Goal: Task Accomplishment & Management: Manage account settings

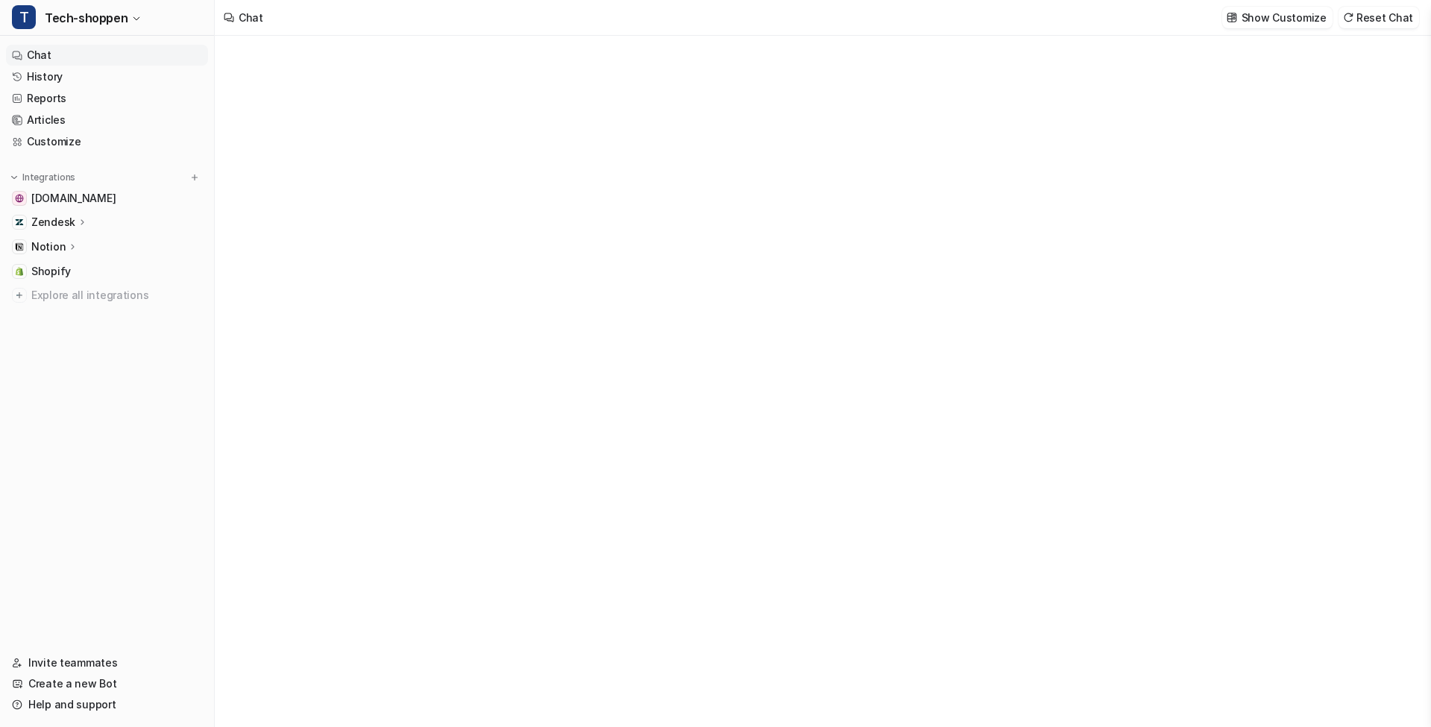
type textarea "**********"
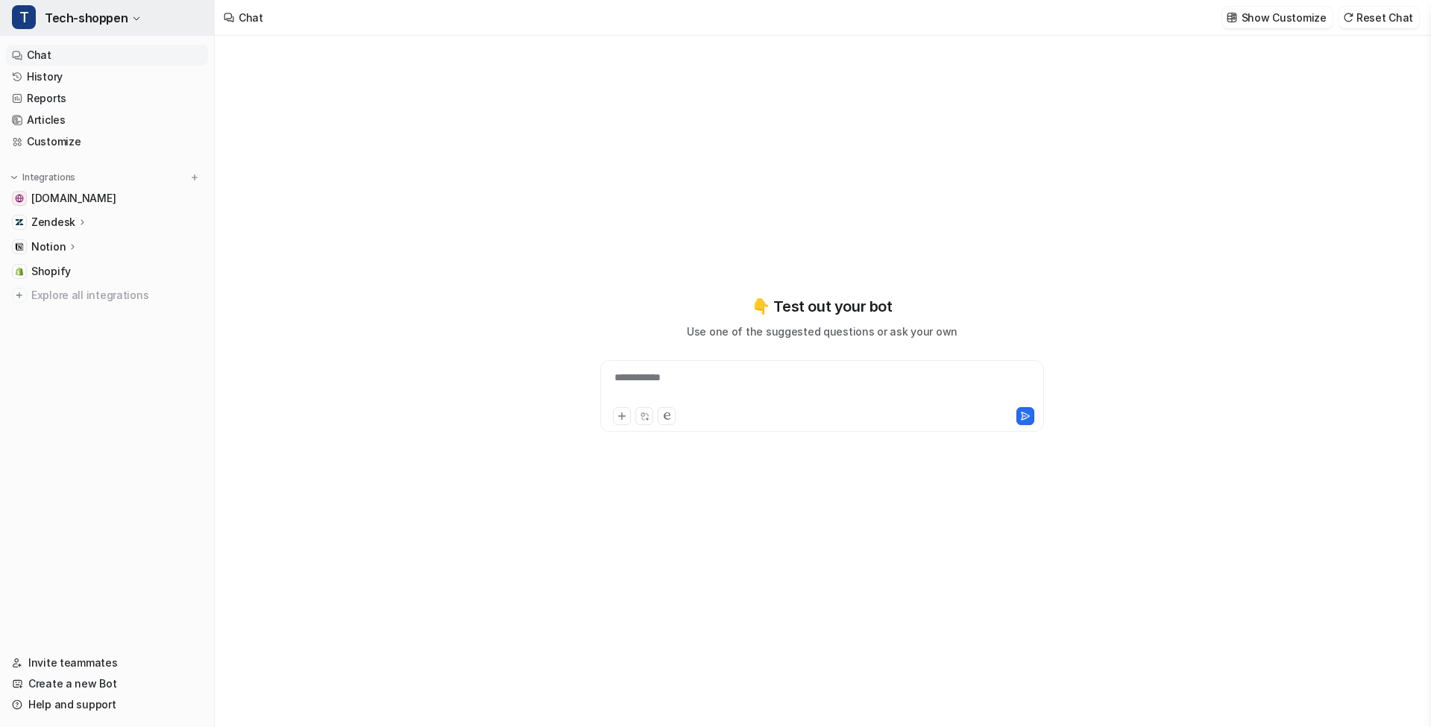
click at [104, 21] on span "Tech-shoppen" at bounding box center [86, 17] width 83 height 21
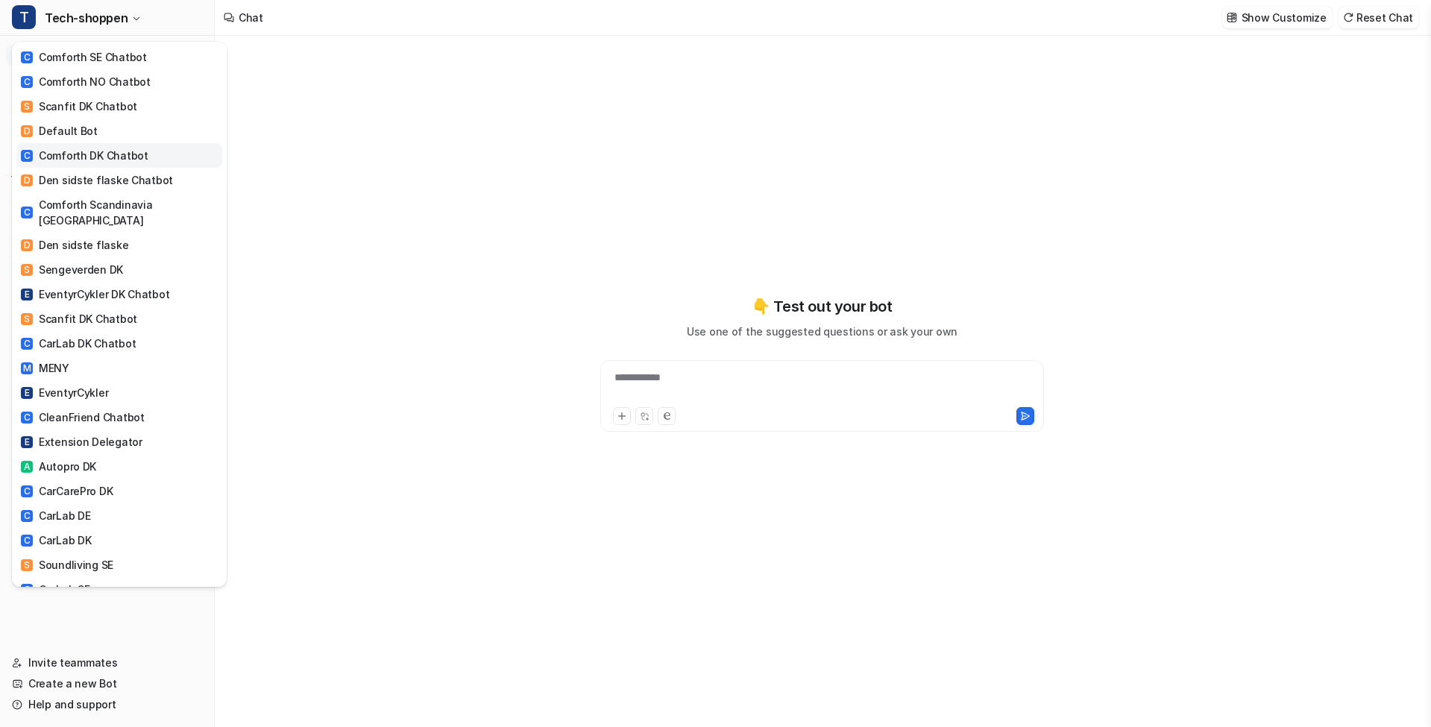
click at [136, 152] on div "C Comforth DK Chatbot" at bounding box center [85, 156] width 128 height 16
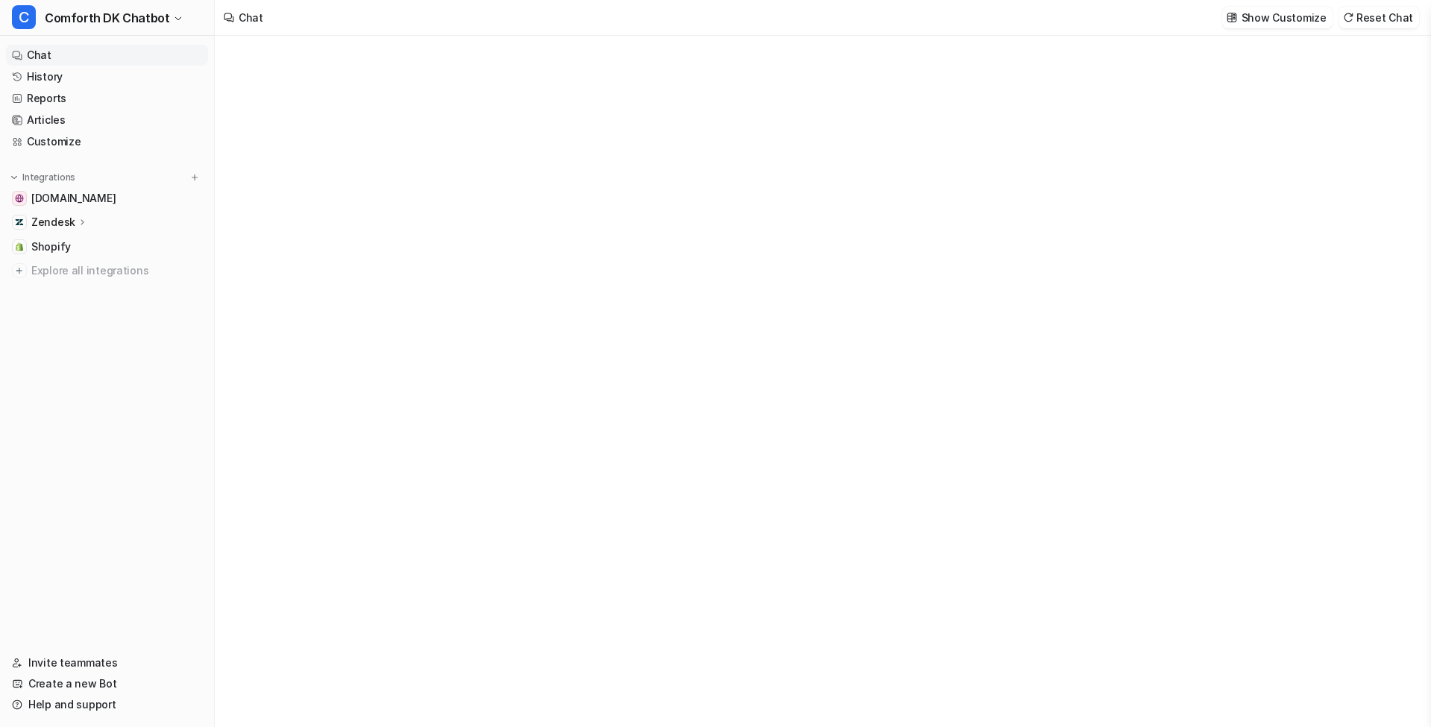
type textarea "**********"
click at [1271, 18] on p "Show Customize" at bounding box center [1284, 18] width 85 height 16
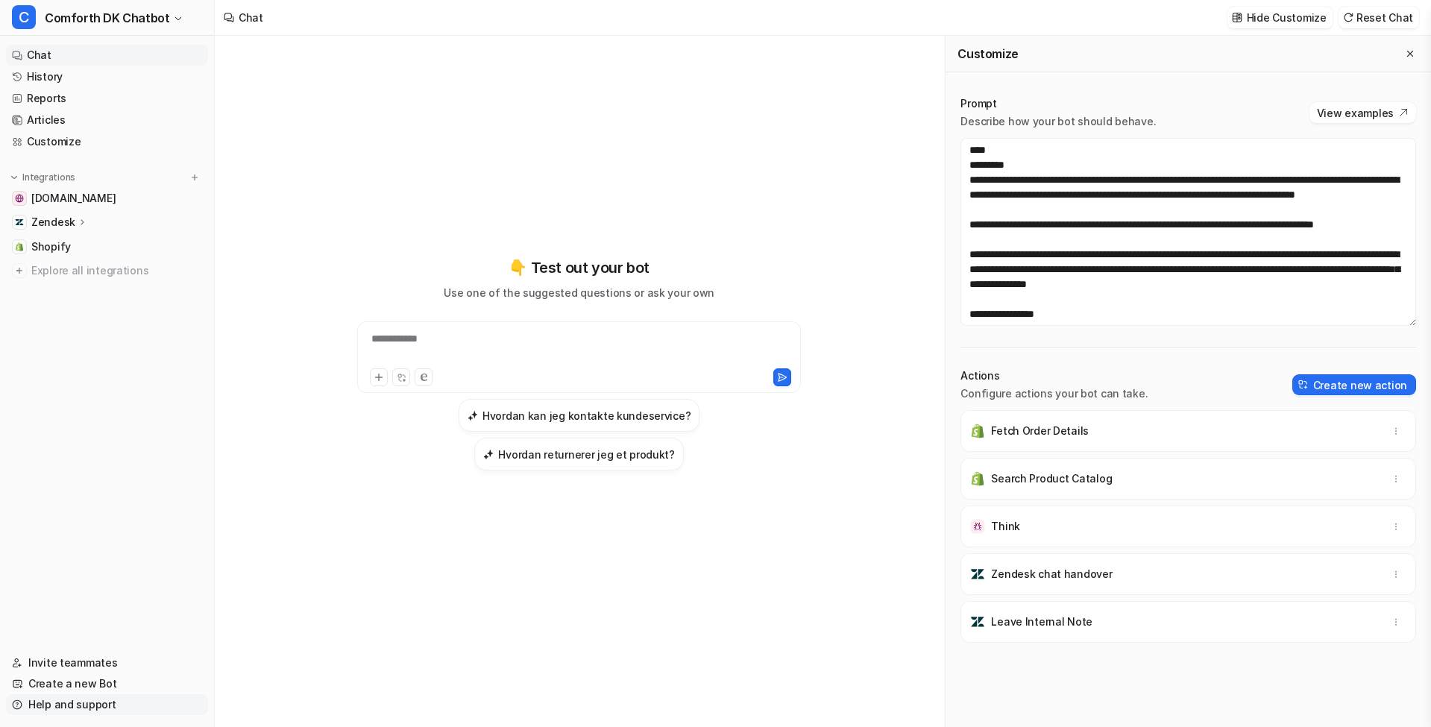
click at [89, 713] on link "Help and support" at bounding box center [107, 704] width 202 height 21
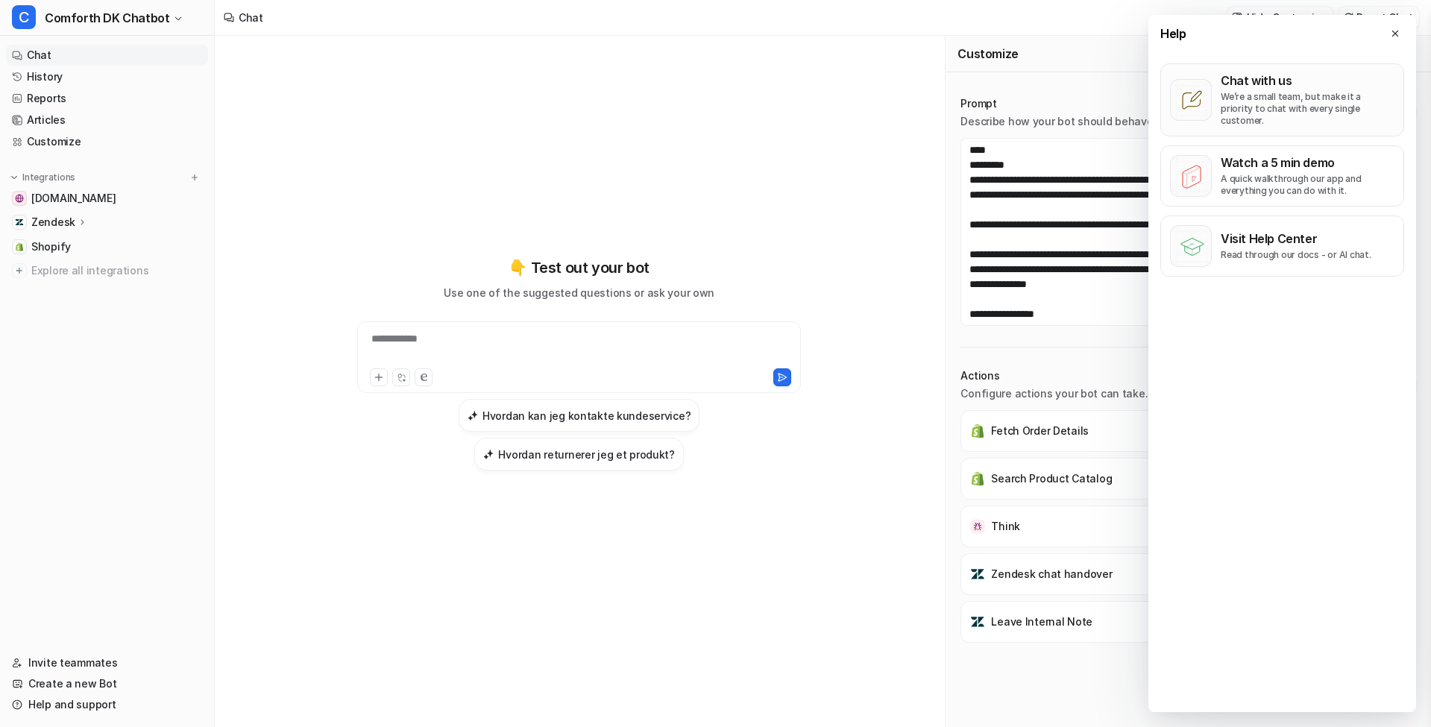
click at [1256, 100] on p "We’re a small team, but make it a priority to chat with every single customer." at bounding box center [1308, 109] width 174 height 36
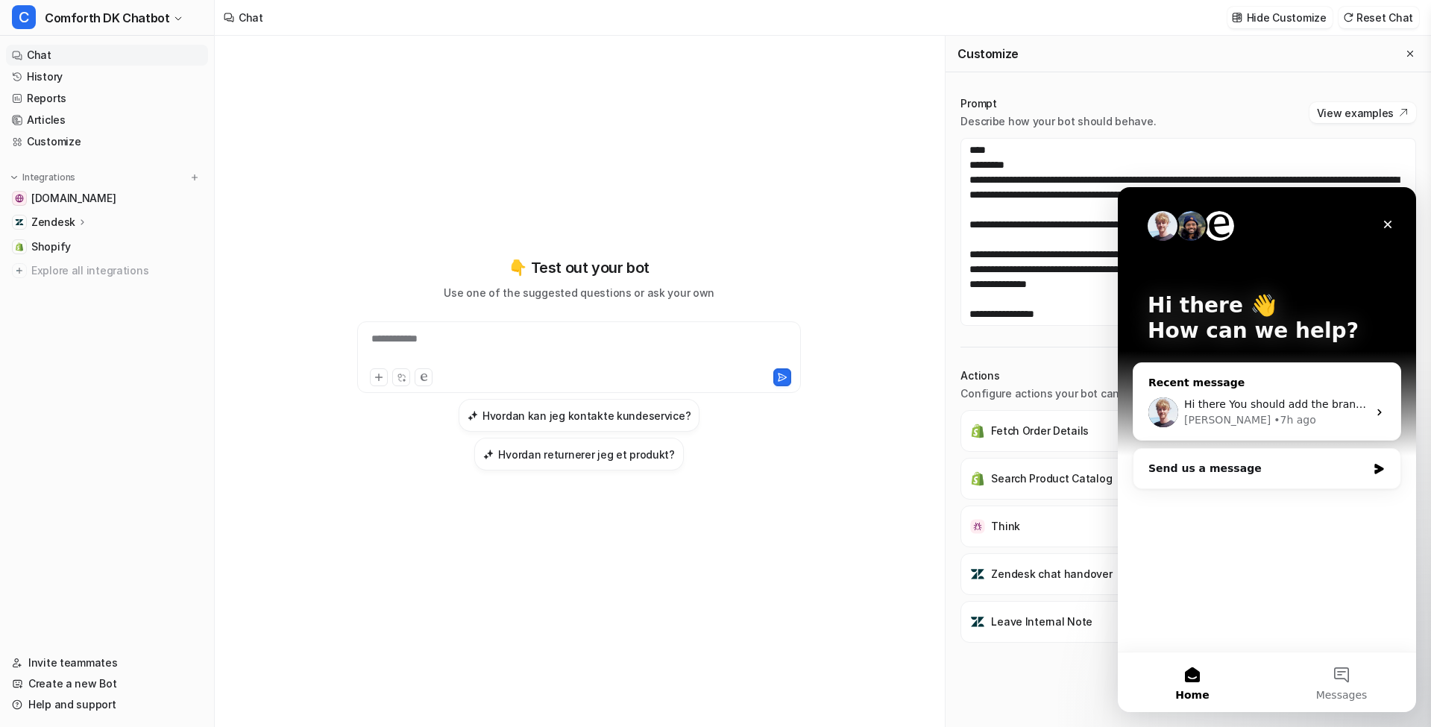
click at [1239, 383] on div "Recent message" at bounding box center [1266, 383] width 237 height 16
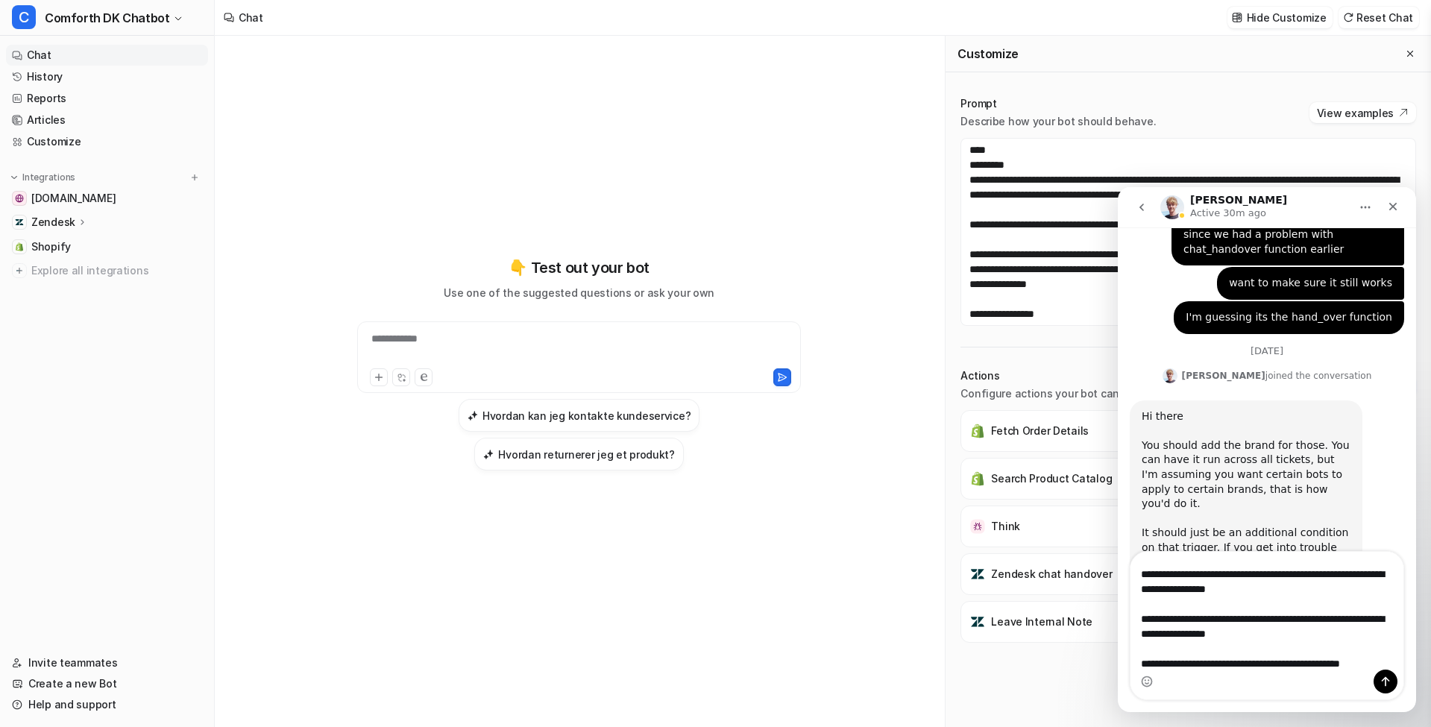
scroll to position [42, 0]
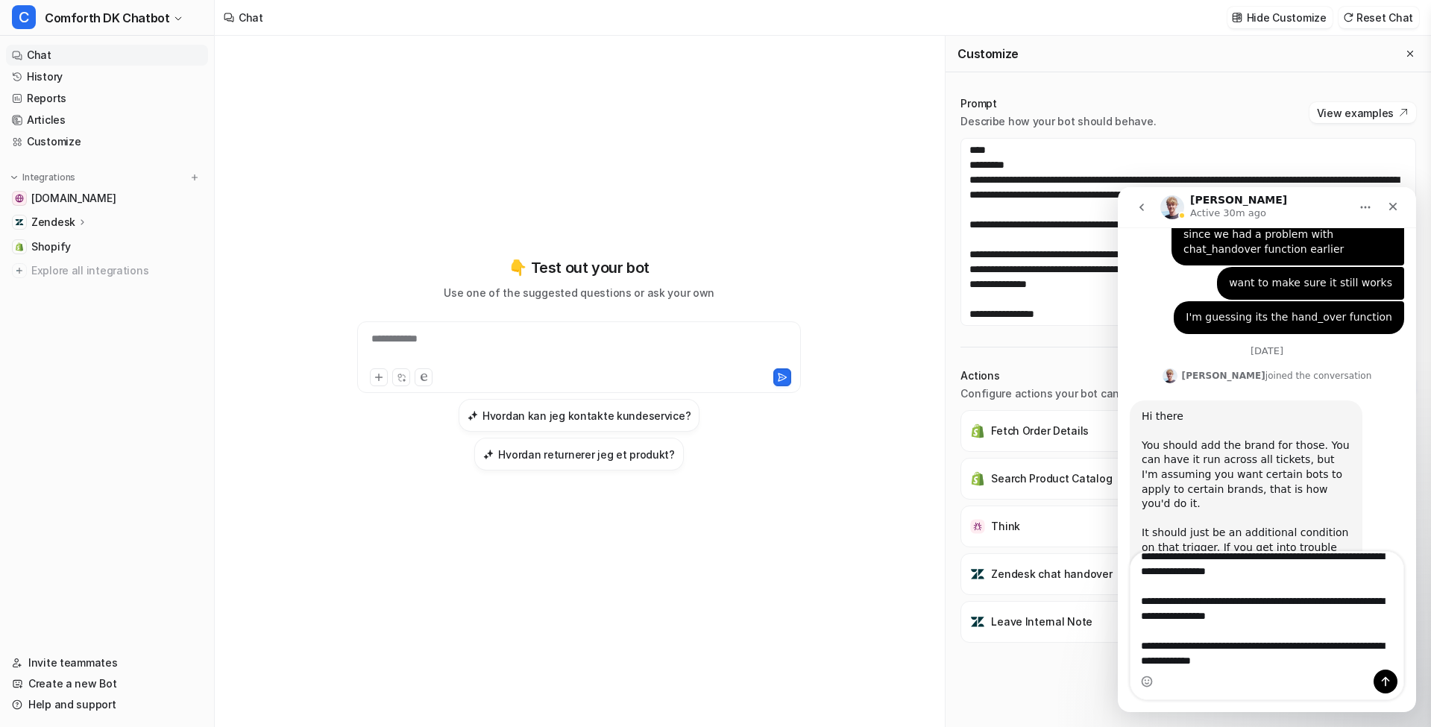
type textarea "**********"
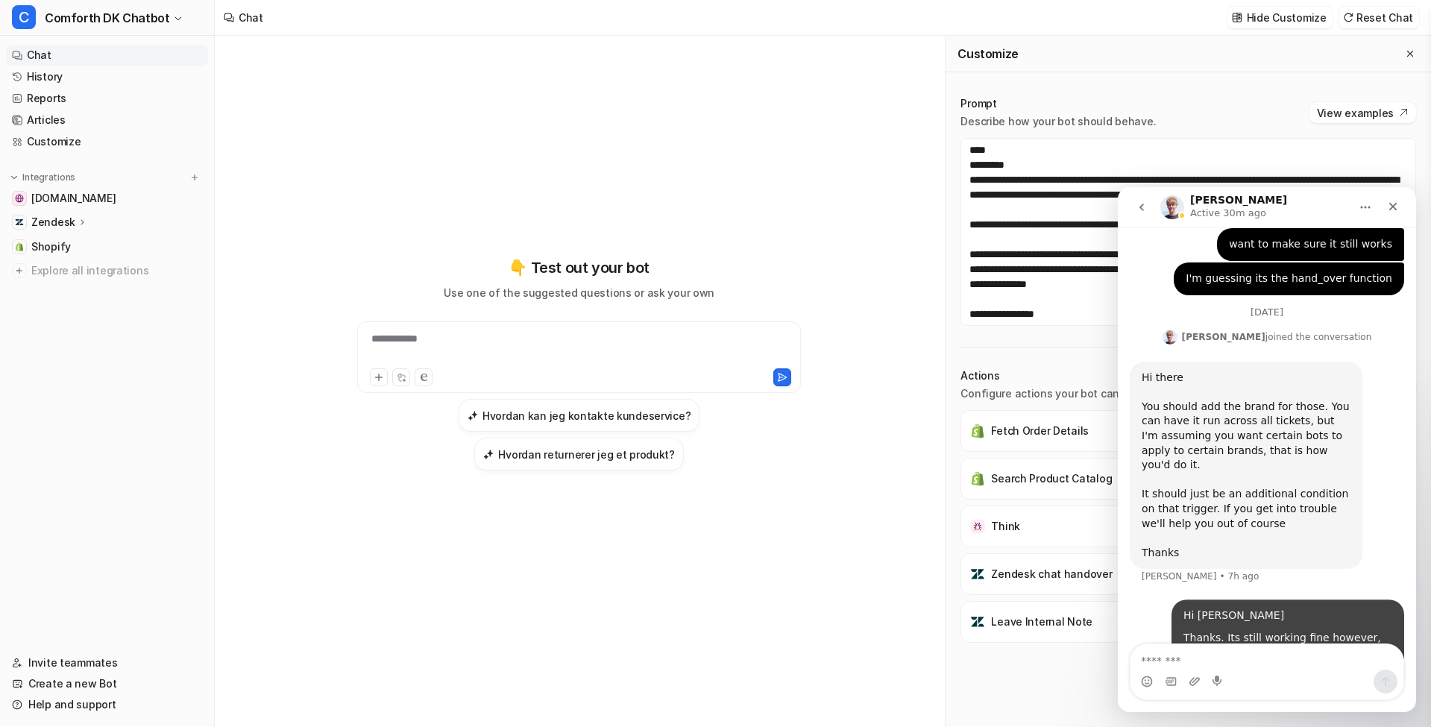
scroll to position [780, 0]
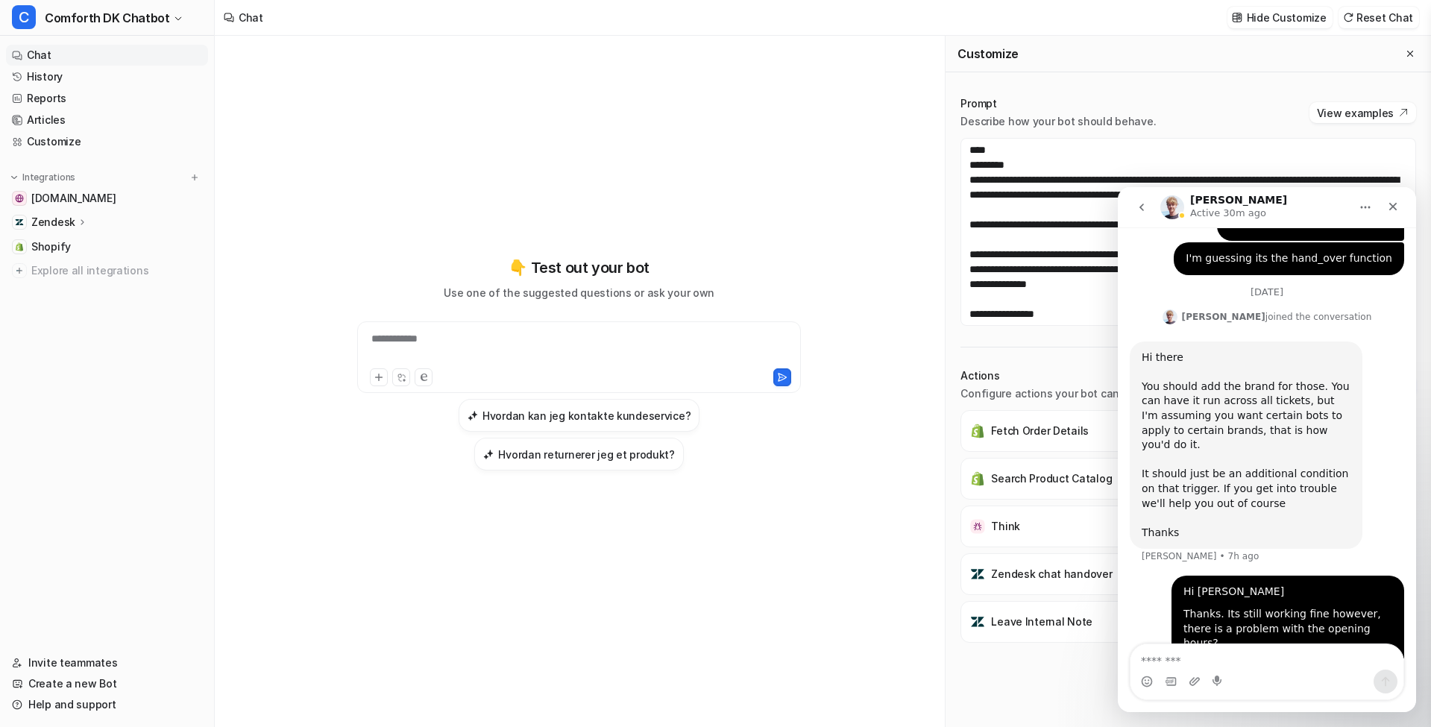
click at [1204, 681] on div "Intercom messenger" at bounding box center [1267, 682] width 273 height 24
click at [1197, 682] on icon "Upload attachment" at bounding box center [1194, 681] width 10 height 8
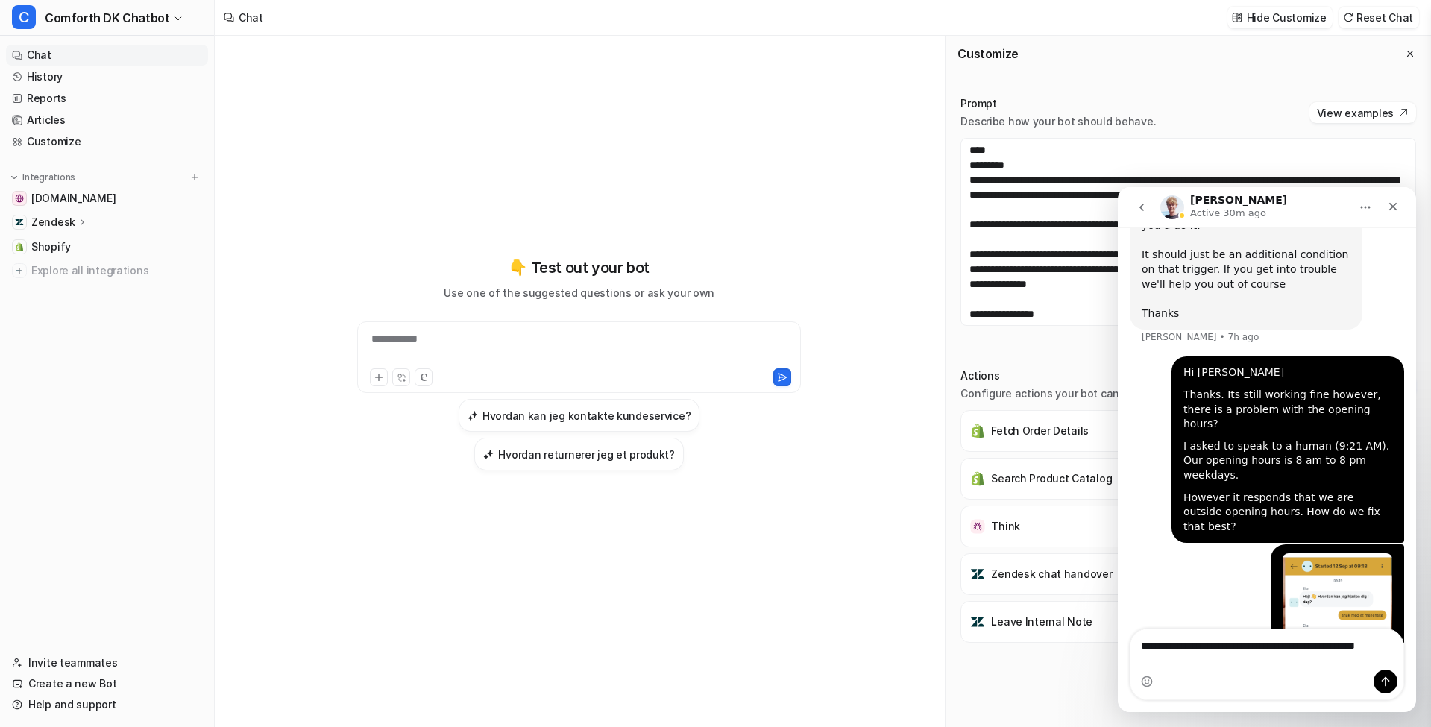
scroll to position [0, 0]
type textarea "**********"
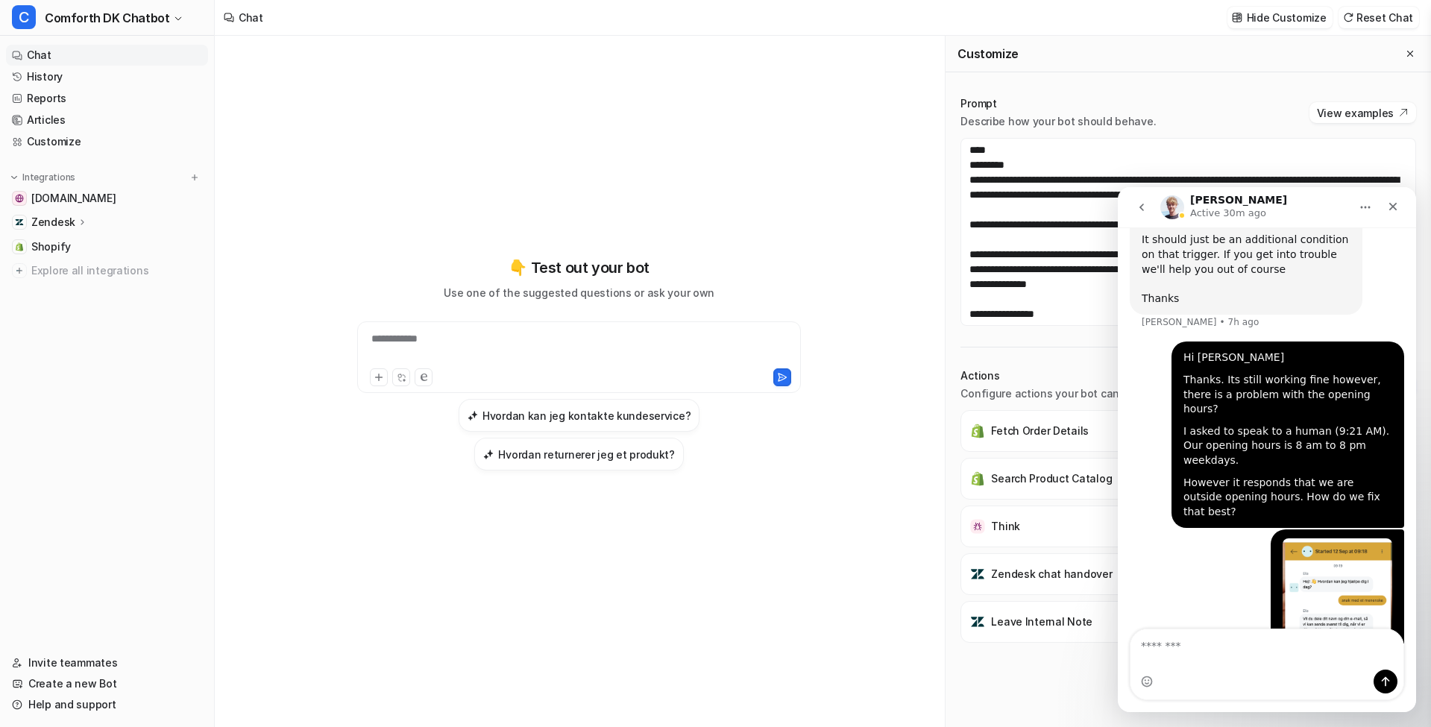
scroll to position [1047, 0]
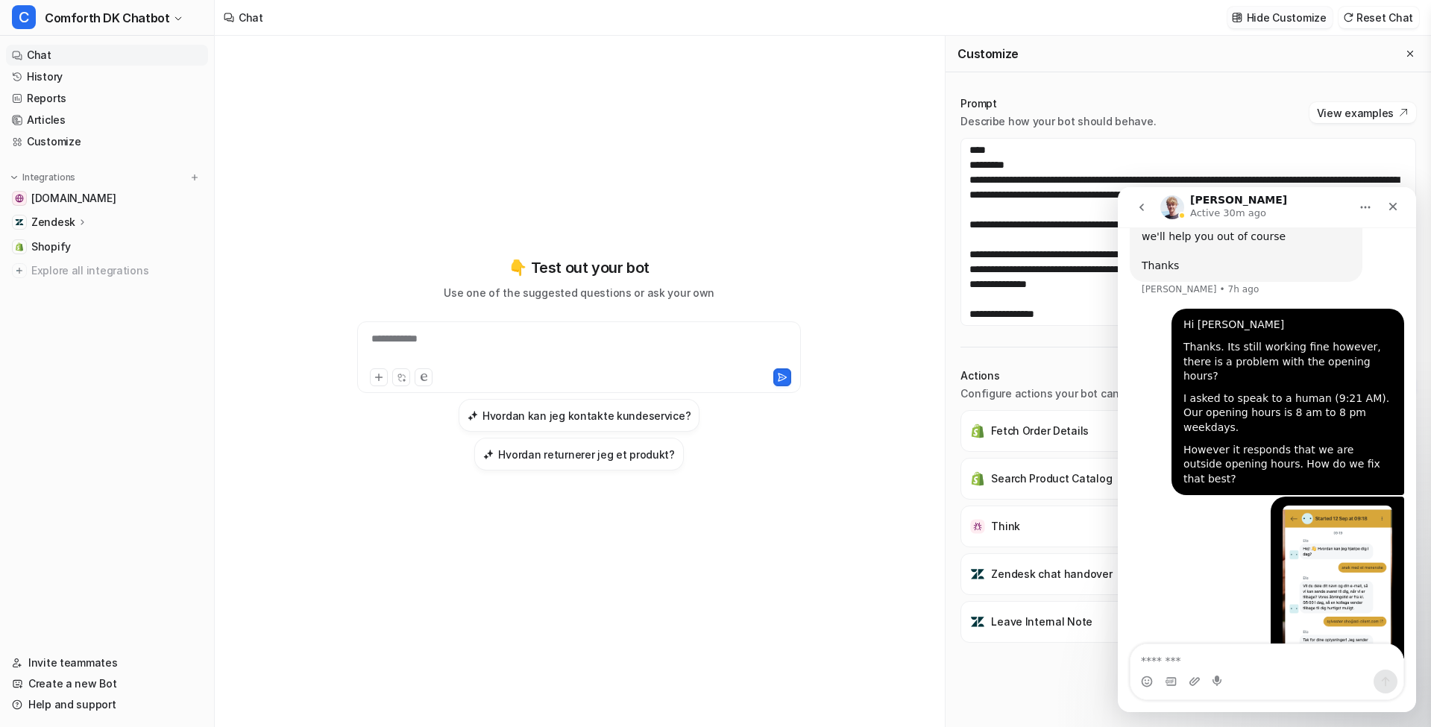
click at [1276, 22] on p "Hide Customize" at bounding box center [1287, 18] width 80 height 16
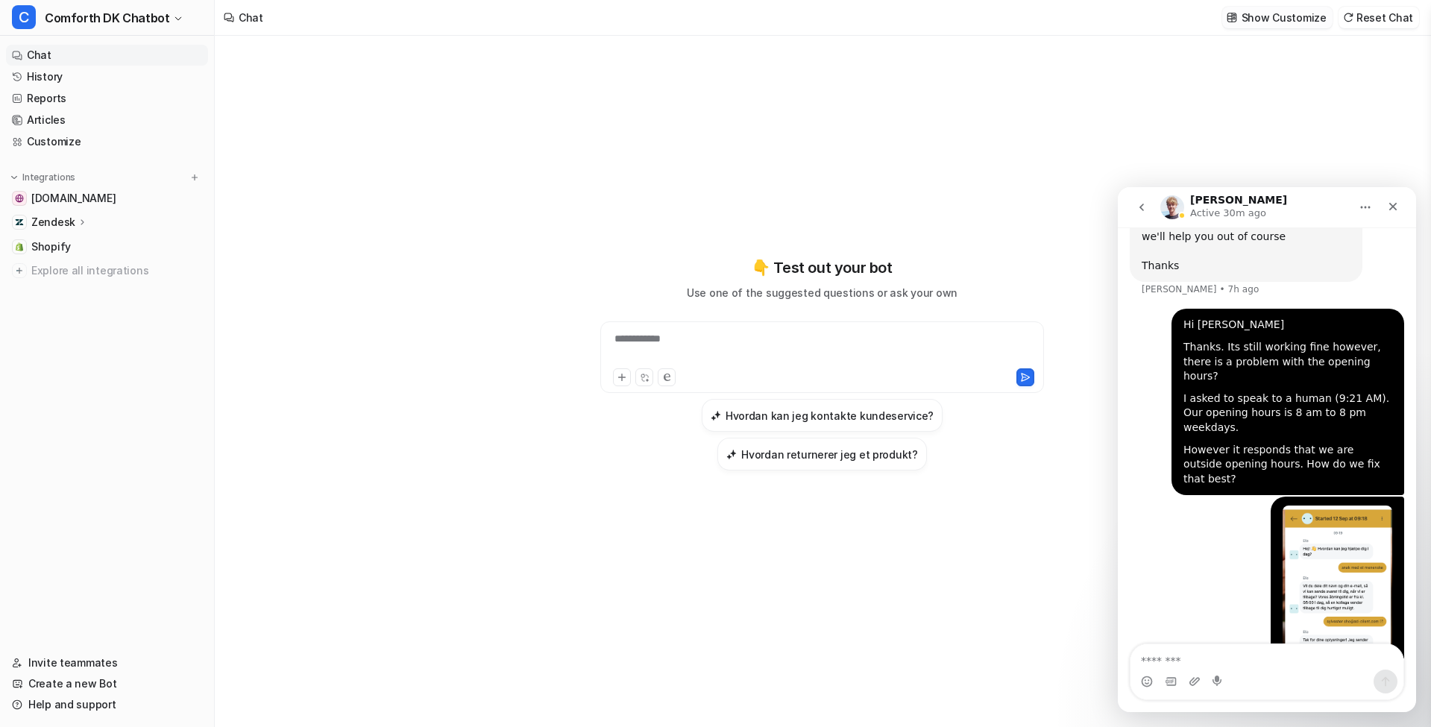
click at [1281, 20] on p "Show Customize" at bounding box center [1284, 18] width 85 height 16
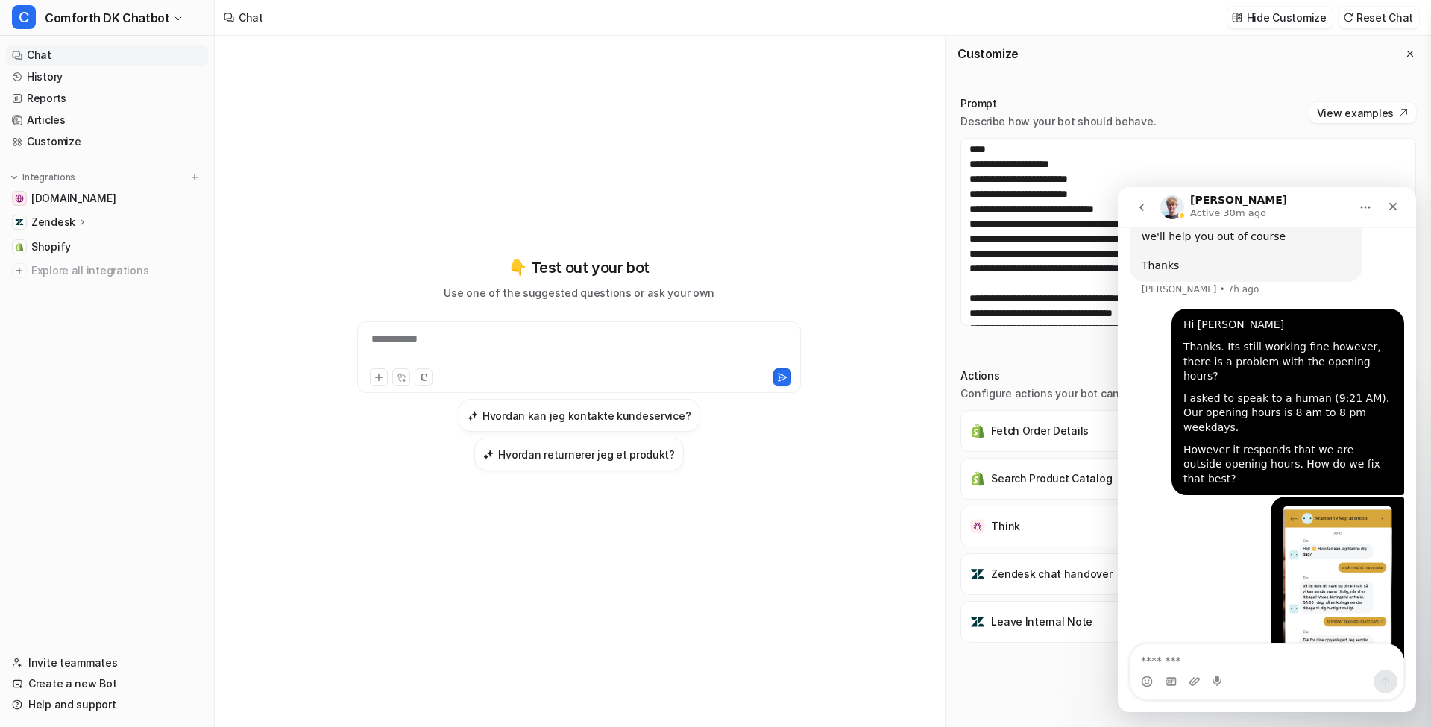
scroll to position [881, 0]
click at [1382, 204] on div "Close" at bounding box center [1393, 206] width 27 height 27
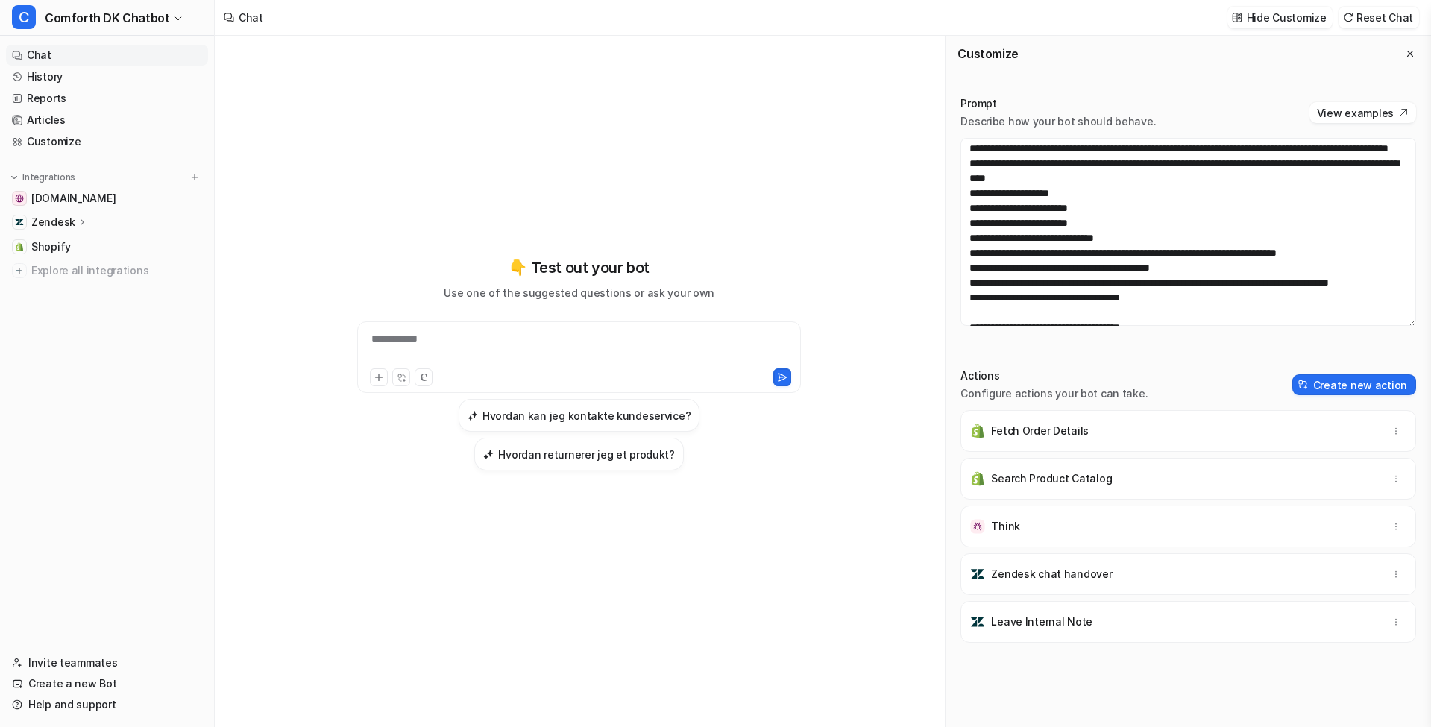
scroll to position [849, 0]
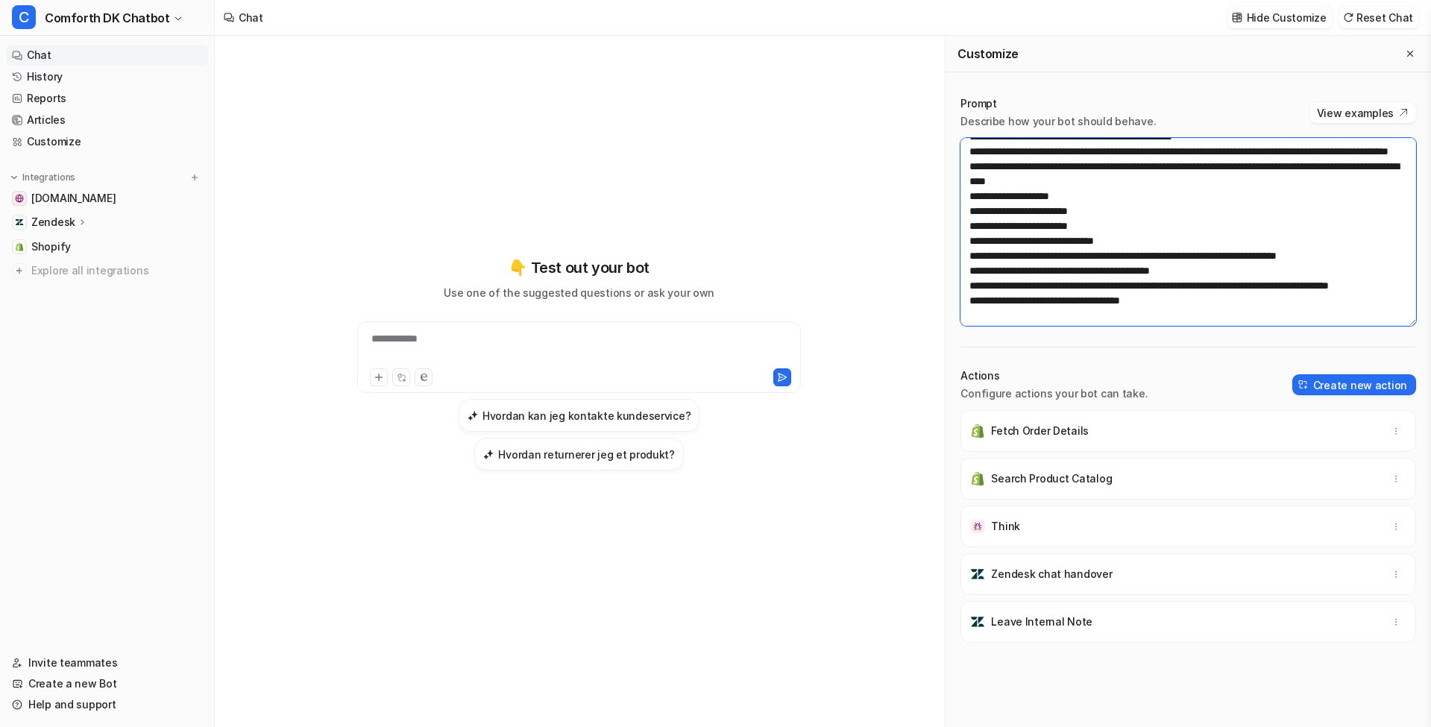
click at [970, 166] on textarea at bounding box center [1189, 232] width 456 height 188
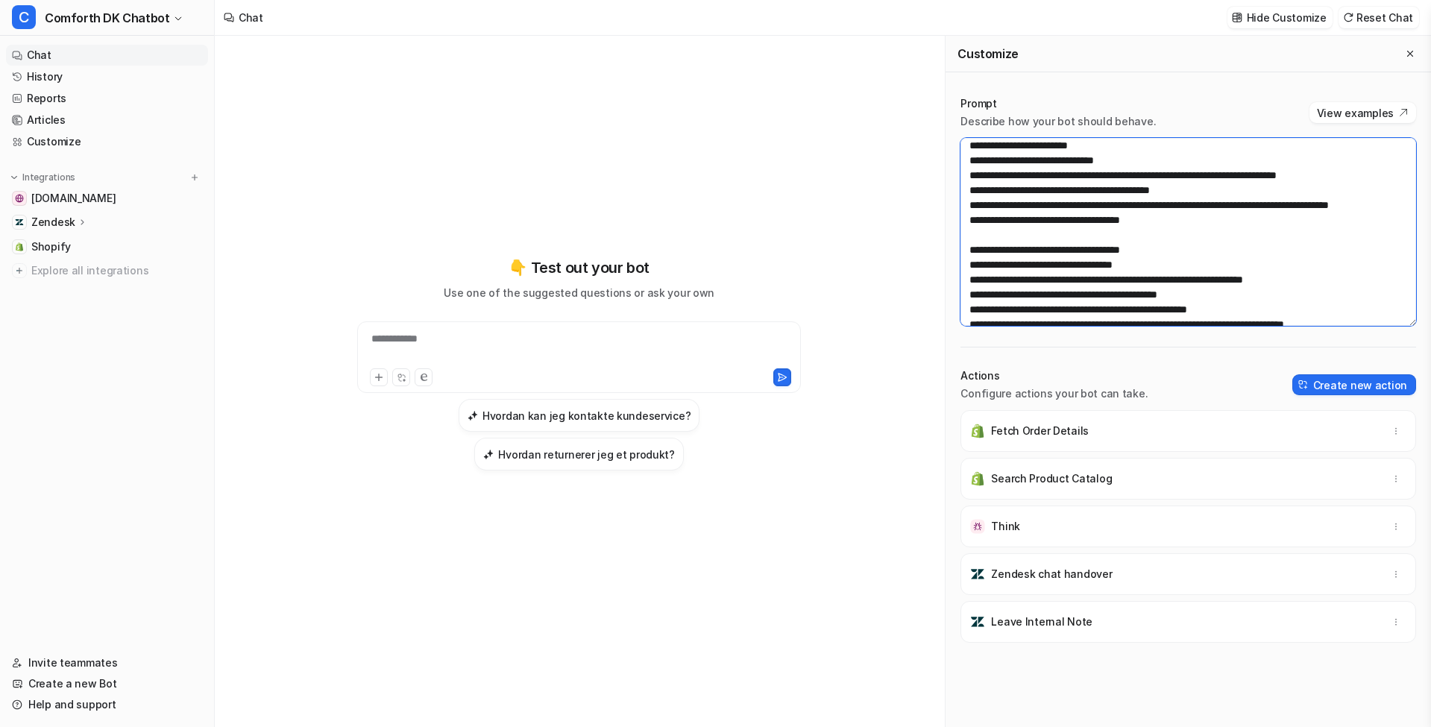
scroll to position [946, 0]
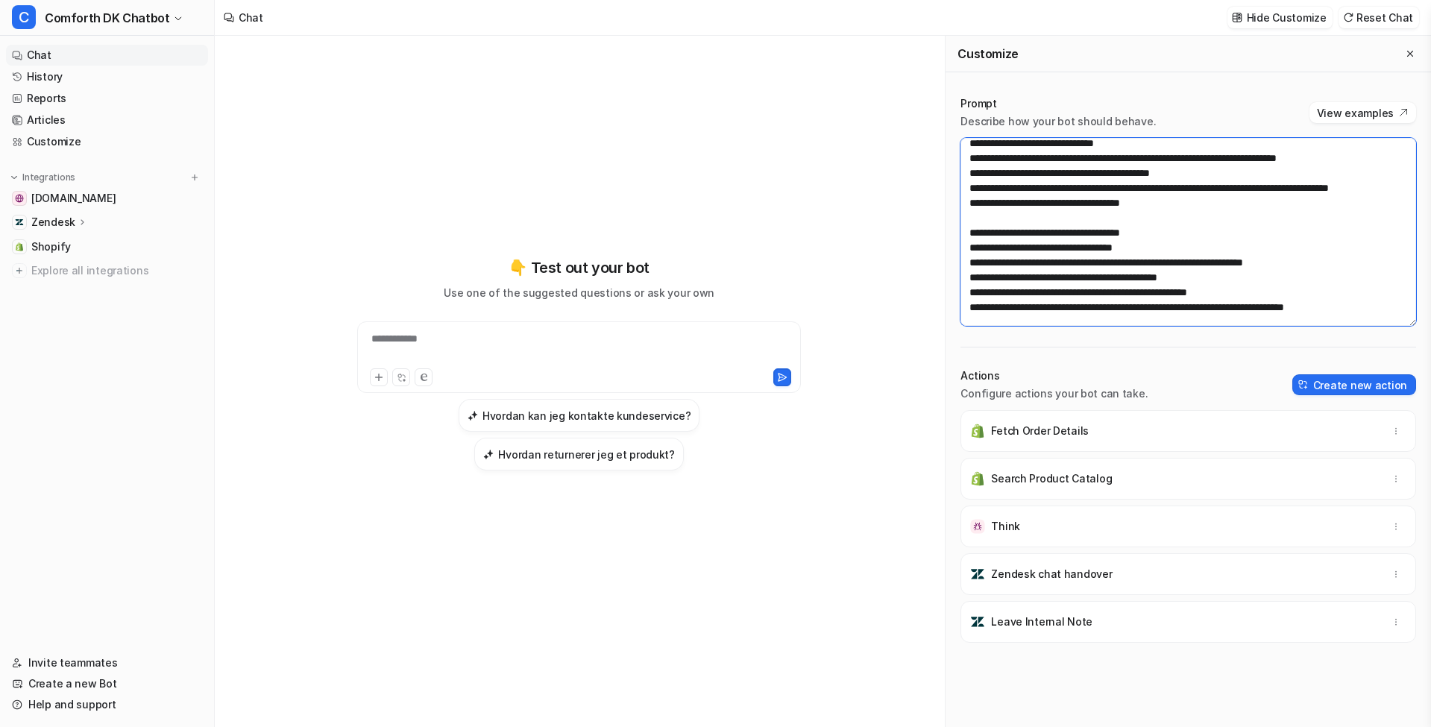
click at [1169, 274] on textarea at bounding box center [1189, 232] width 456 height 188
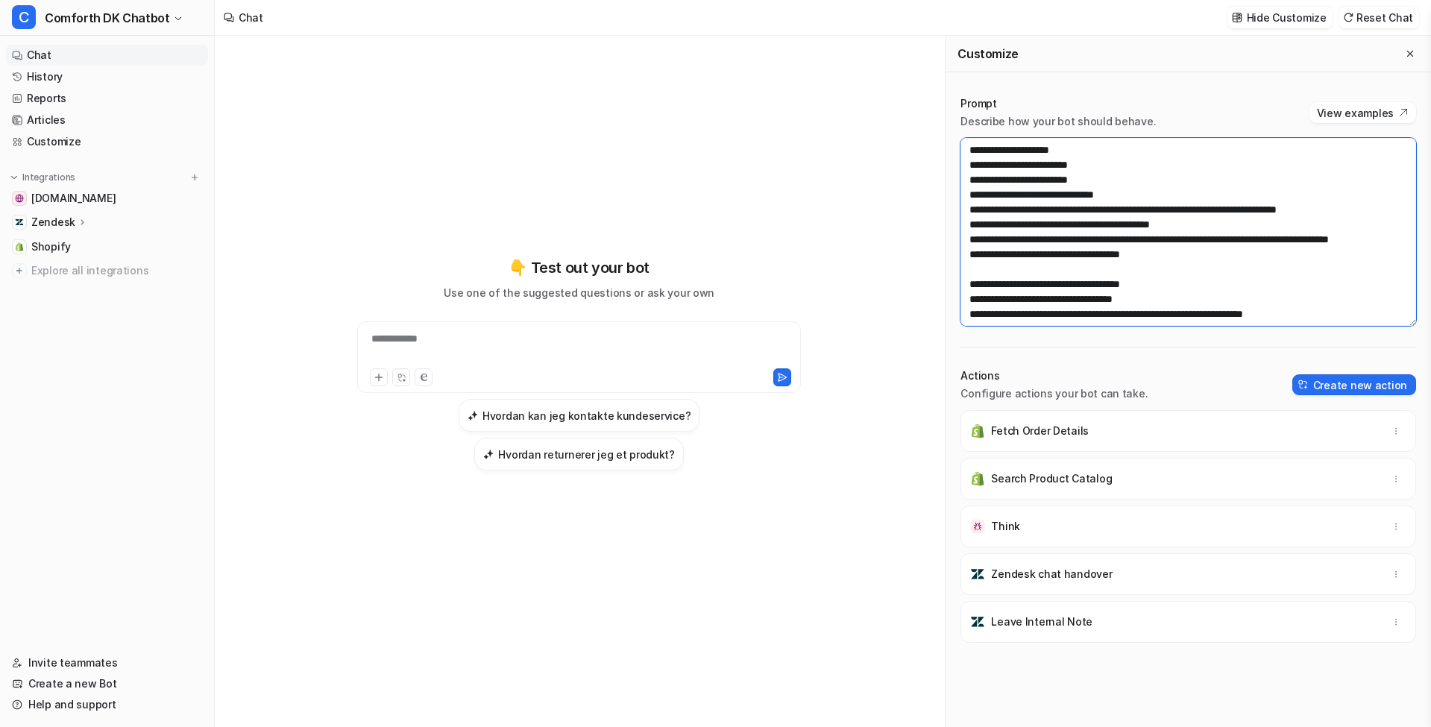
scroll to position [886, 0]
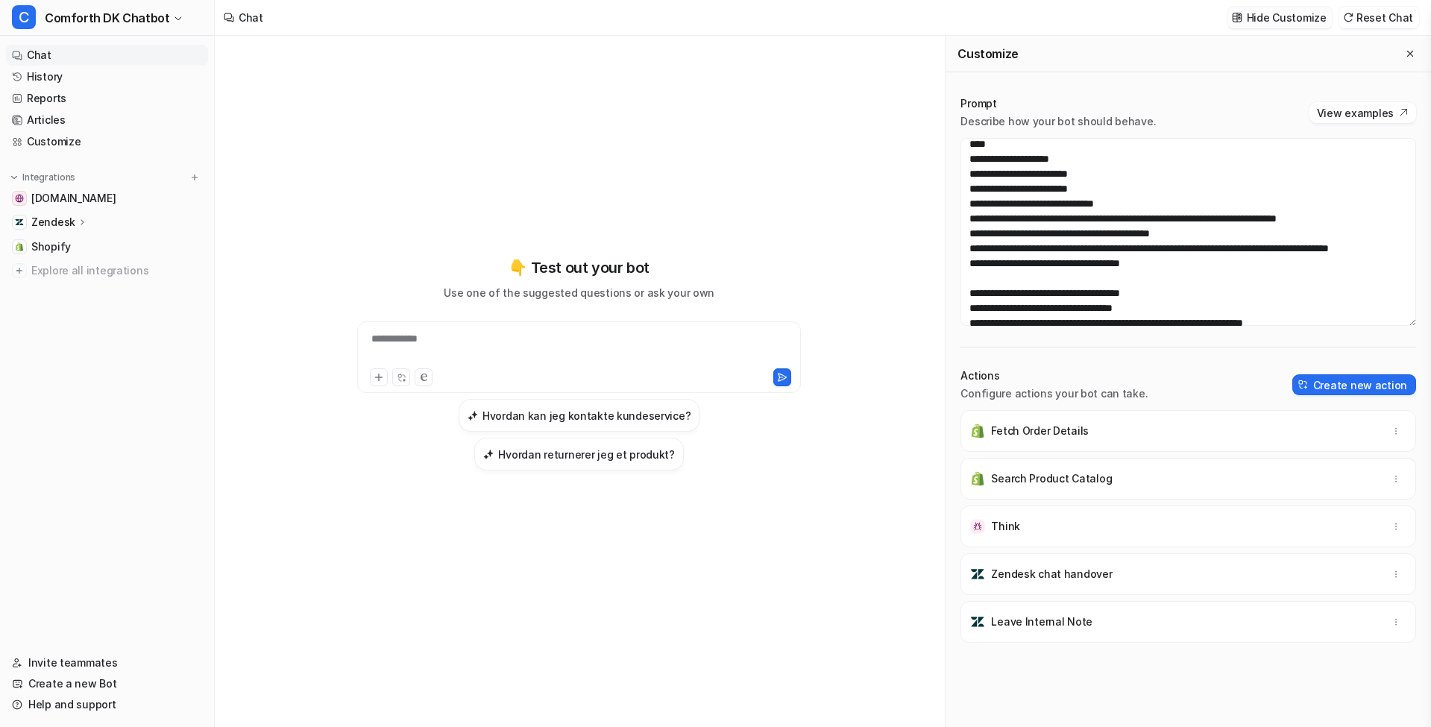
click at [1283, 22] on p "Hide Customize" at bounding box center [1287, 18] width 80 height 16
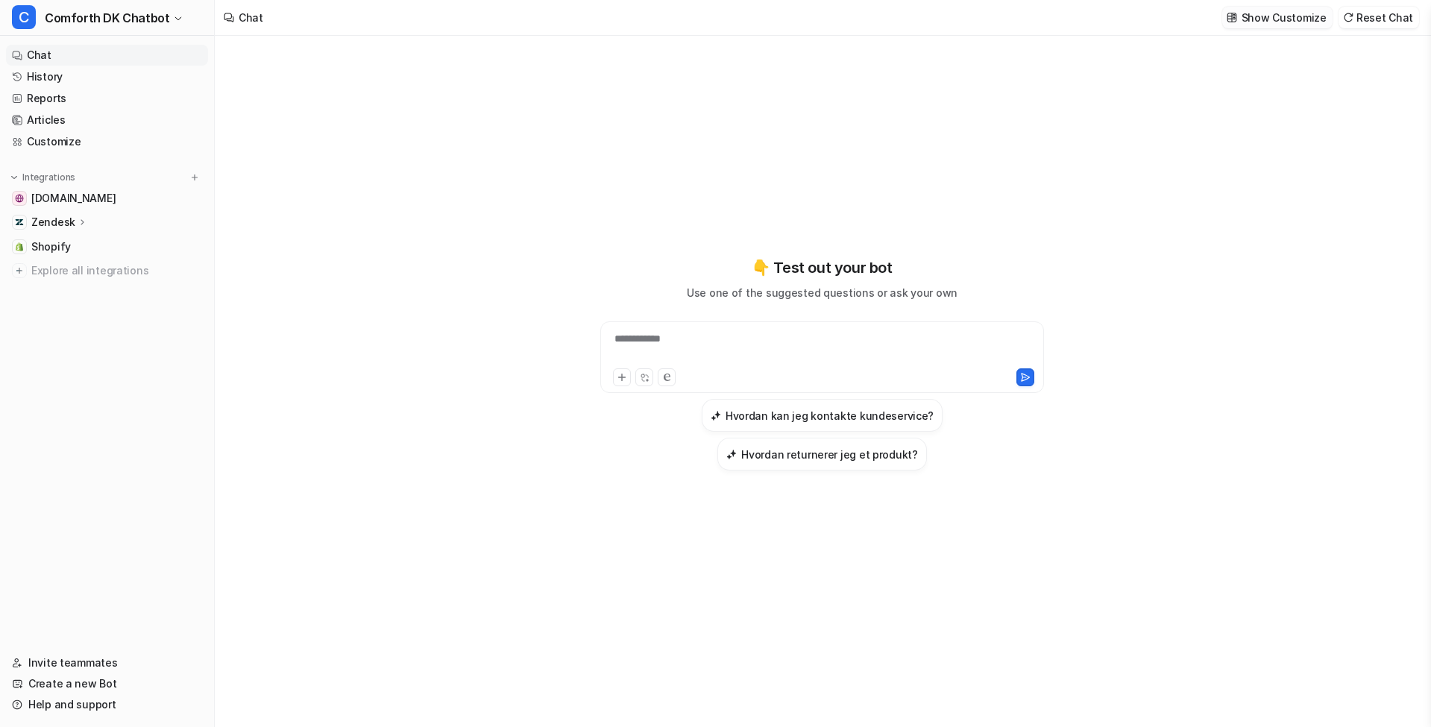
click at [1283, 22] on p "Show Customize" at bounding box center [1284, 18] width 85 height 16
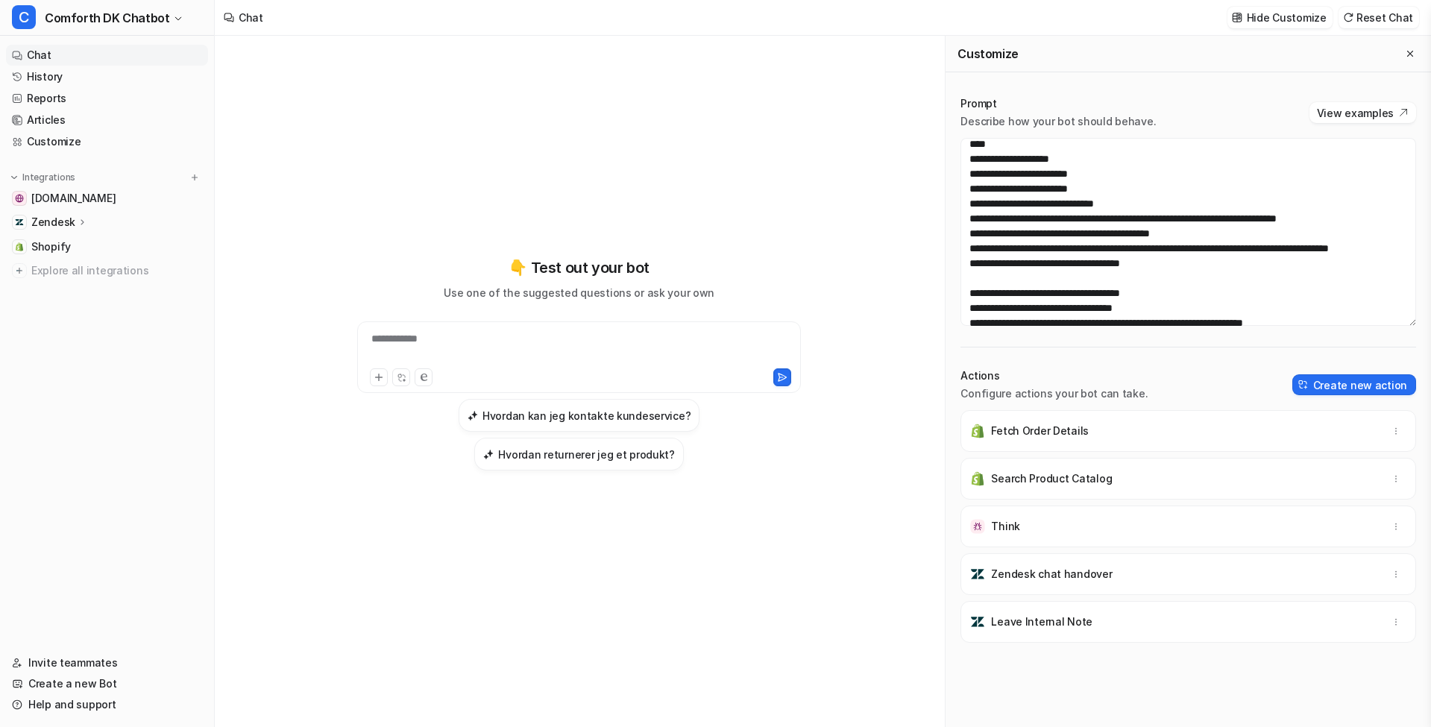
click at [94, 715] on div "Invite teammates Create a new Bot Help and support Help Chat with us We’re a sm…" at bounding box center [107, 681] width 214 height 81
click at [96, 706] on link "Help and support" at bounding box center [107, 704] width 202 height 21
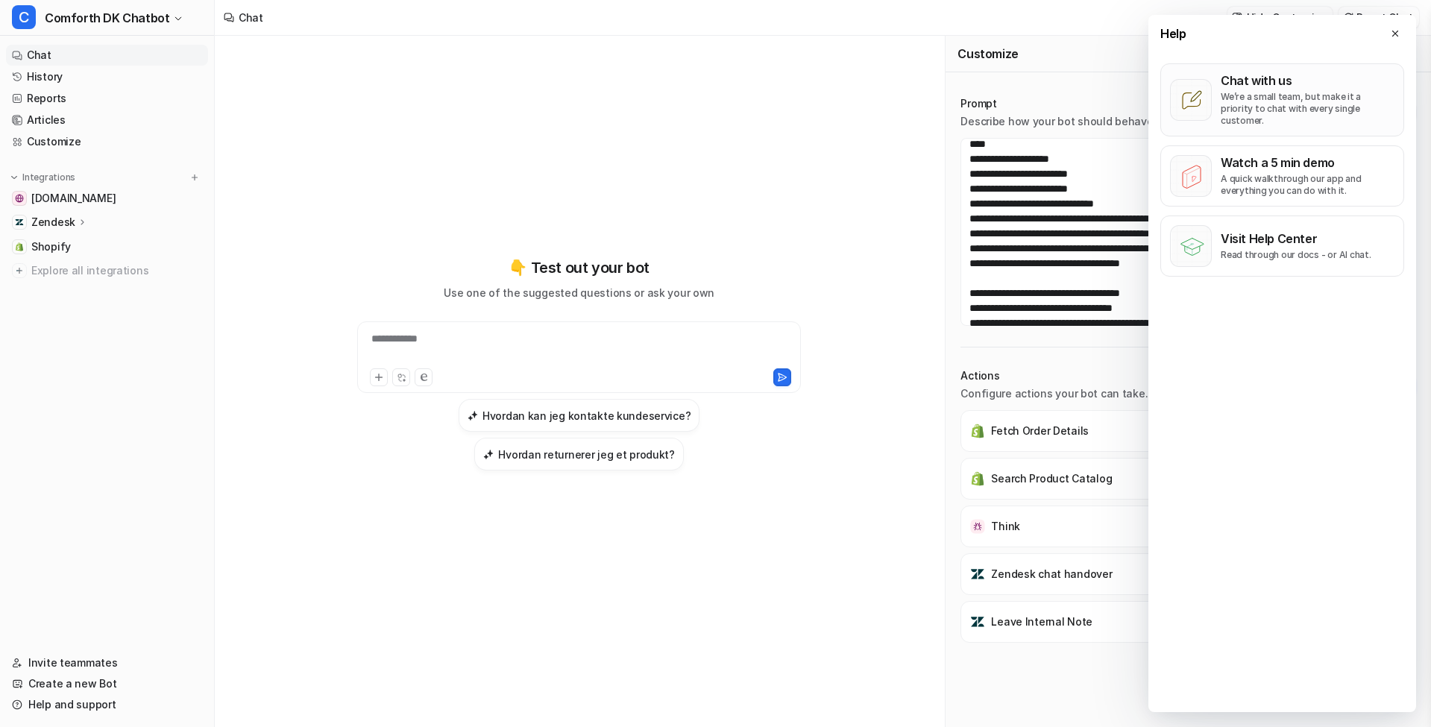
click at [1286, 108] on p "We’re a small team, but make it a priority to chat with every single customer." at bounding box center [1308, 109] width 174 height 36
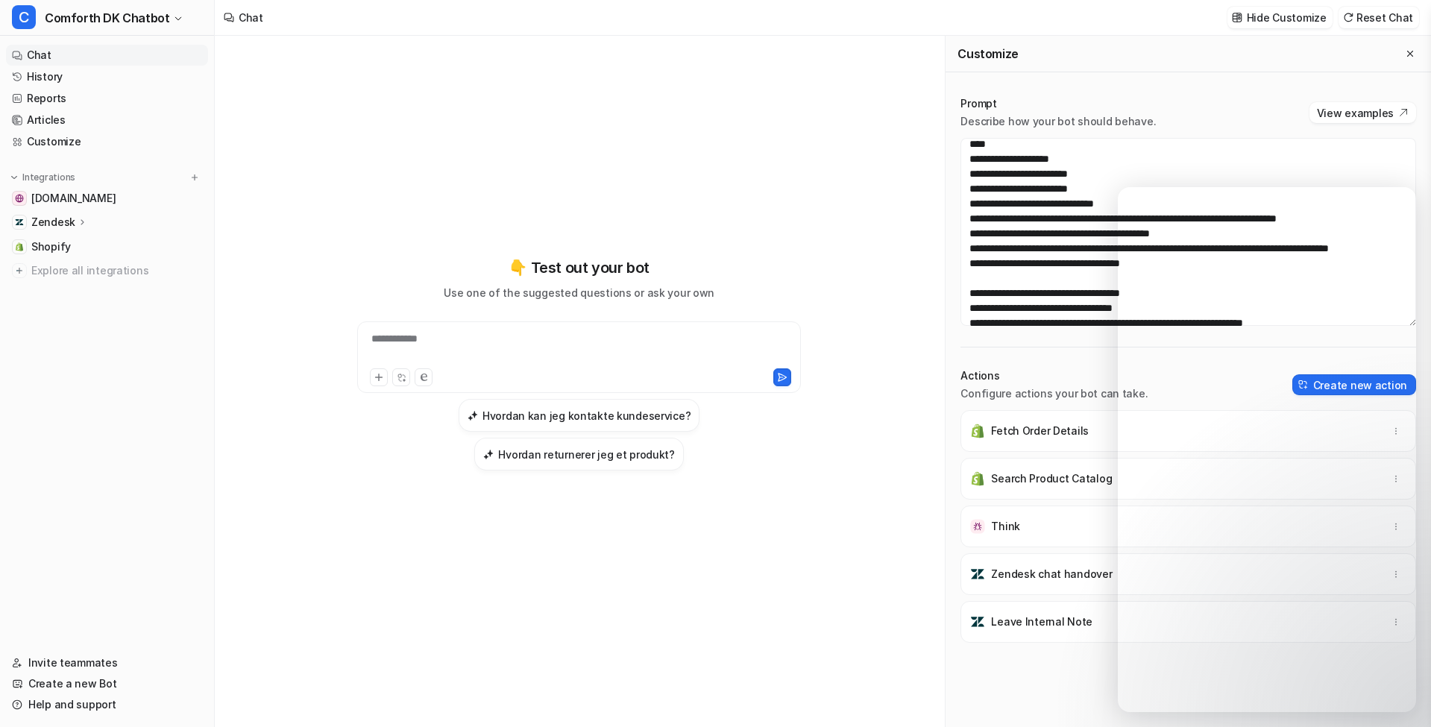
scroll to position [1047, 0]
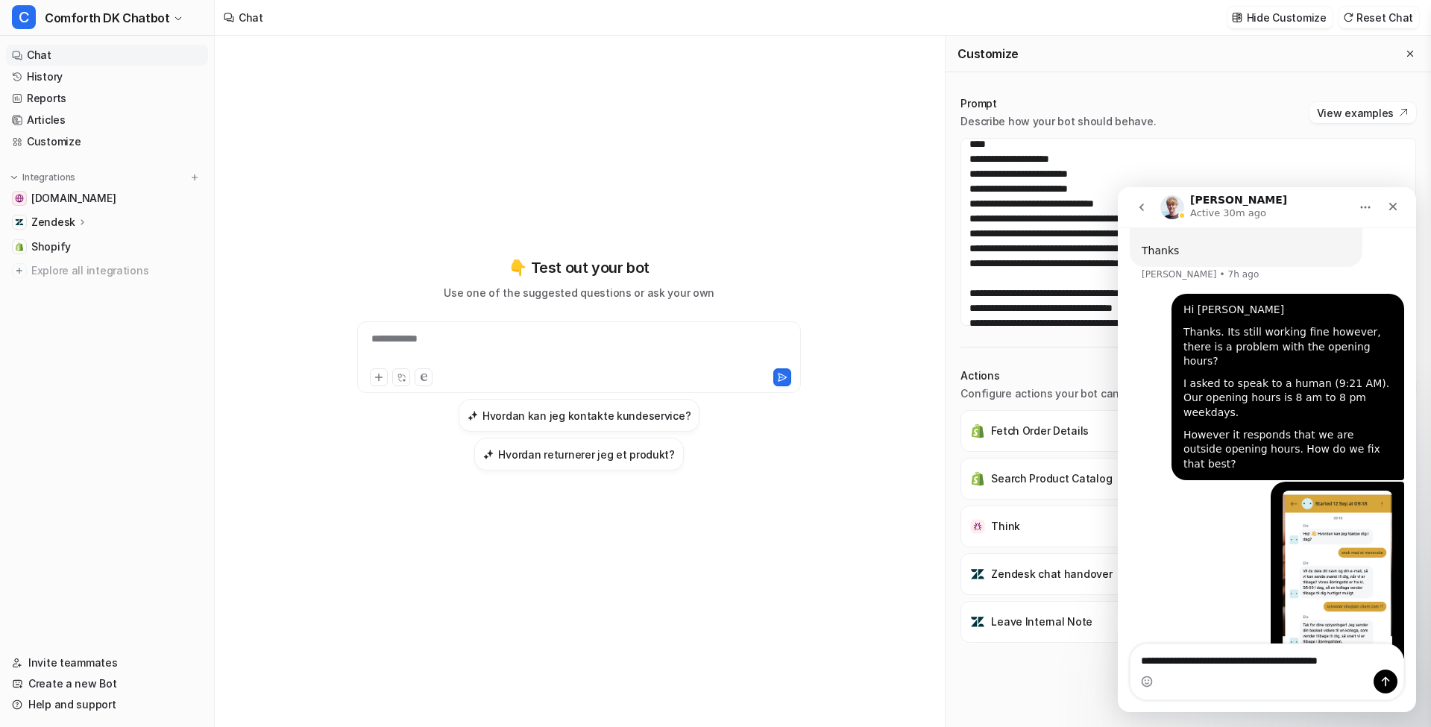
type textarea "**********"
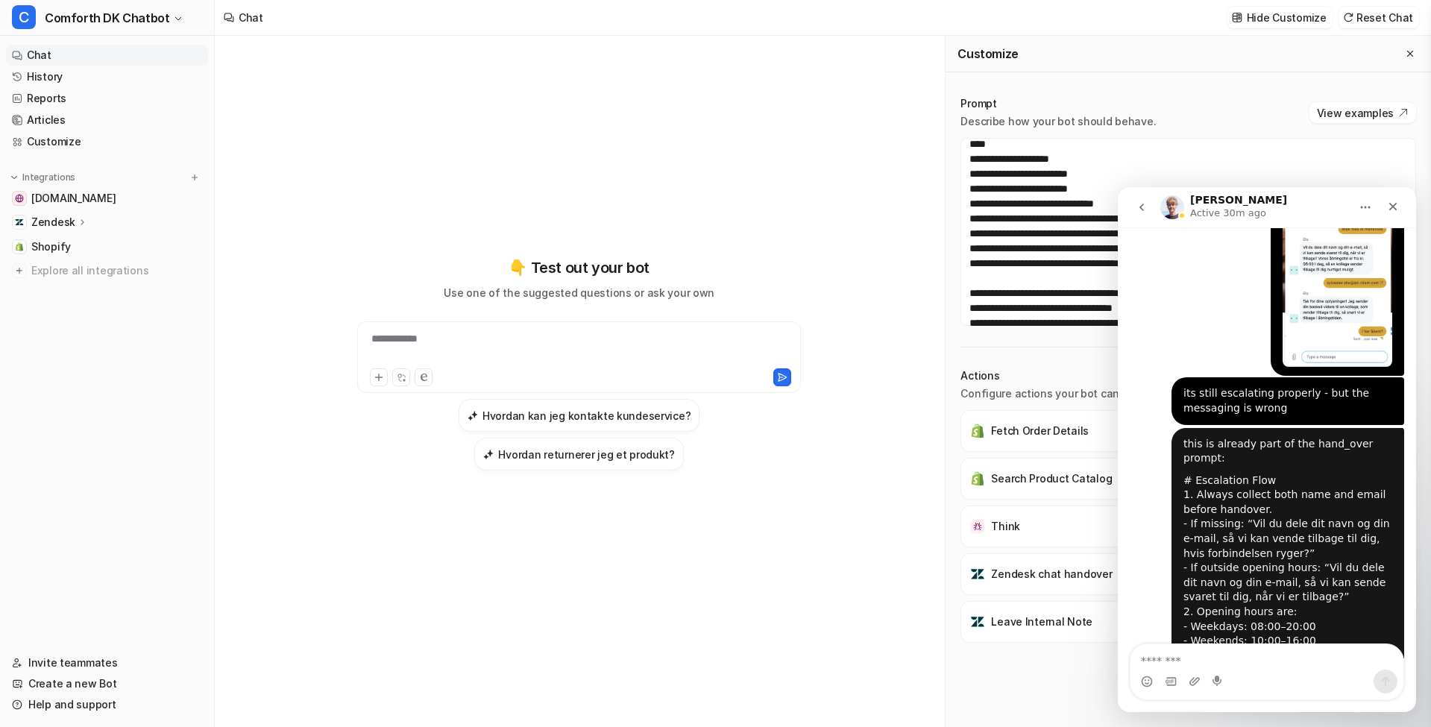
scroll to position [1400, 0]
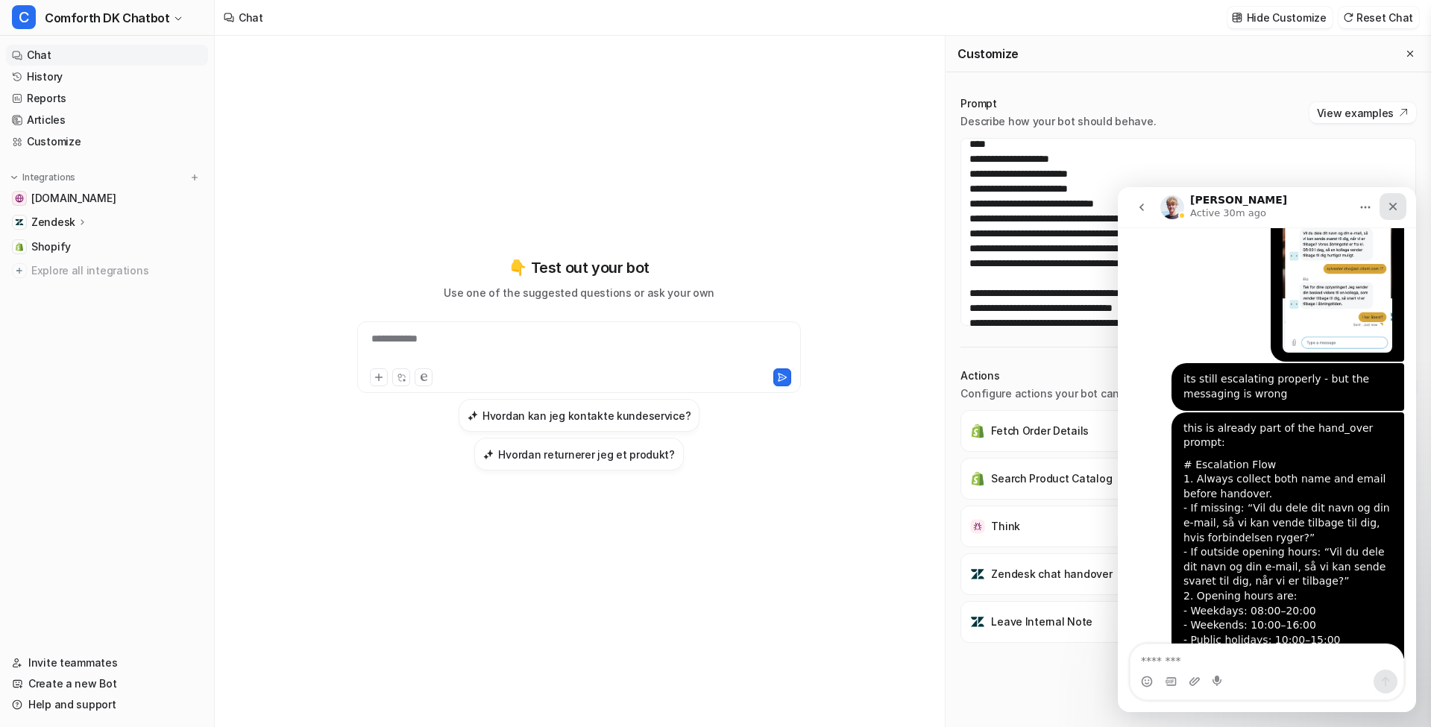
click at [1390, 210] on icon "Close" at bounding box center [1393, 207] width 8 height 8
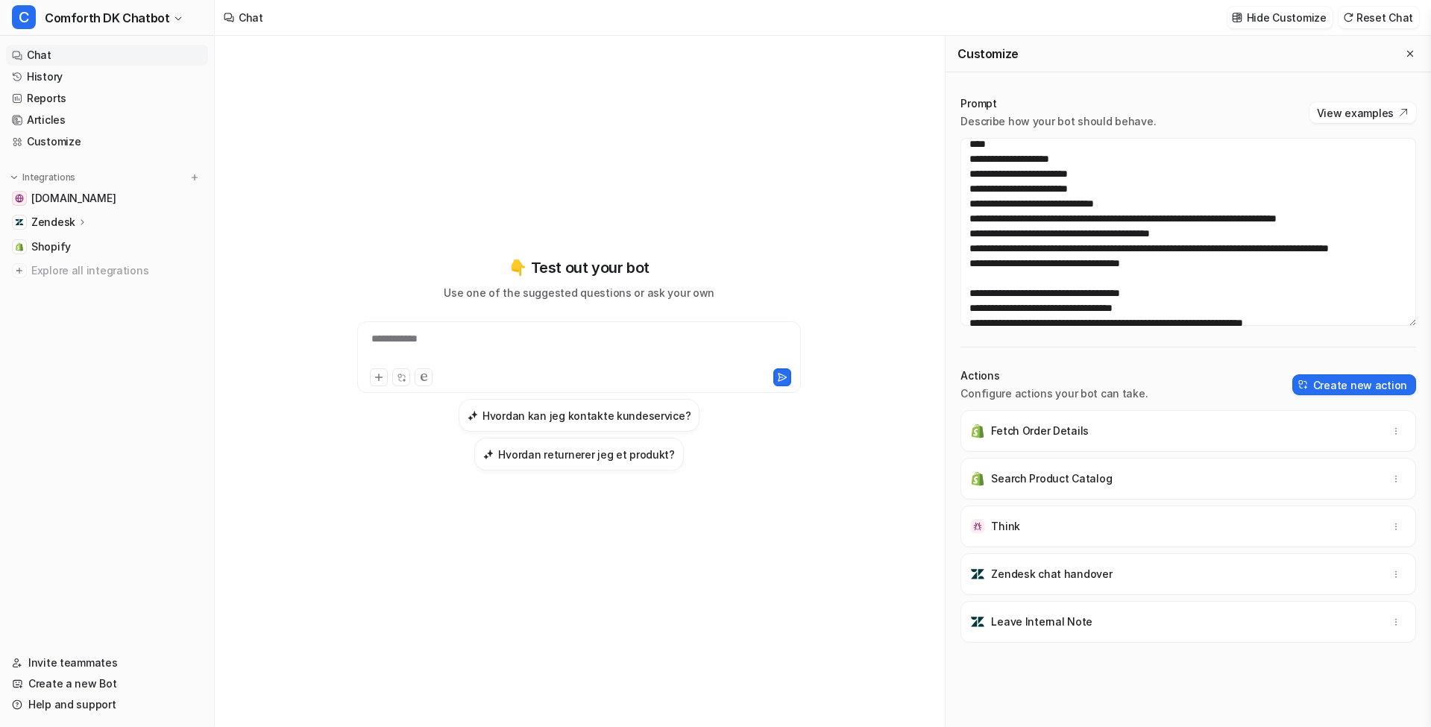
scroll to position [843, 0]
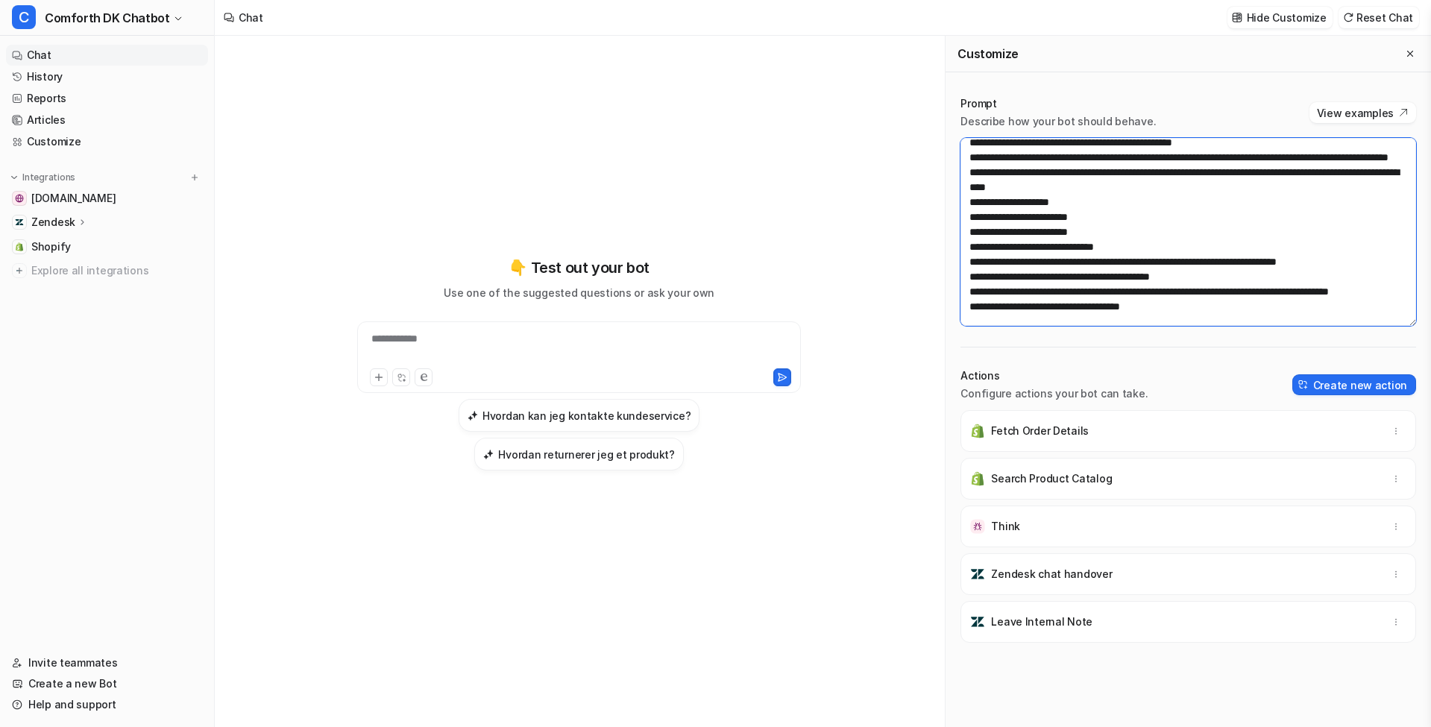
drag, startPoint x: 1098, startPoint y: 245, endPoint x: 1000, endPoint y: 207, distance: 105.1
click at [966, 204] on textarea at bounding box center [1189, 232] width 456 height 188
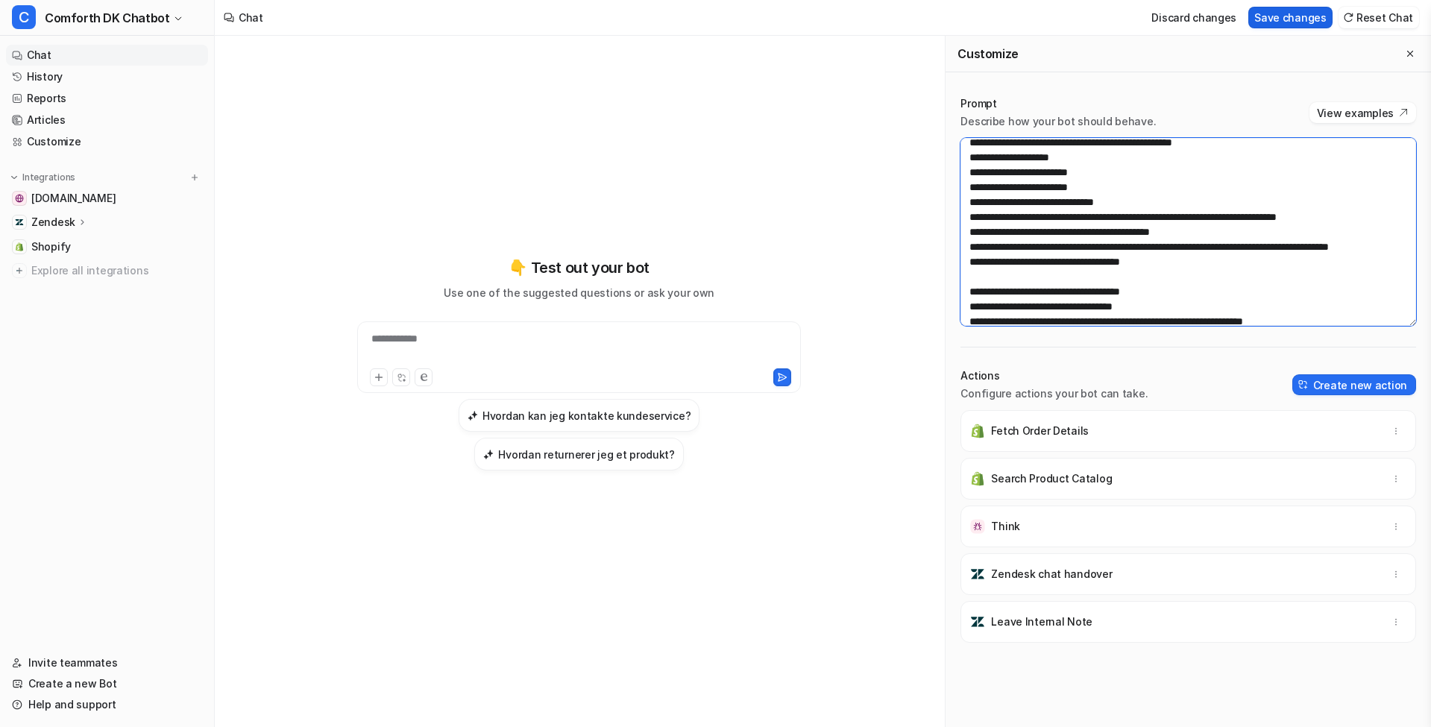
type textarea "**********"
click at [1276, 19] on button "Save changes" at bounding box center [1290, 18] width 84 height 22
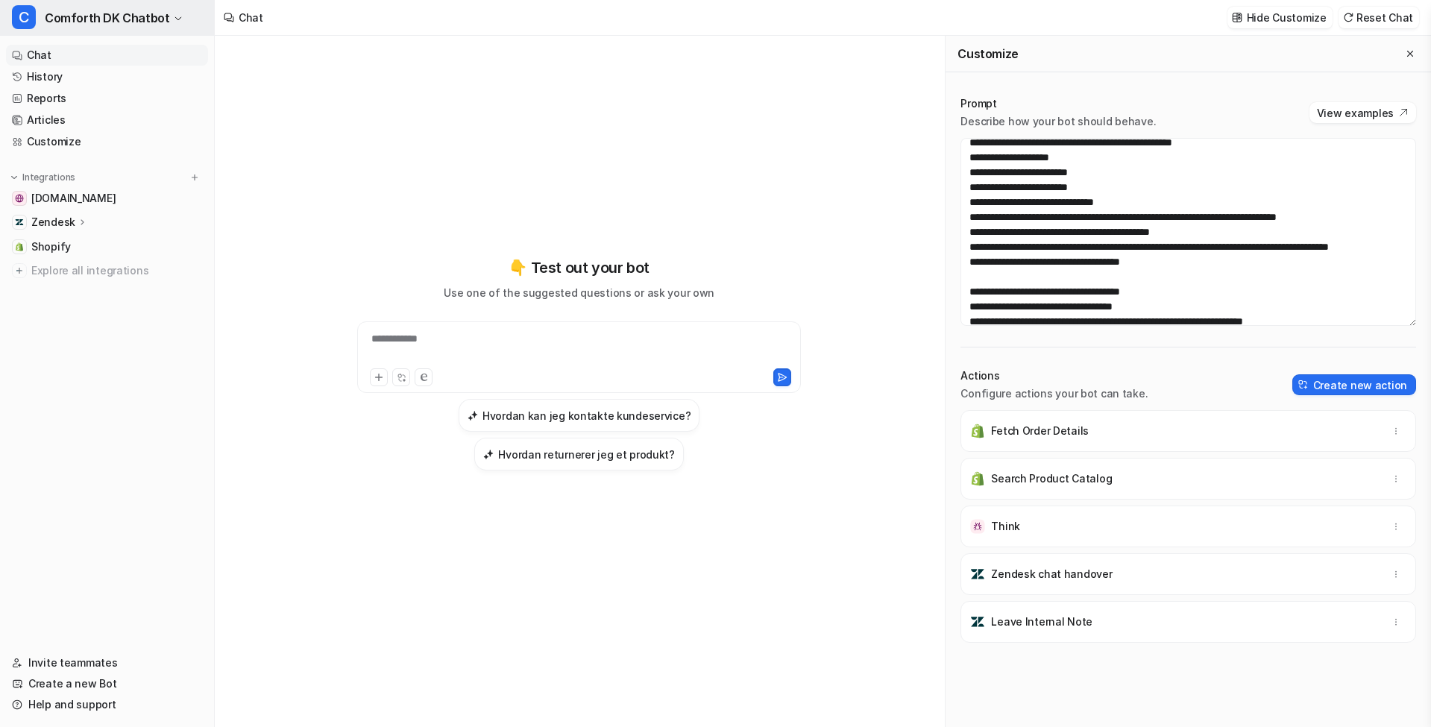
click at [90, 19] on span "Comforth DK Chatbot" at bounding box center [107, 17] width 125 height 21
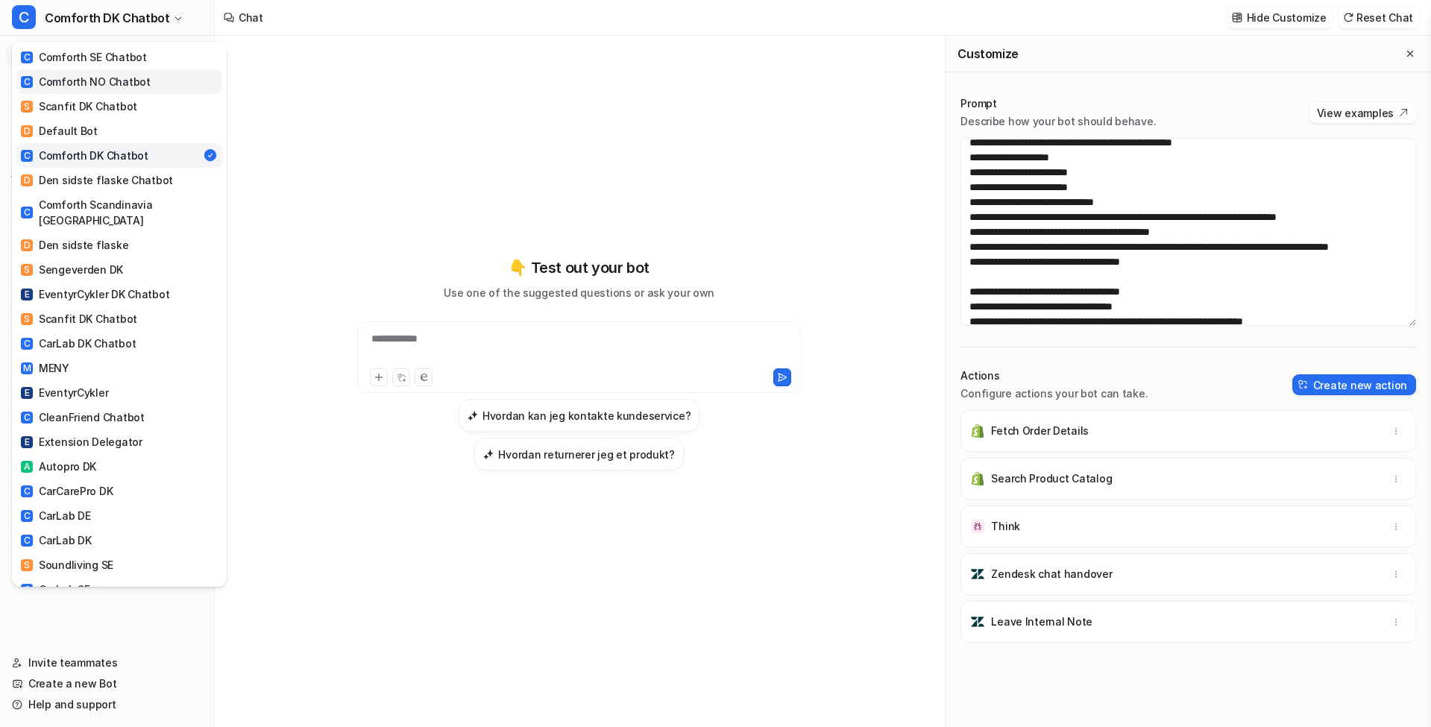
click at [131, 87] on div "C Comforth NO Chatbot" at bounding box center [86, 82] width 130 height 16
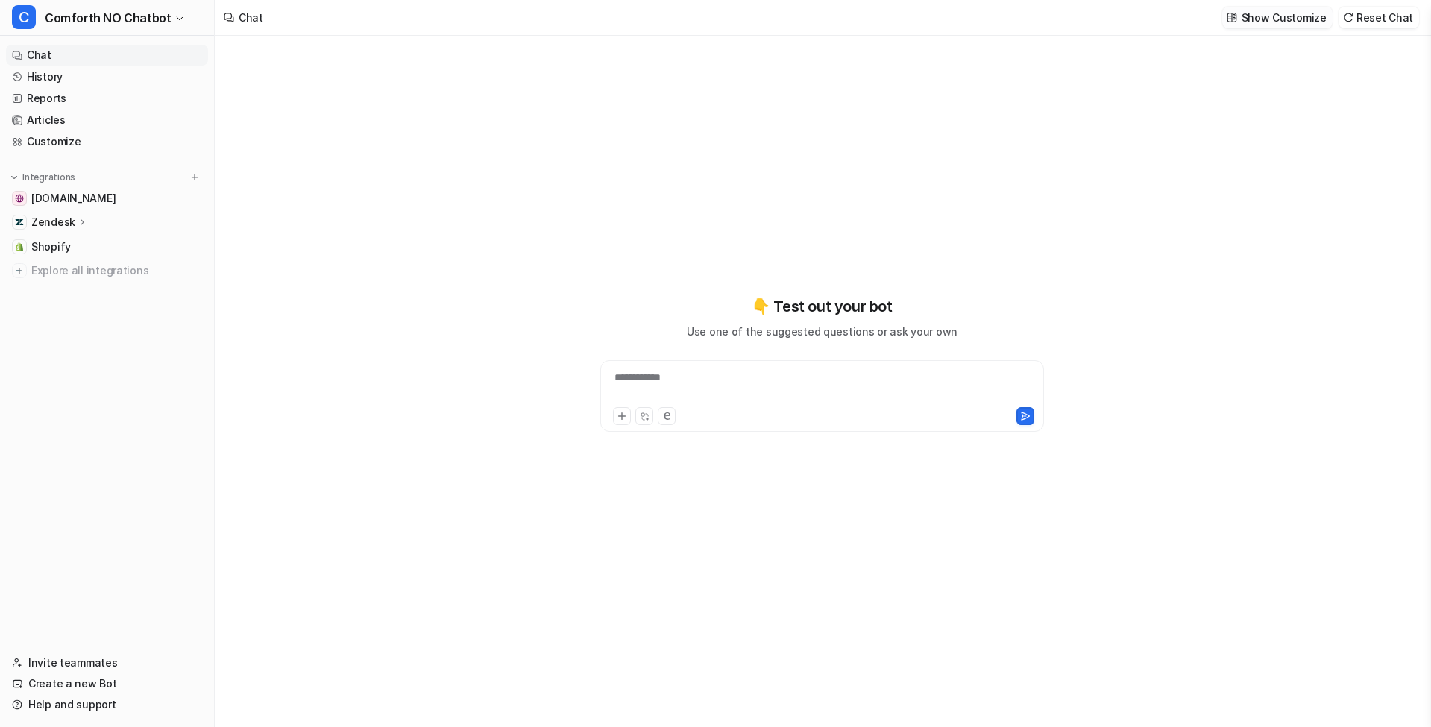
click at [1320, 13] on p "Show Customize" at bounding box center [1284, 18] width 85 height 16
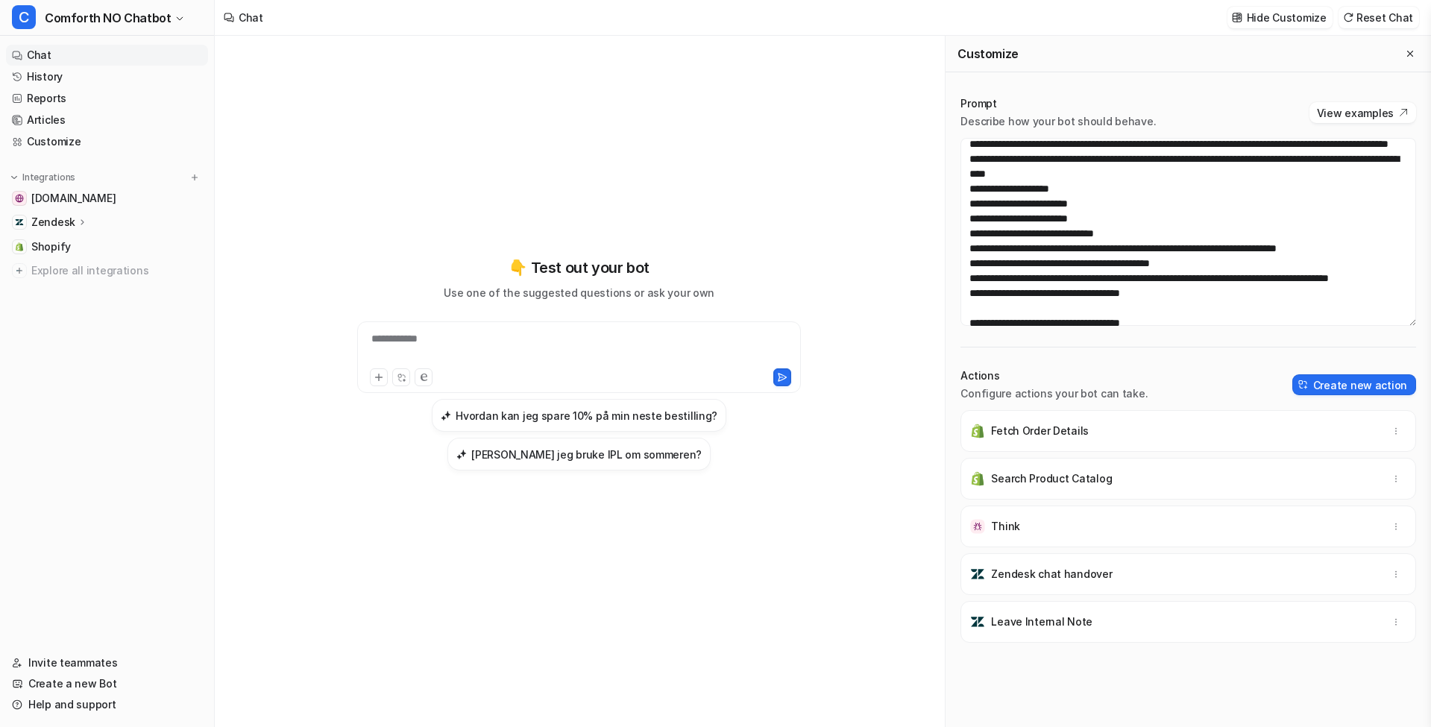
scroll to position [855, 0]
drag, startPoint x: 1078, startPoint y: 233, endPoint x: 966, endPoint y: 190, distance: 119.7
click at [966, 190] on textarea at bounding box center [1189, 232] width 456 height 188
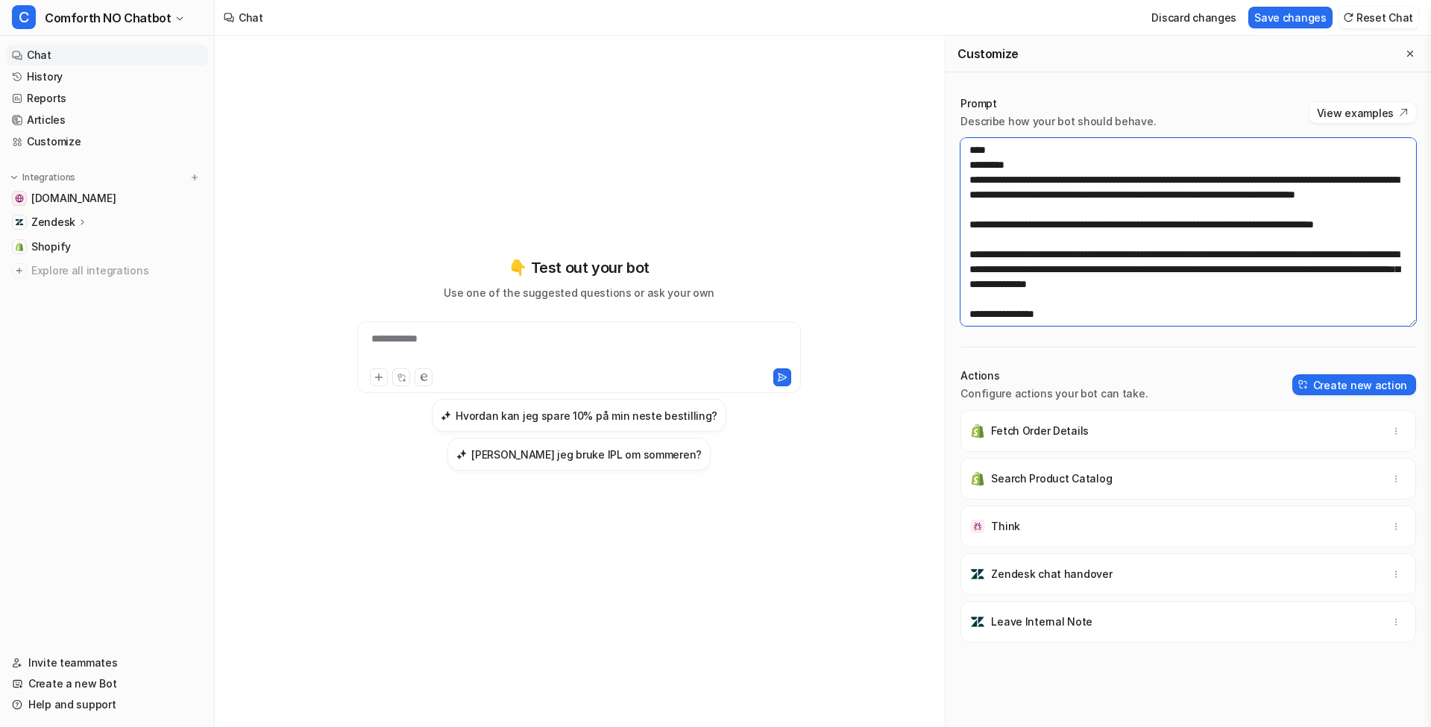
scroll to position [0, 0]
type textarea "**********"
click at [1303, 17] on button "Save changes" at bounding box center [1290, 18] width 84 height 22
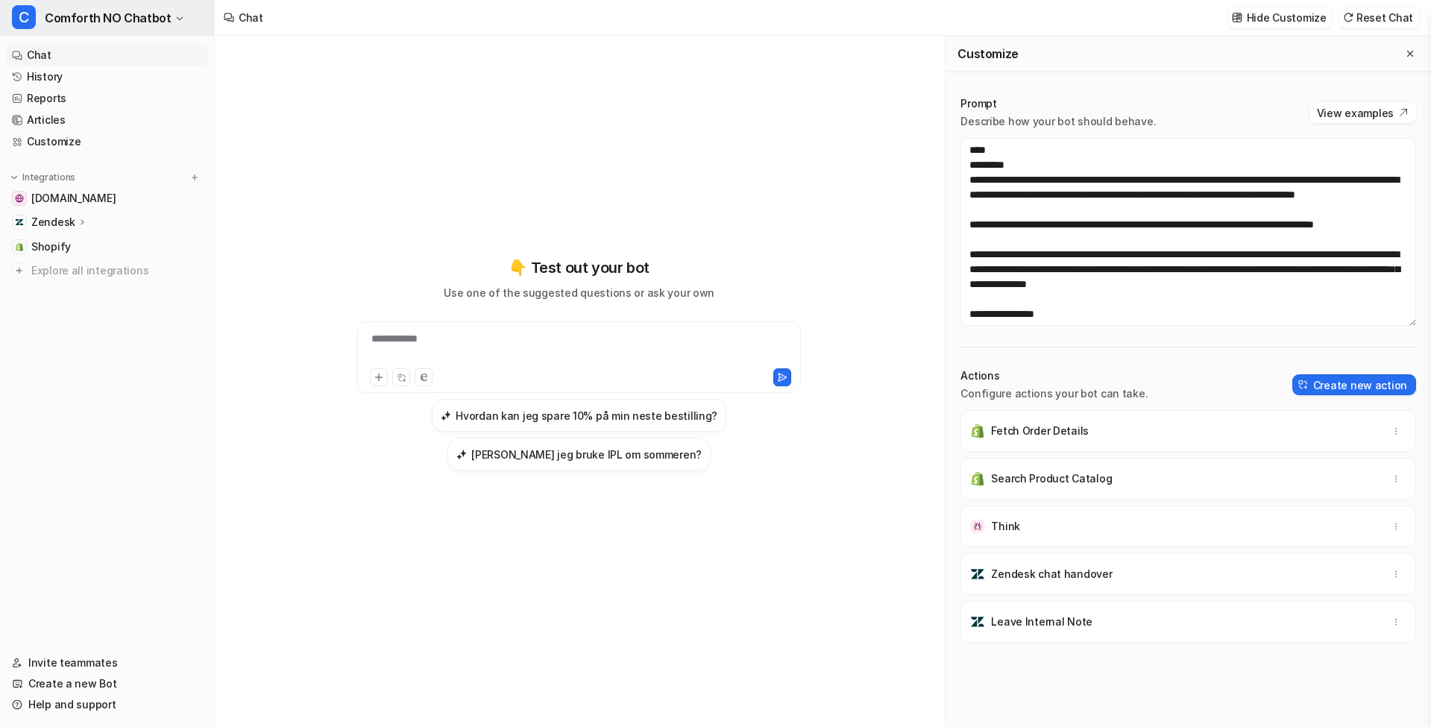
click at [139, 22] on span "Comforth NO Chatbot" at bounding box center [108, 17] width 126 height 21
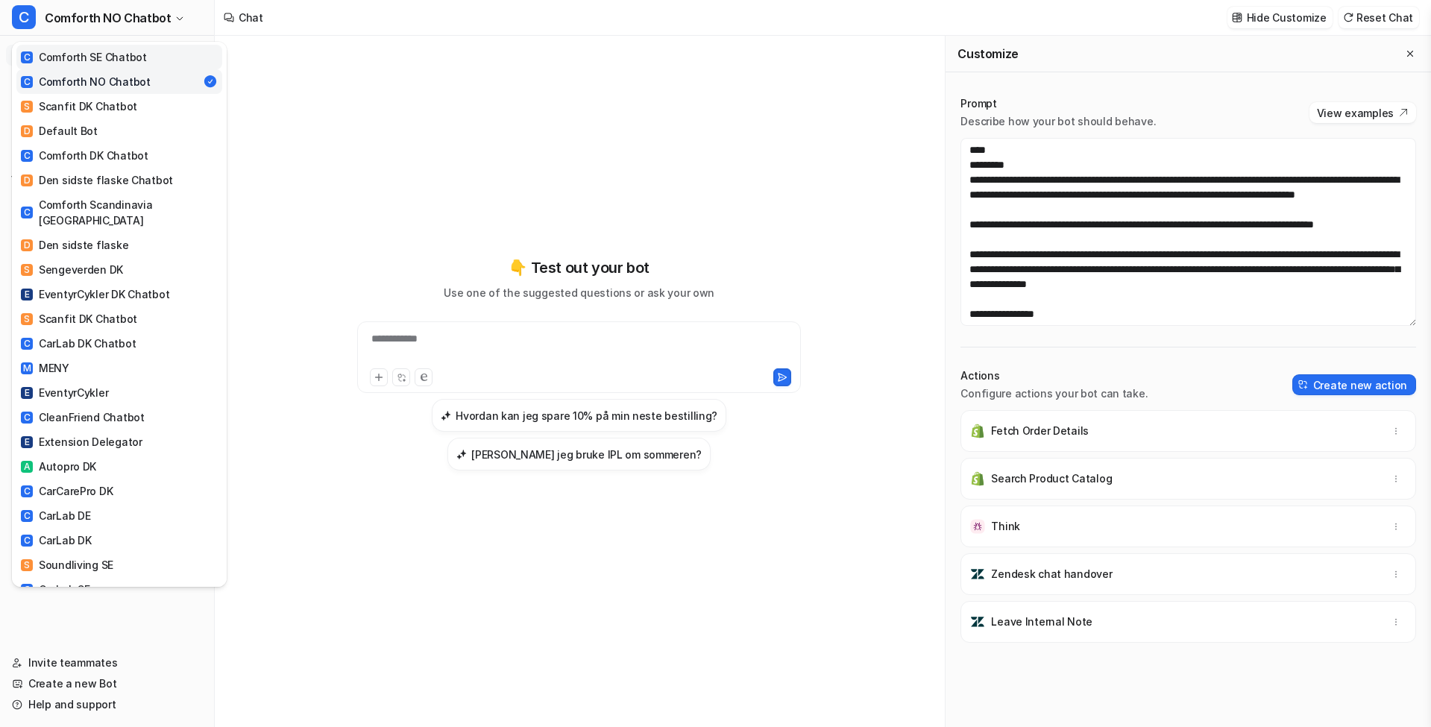
click at [110, 58] on div "C Comforth SE Chatbot" at bounding box center [84, 57] width 126 height 16
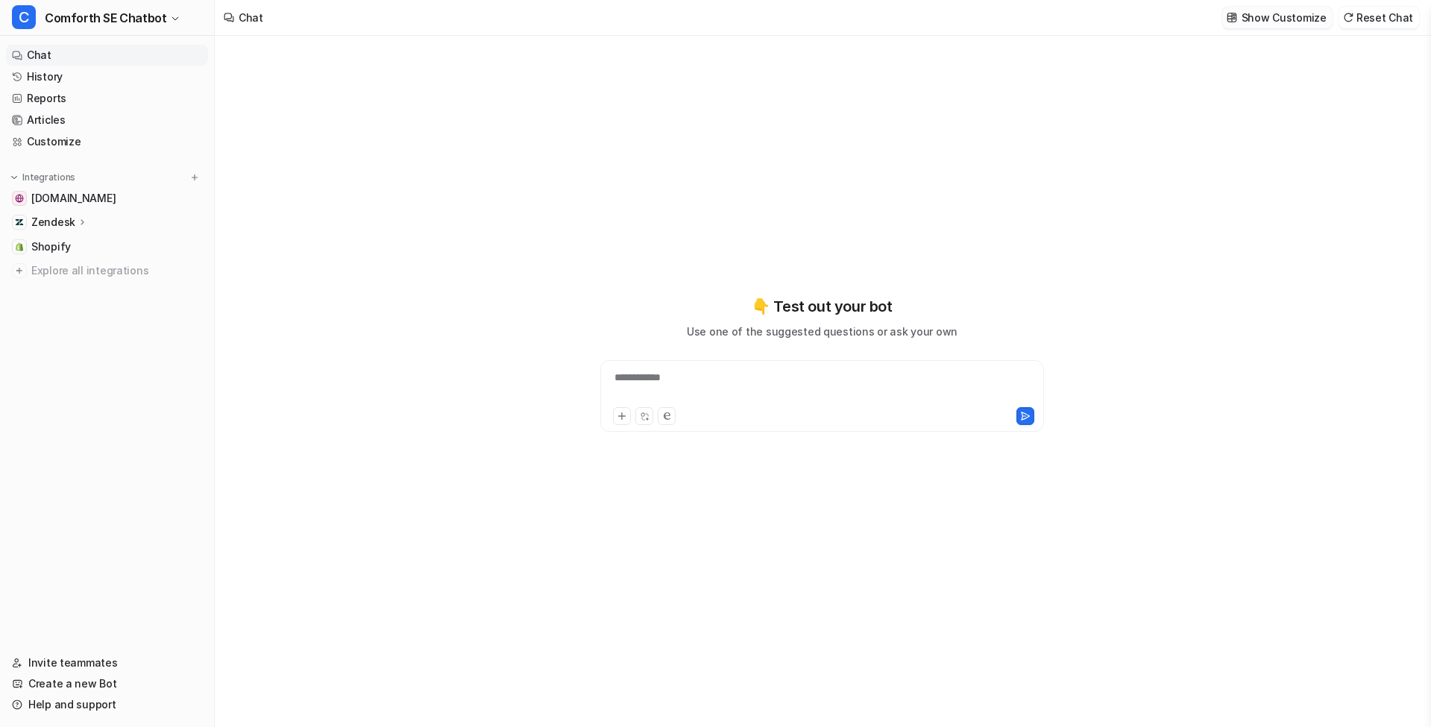
click at [1266, 14] on p "Show Customize" at bounding box center [1284, 18] width 85 height 16
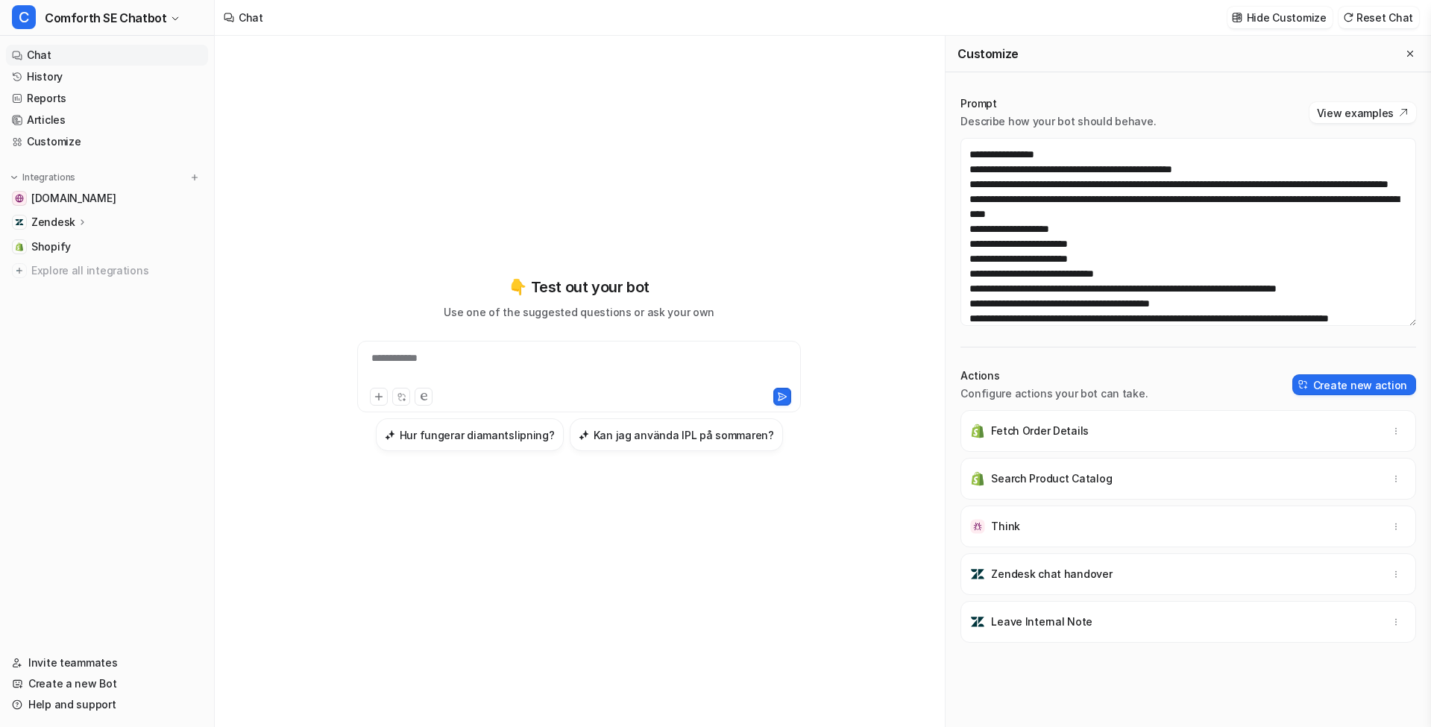
scroll to position [835, 0]
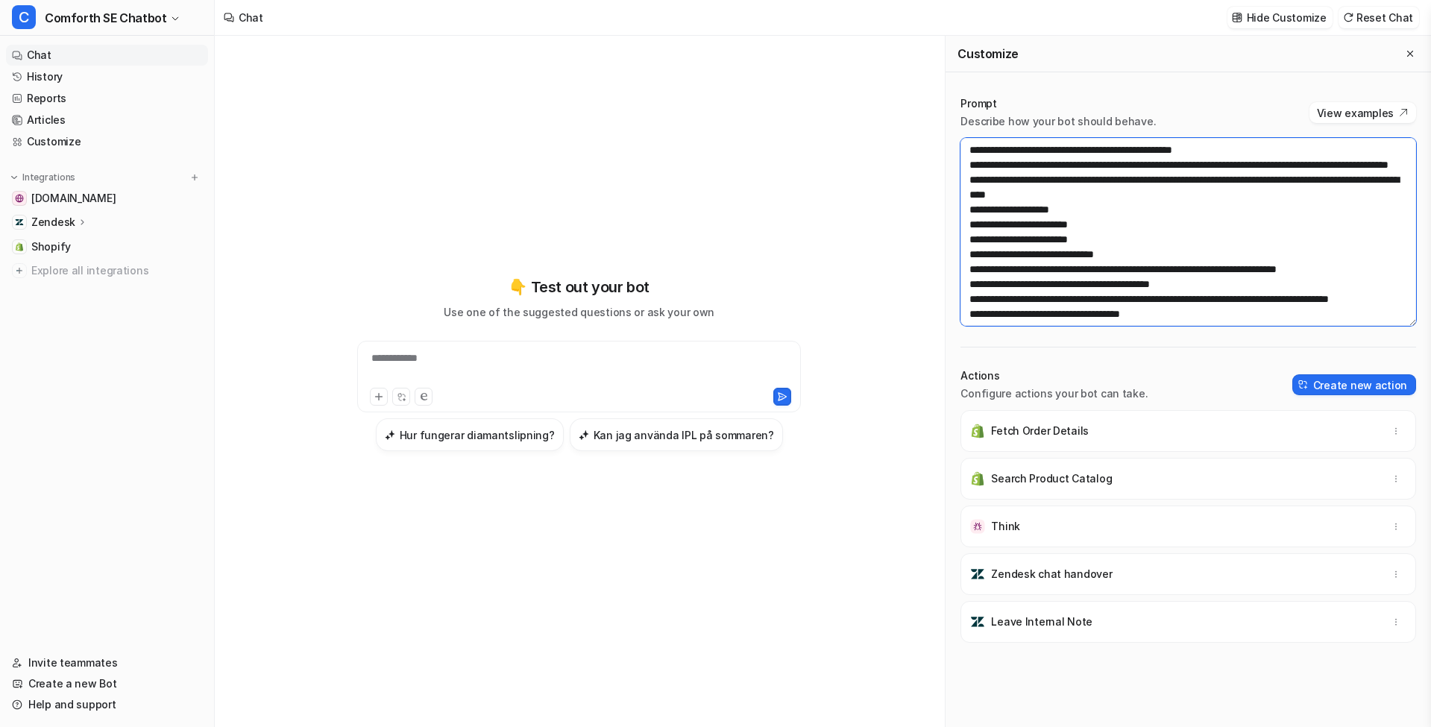
drag, startPoint x: 1087, startPoint y: 251, endPoint x: 955, endPoint y: 214, distance: 137.2
click at [955, 214] on div "Prompt Describe how your bot should behave. View examples Actions Configure act…" at bounding box center [1188, 411] width 485 height 661
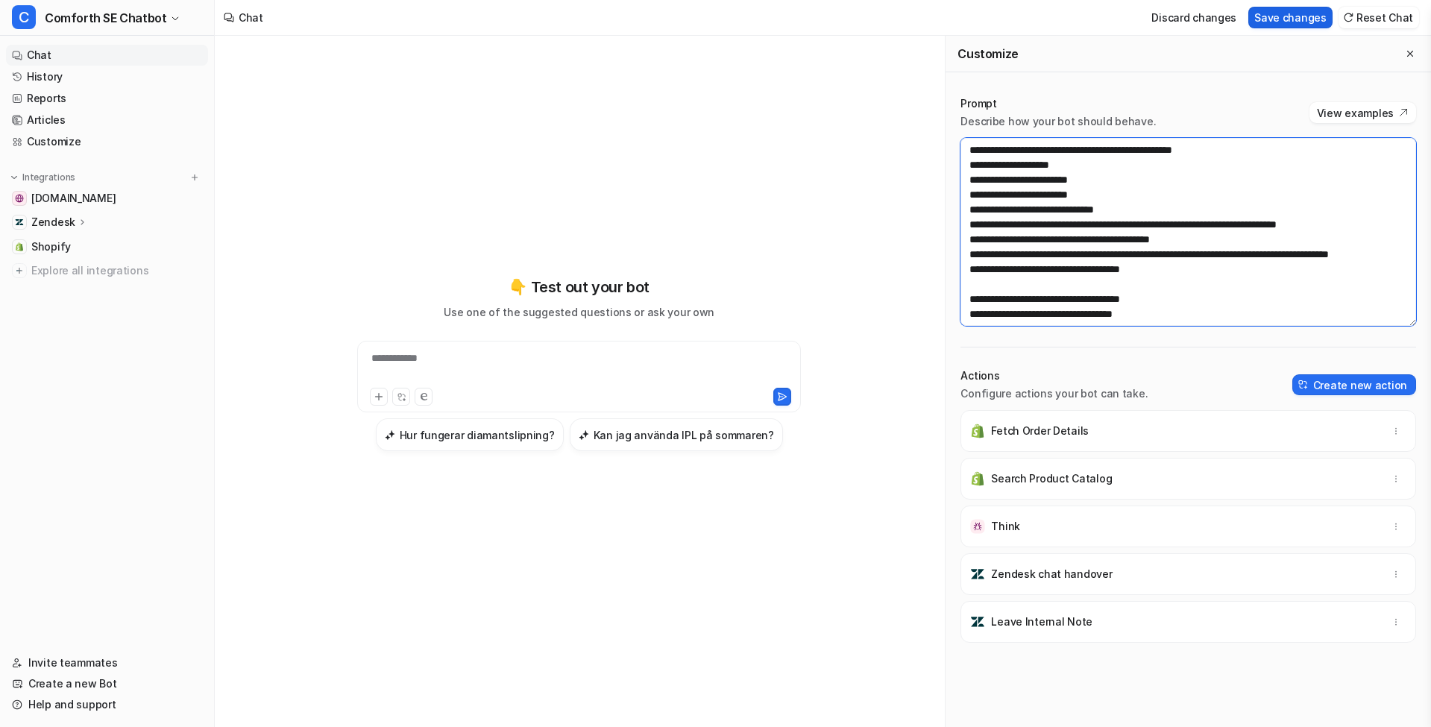
type textarea "**********"
click at [1280, 15] on button "Save changes" at bounding box center [1290, 18] width 84 height 22
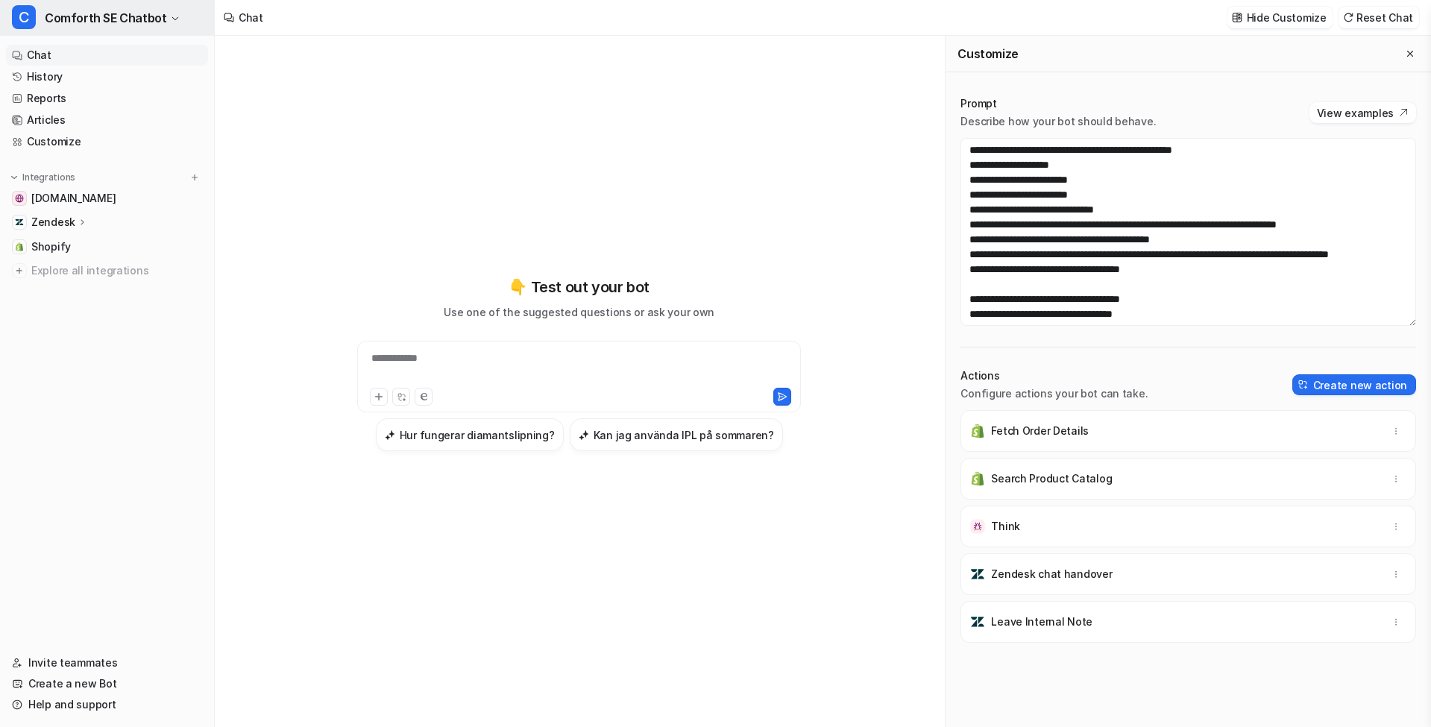
click at [155, 16] on span "Comforth SE Chatbot" at bounding box center [106, 17] width 122 height 21
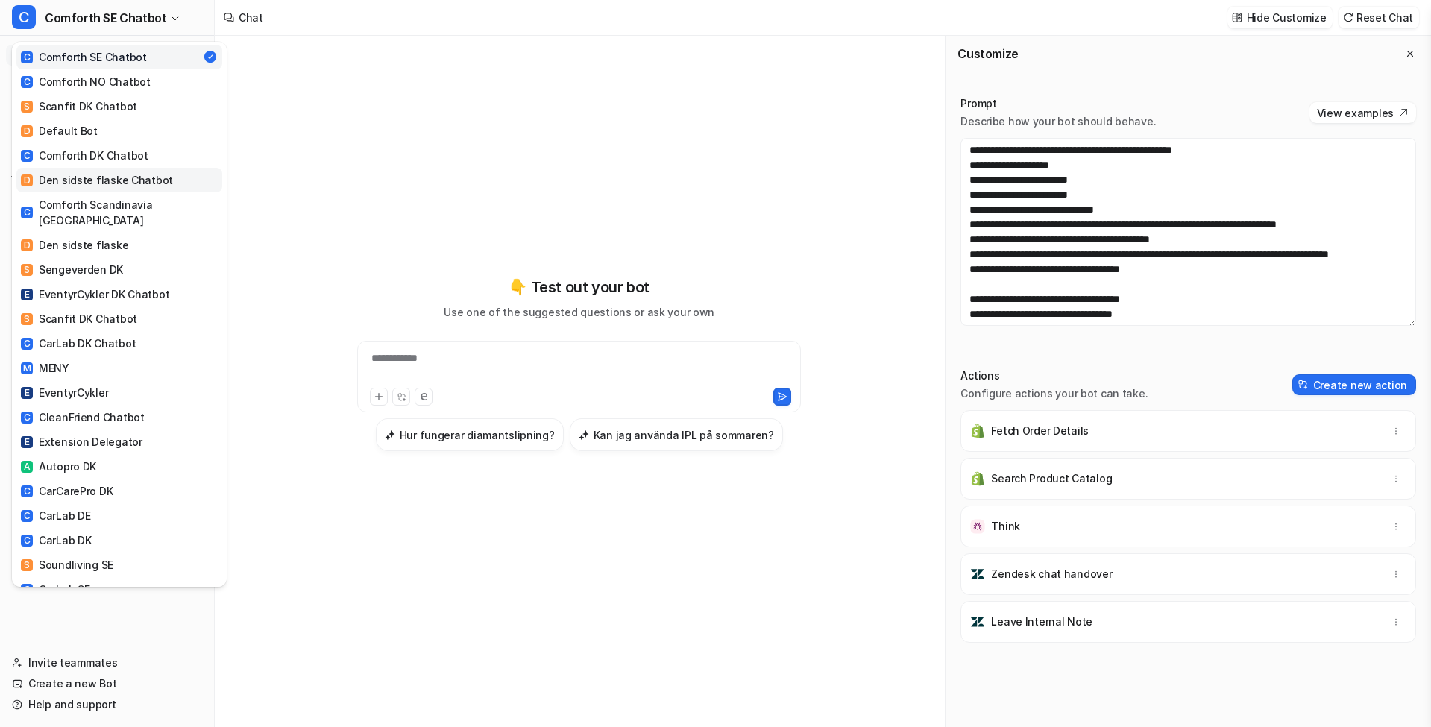
click at [139, 180] on div "D Den sidste flaske Chatbot" at bounding box center [97, 180] width 152 height 16
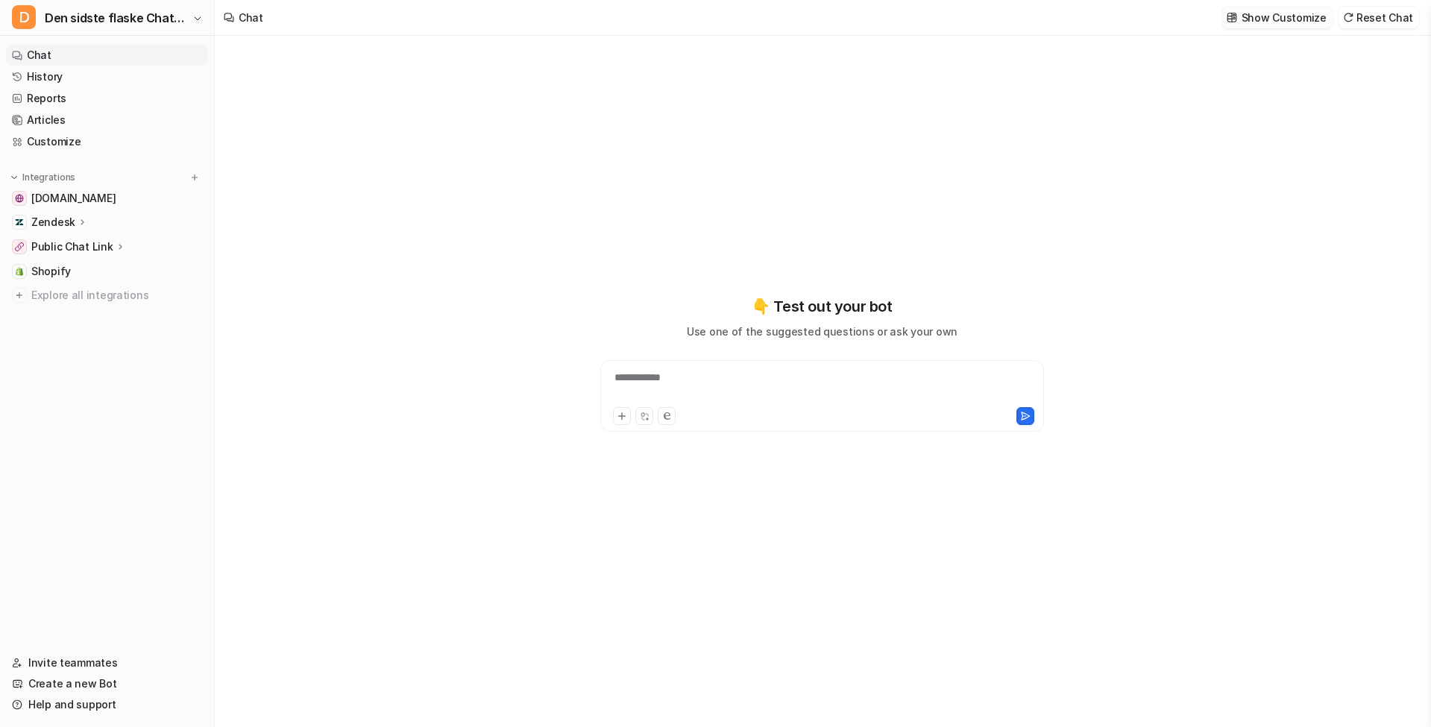
click at [1280, 20] on p "Show Customize" at bounding box center [1284, 18] width 85 height 16
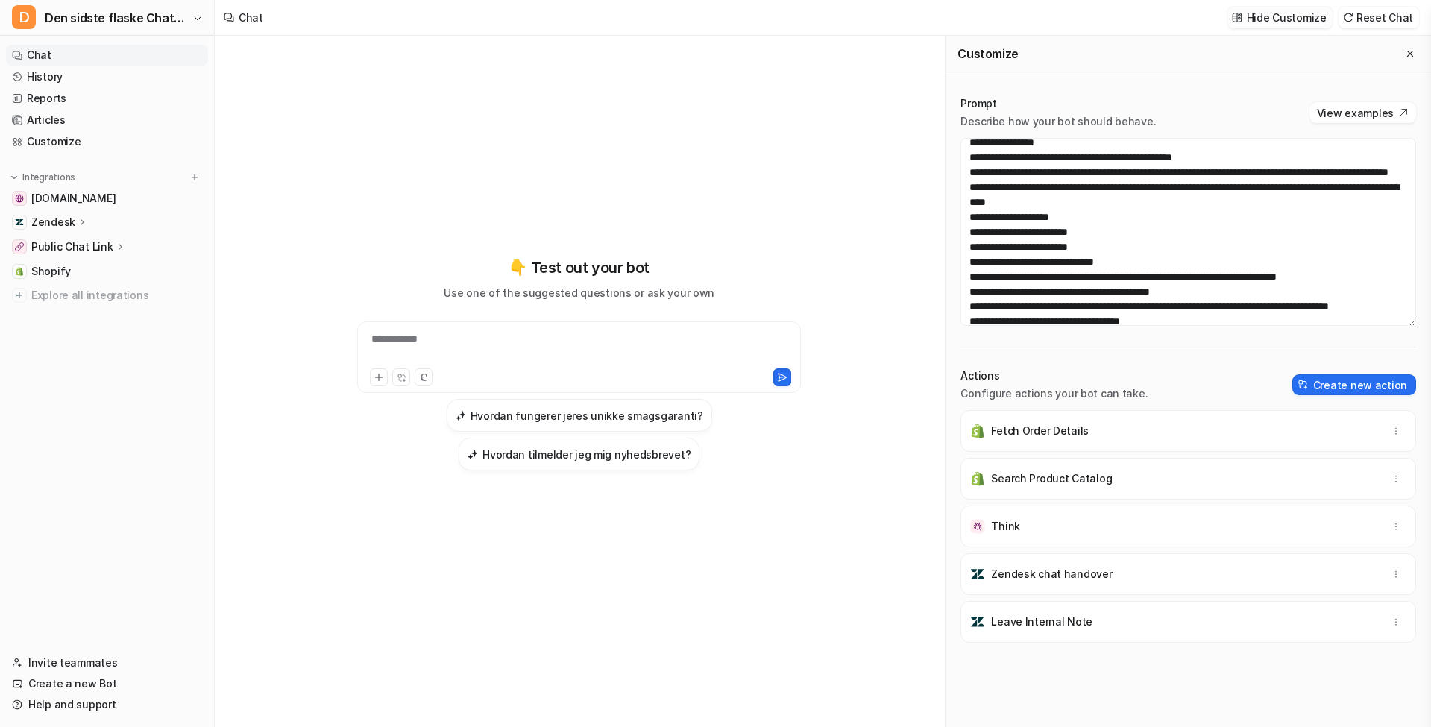
scroll to position [814, 0]
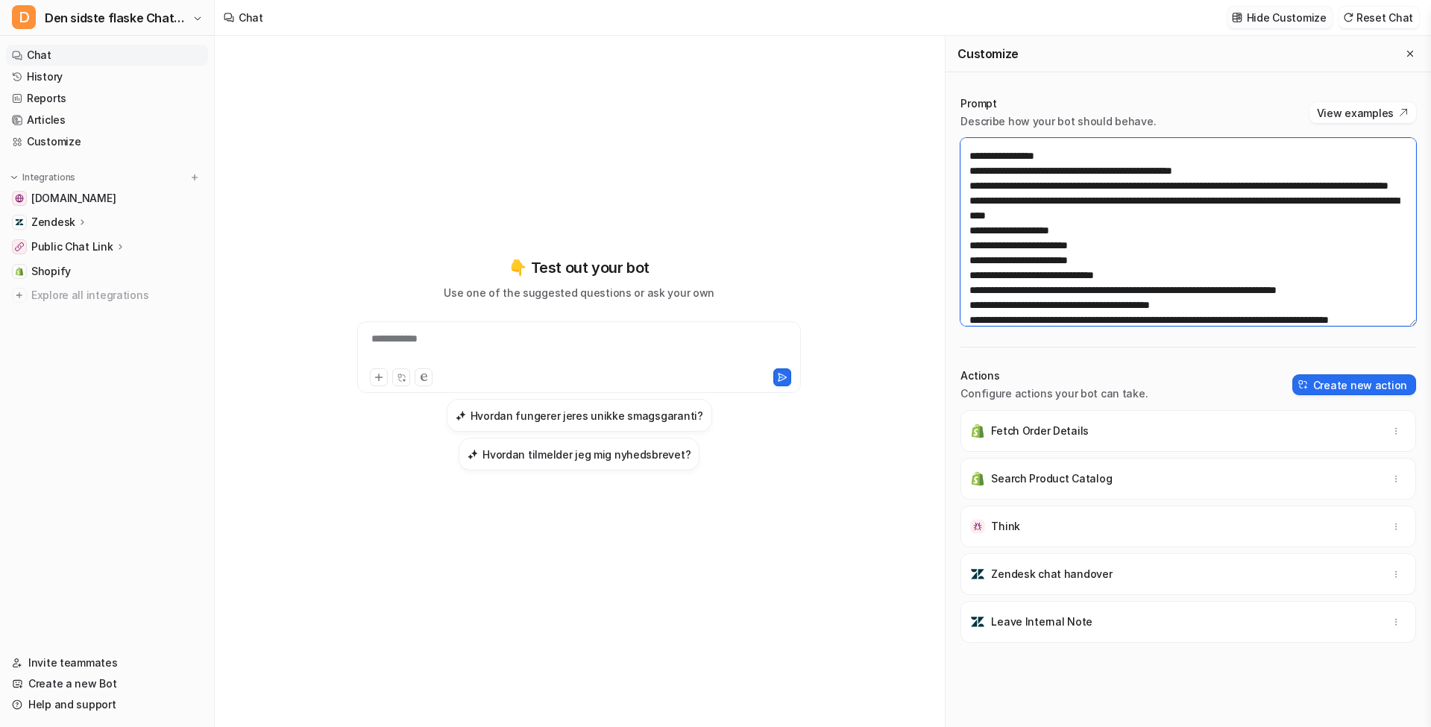
drag, startPoint x: 1086, startPoint y: 276, endPoint x: 1036, endPoint y: 238, distance: 62.8
click at [968, 234] on textarea at bounding box center [1189, 232] width 456 height 188
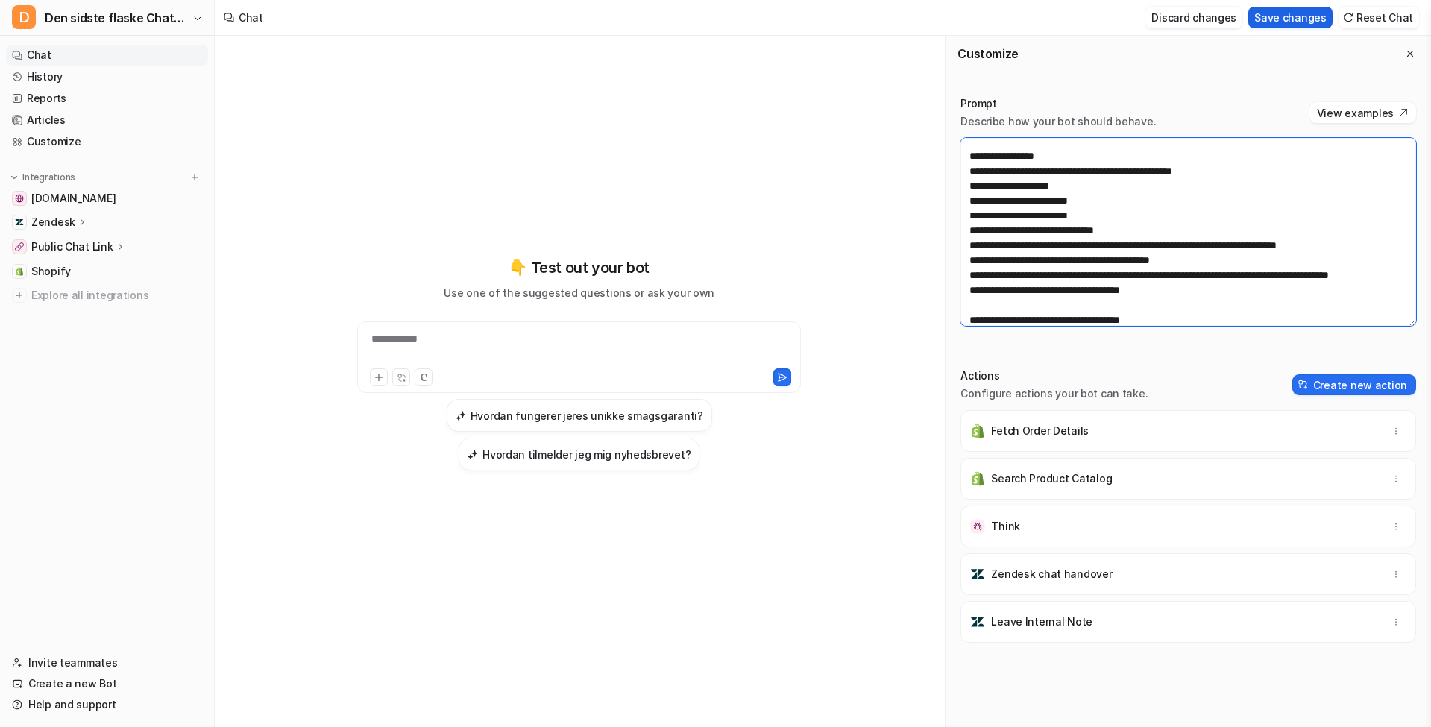
type textarea "**********"
click at [1281, 20] on button "Save changes" at bounding box center [1290, 18] width 84 height 22
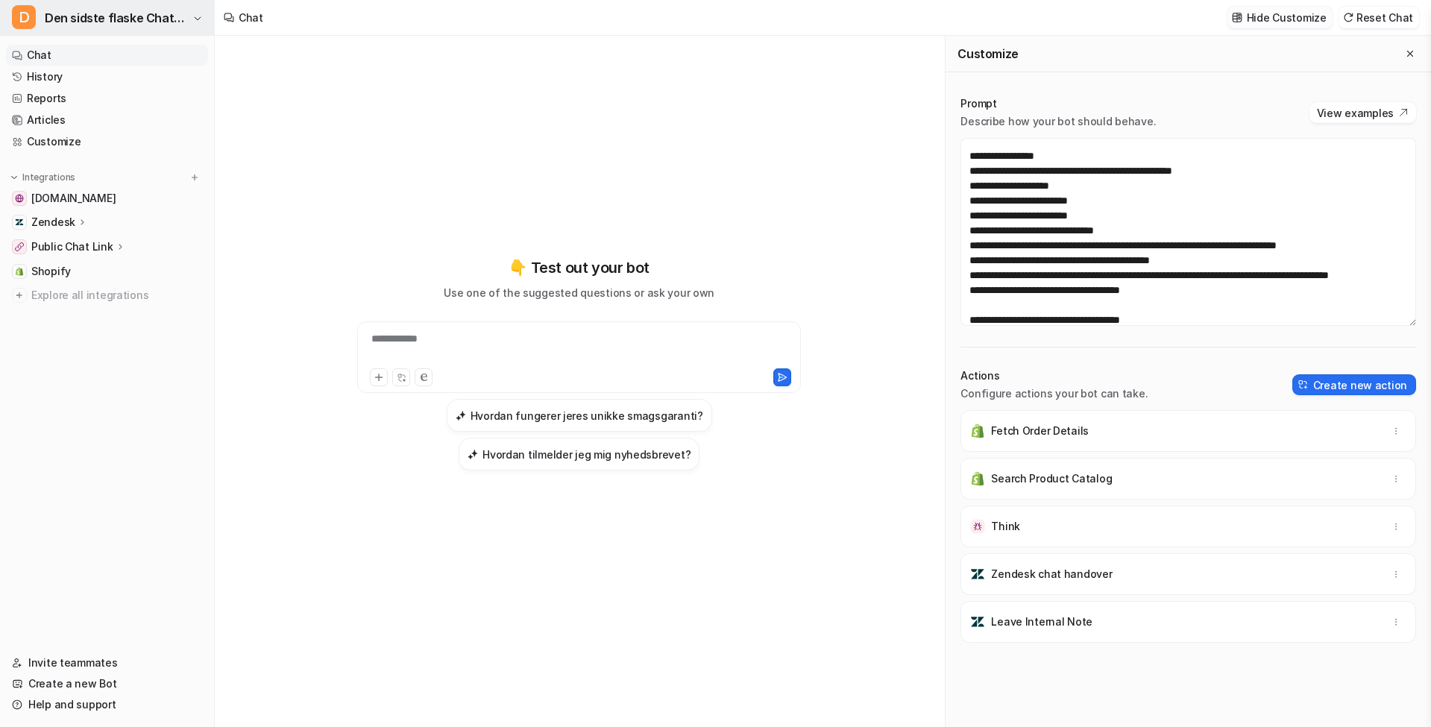
click at [112, 11] on span "Den sidste flaske Chatbot" at bounding box center [117, 17] width 144 height 21
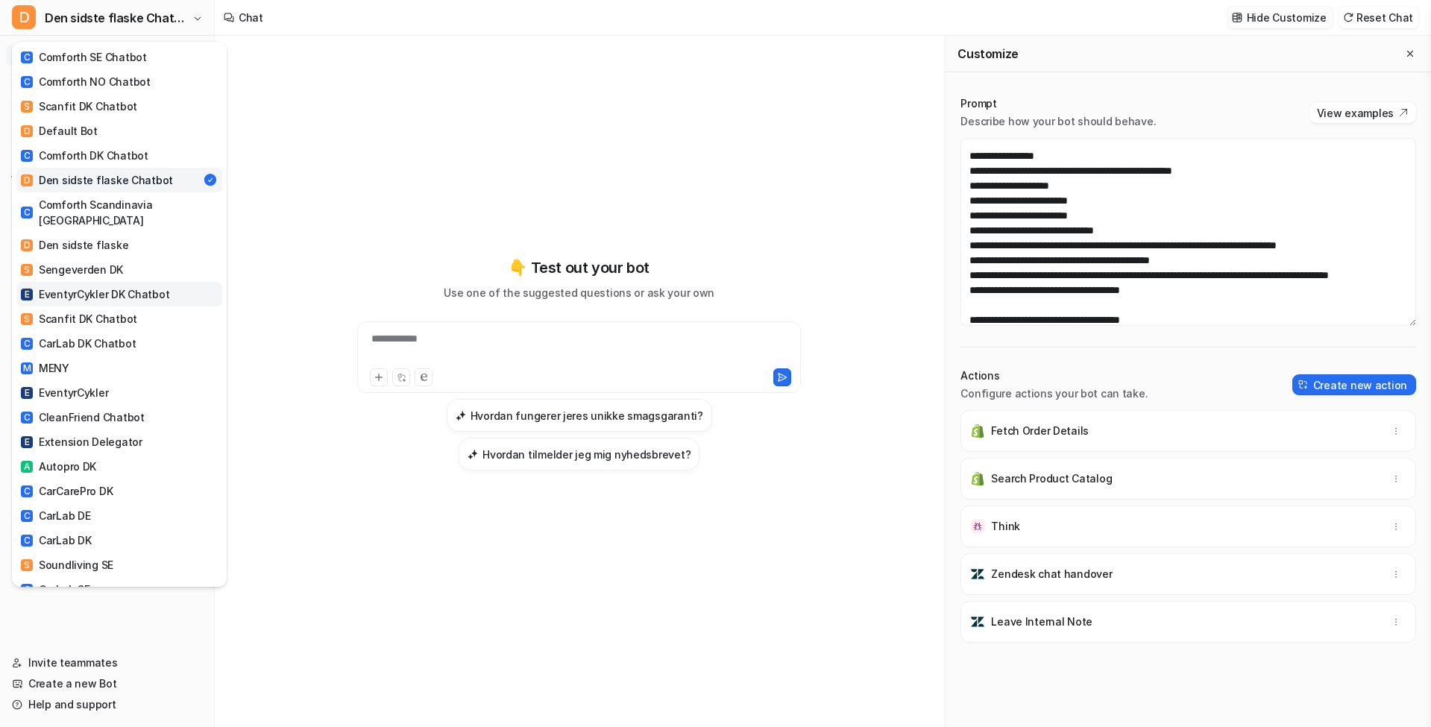
click at [134, 286] on div "E EventyrCykler DK Chatbot" at bounding box center [95, 294] width 148 height 16
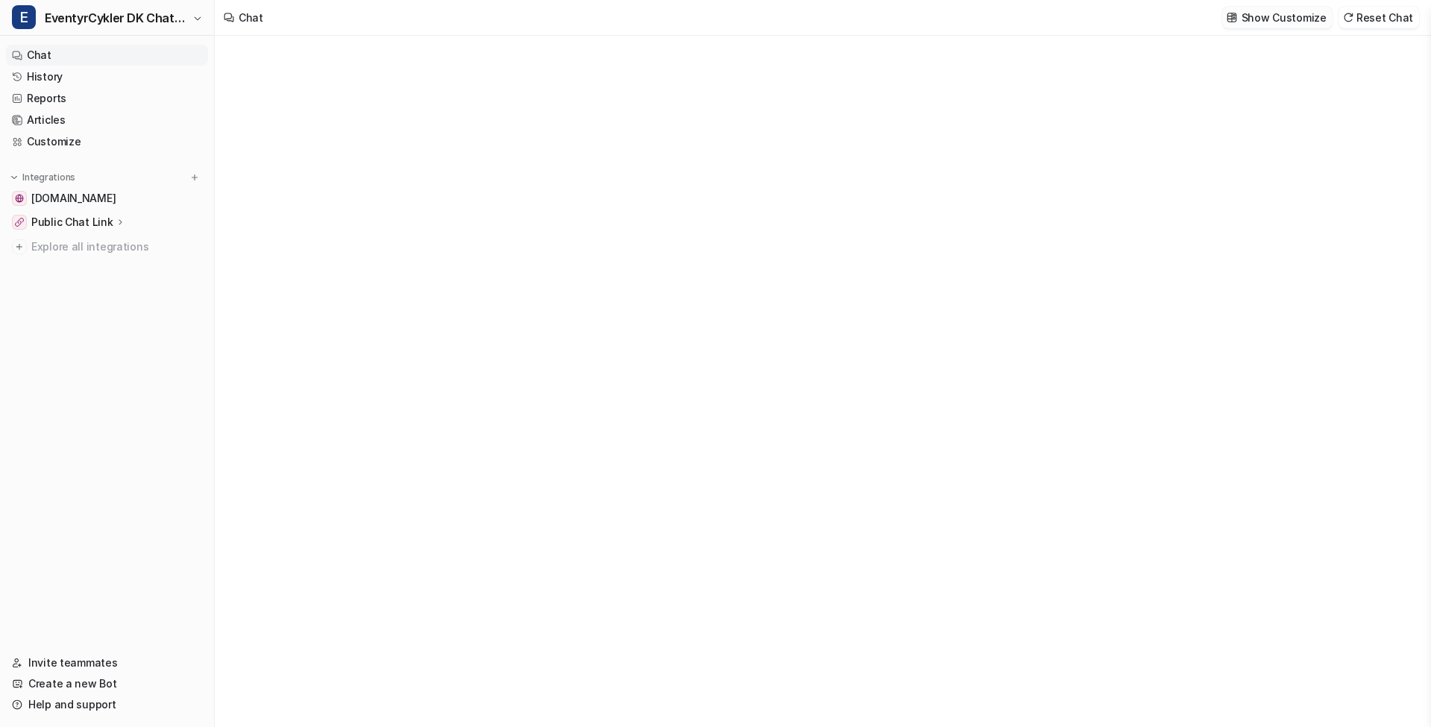
click at [1296, 16] on p "Show Customize" at bounding box center [1284, 18] width 85 height 16
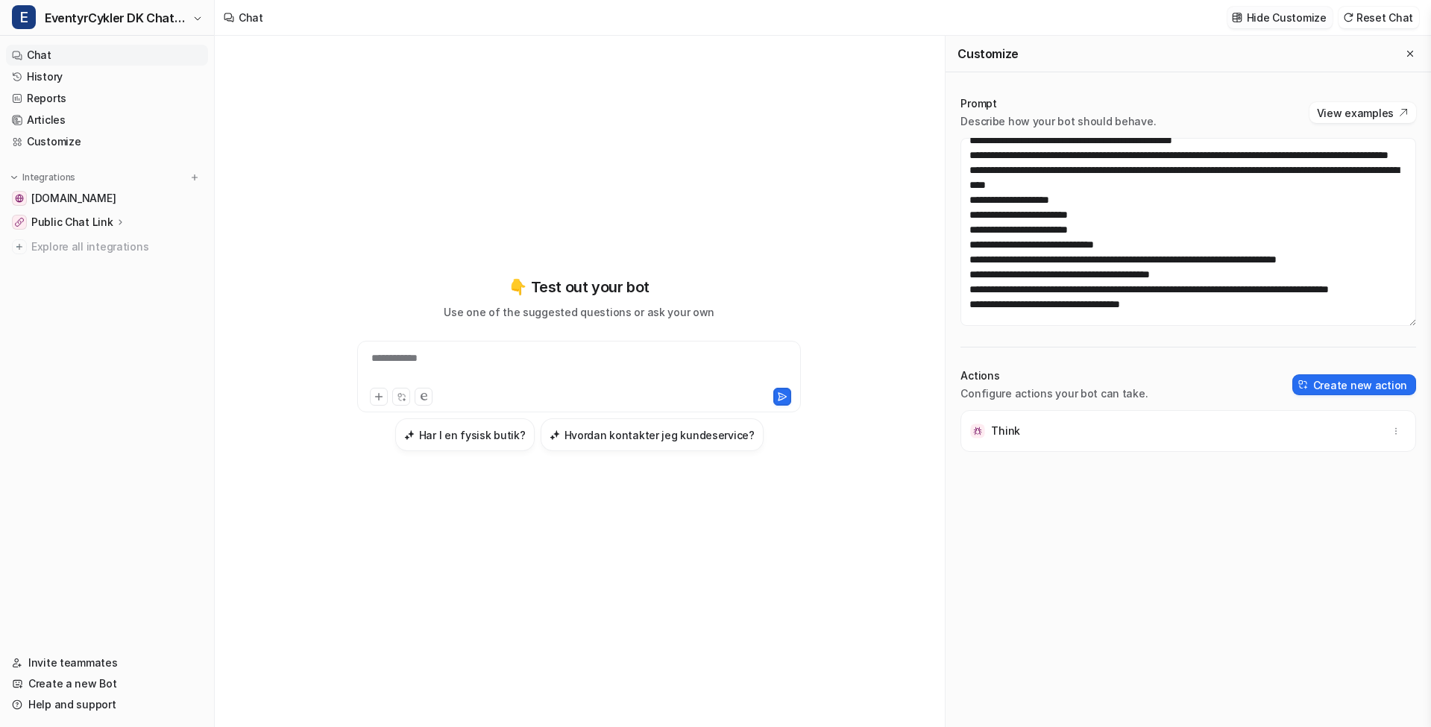
scroll to position [846, 0]
drag, startPoint x: 1074, startPoint y: 242, endPoint x: 956, endPoint y: 201, distance: 125.0
click at [956, 201] on div "Prompt Describe how your bot should behave. View examples Actions Configure act…" at bounding box center [1188, 411] width 485 height 661
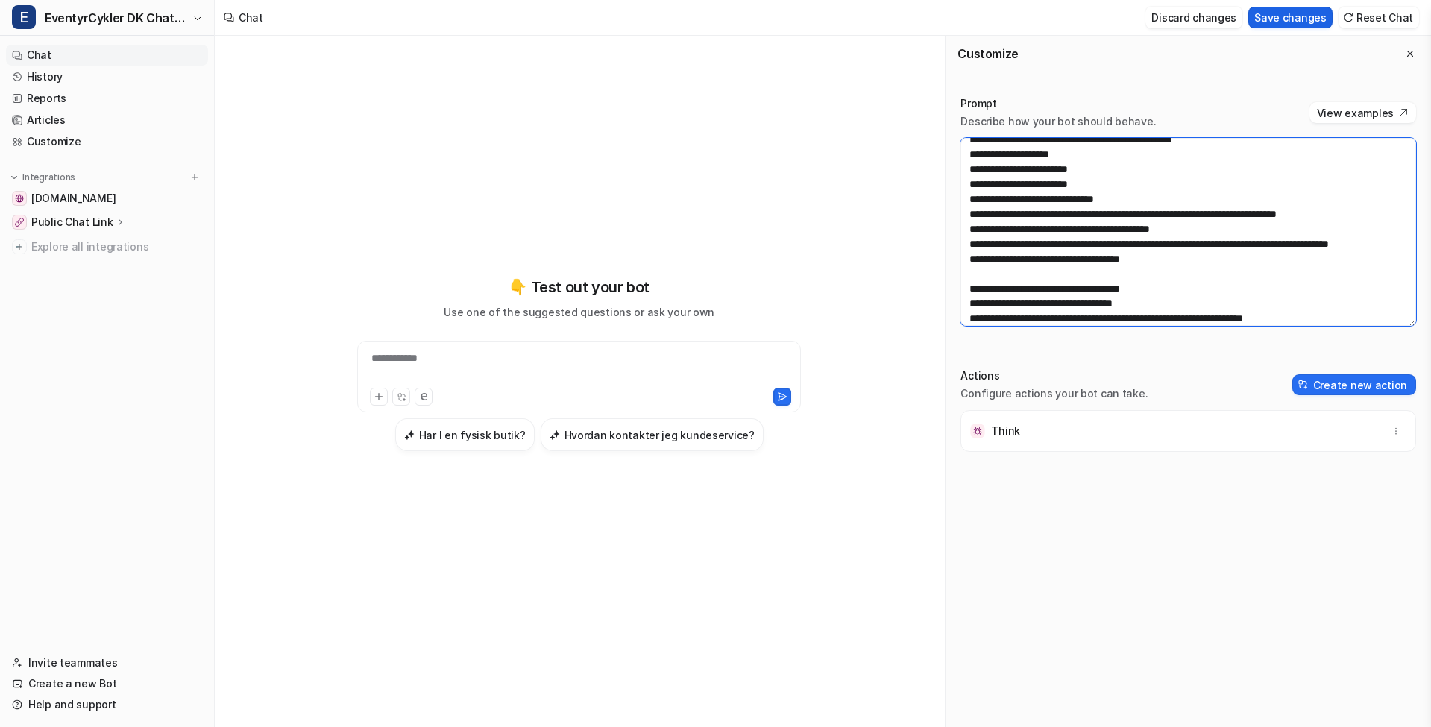
type textarea "**********"
drag, startPoint x: 1280, startPoint y: 19, endPoint x: 1107, endPoint y: 52, distance: 175.5
click at [1280, 19] on button "Save changes" at bounding box center [1290, 18] width 84 height 22
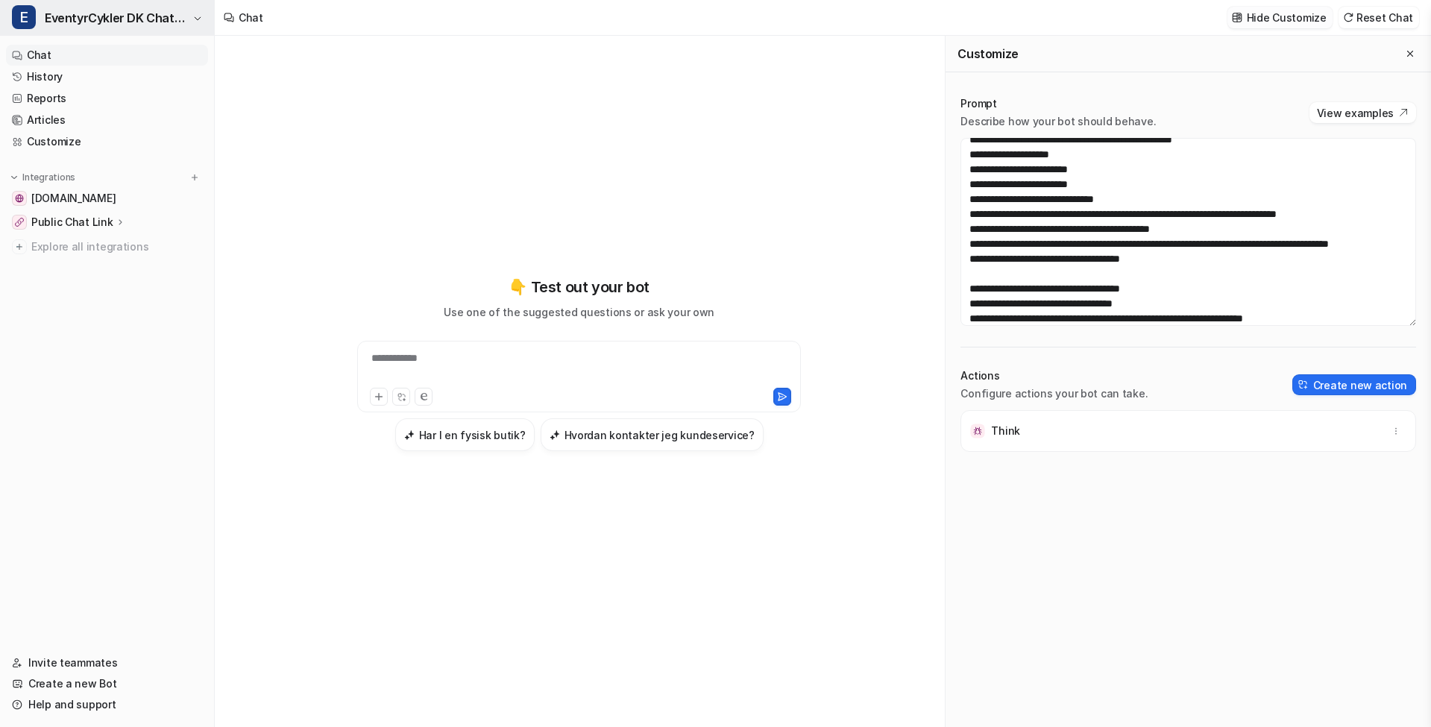
click at [119, 17] on span "EventyrCykler DK Chatbot" at bounding box center [117, 17] width 144 height 21
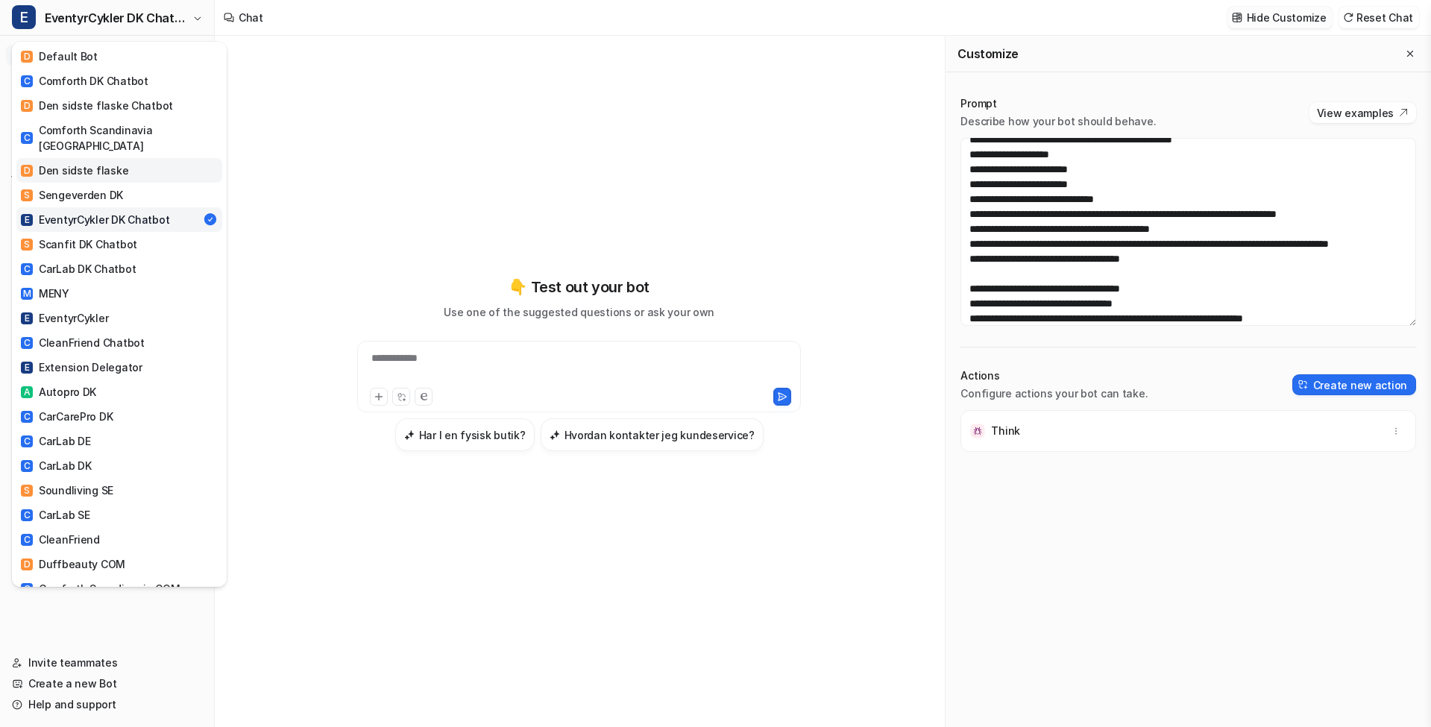
scroll to position [75, 0]
click at [108, 236] on div "S Scanfit DK Chatbot" at bounding box center [79, 244] width 116 height 16
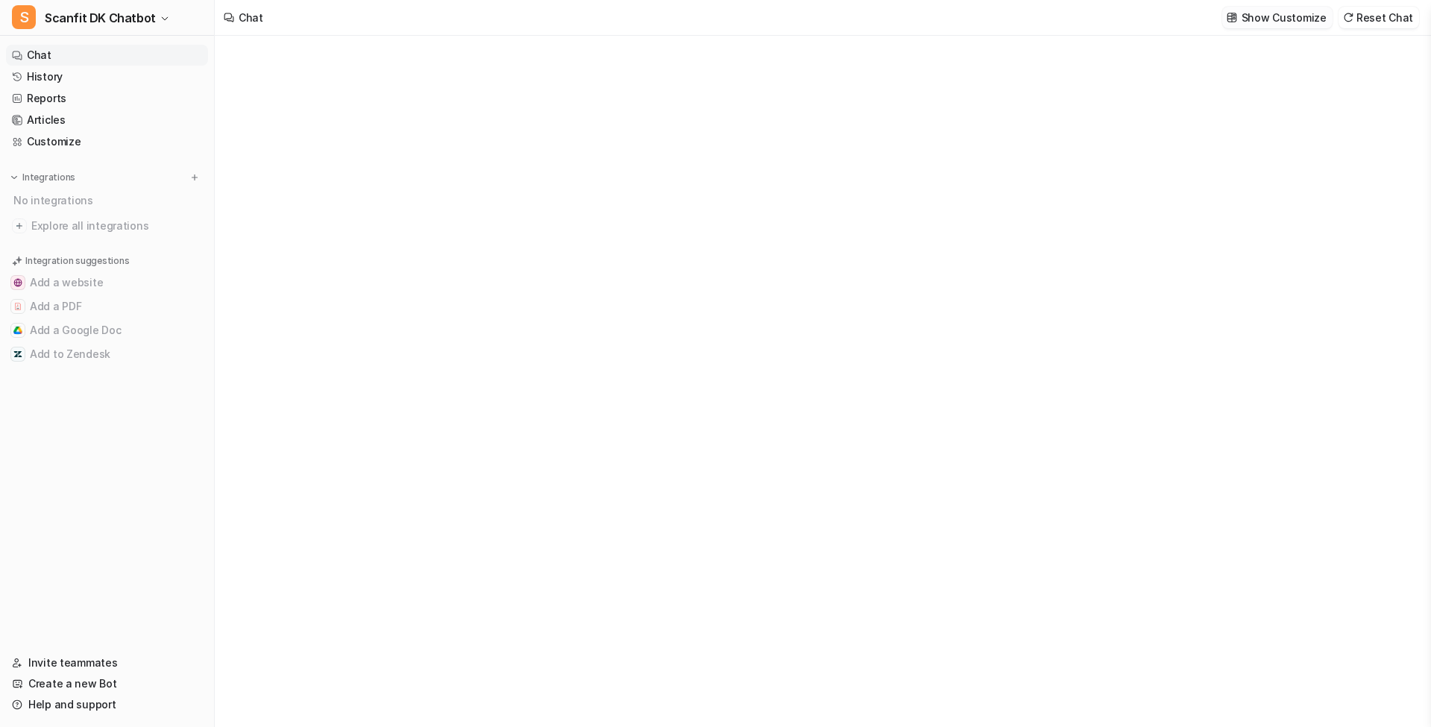
type textarea "**********"
click at [1294, 19] on p "Show Customize" at bounding box center [1284, 18] width 85 height 16
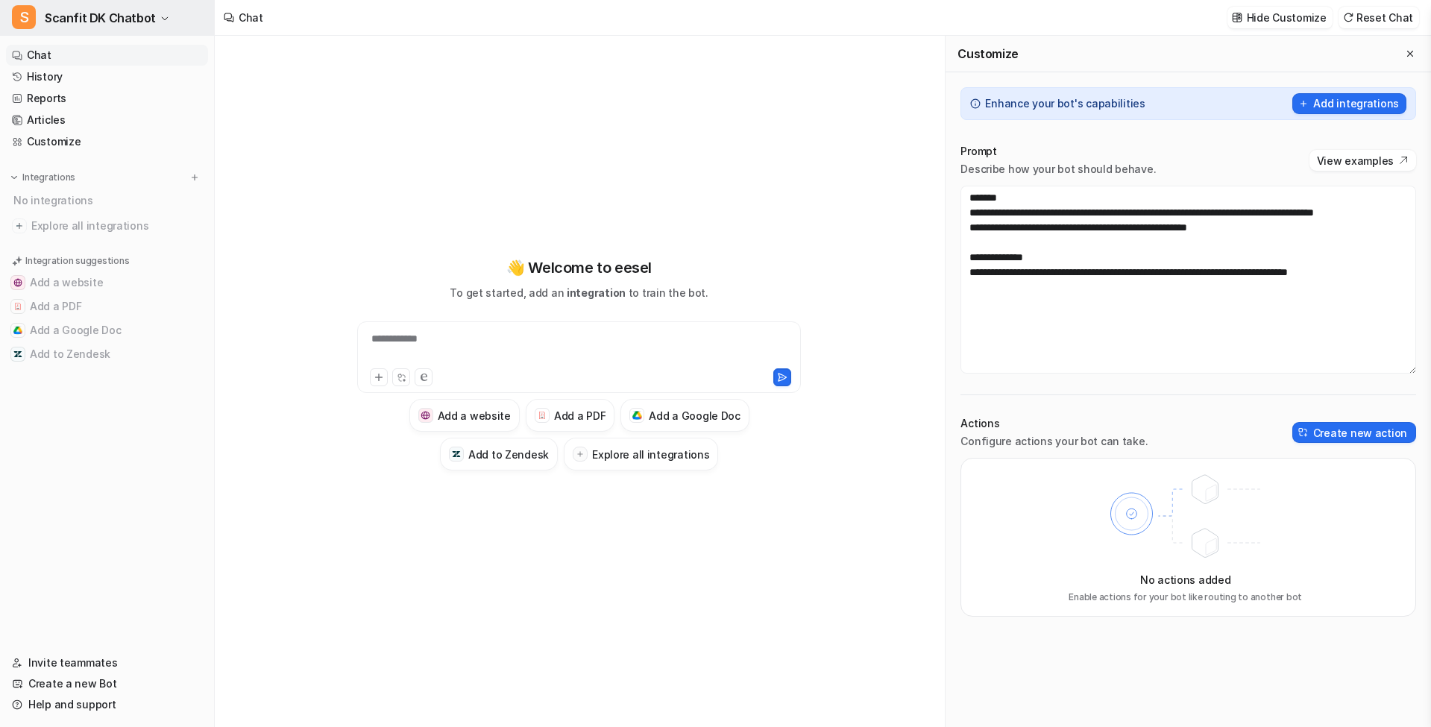
click at [121, 22] on span "Scanfit DK Chatbot" at bounding box center [100, 17] width 111 height 21
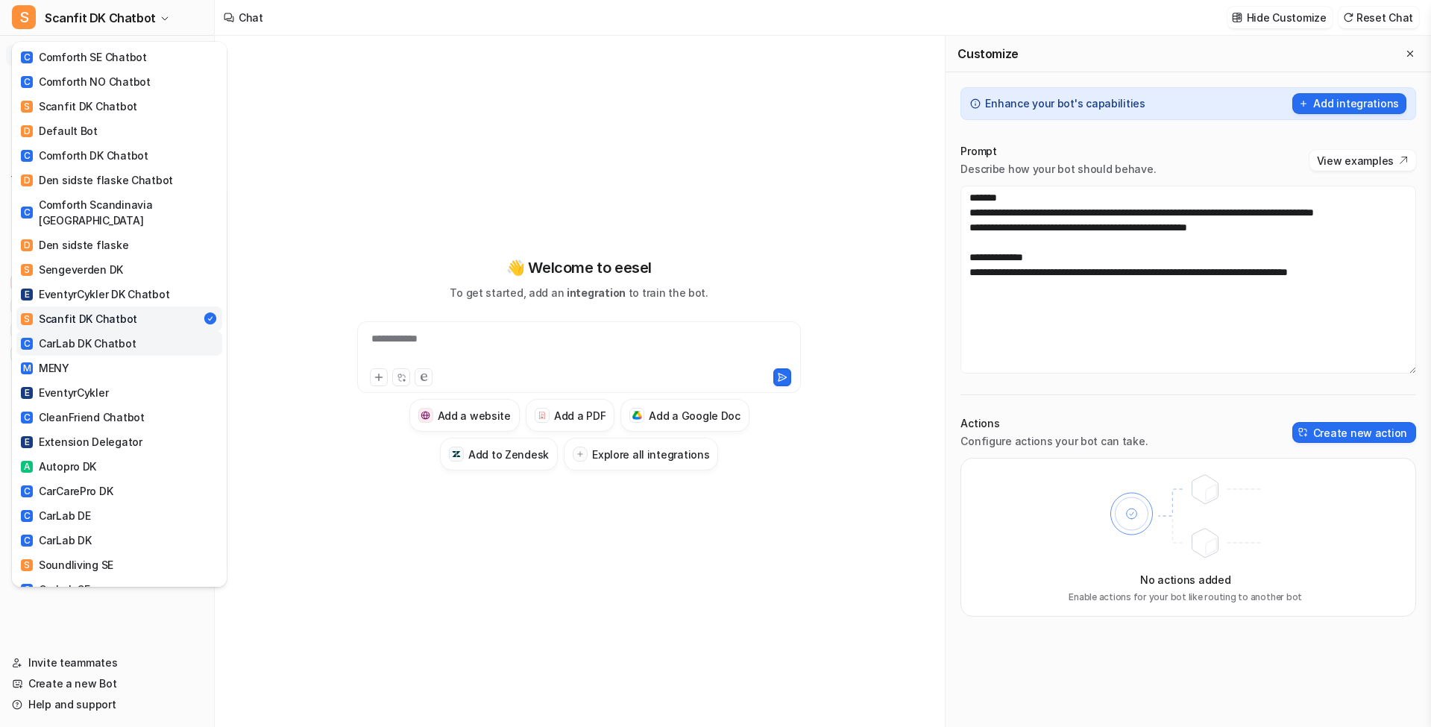
click at [117, 336] on div "C CarLab DK Chatbot" at bounding box center [78, 344] width 115 height 16
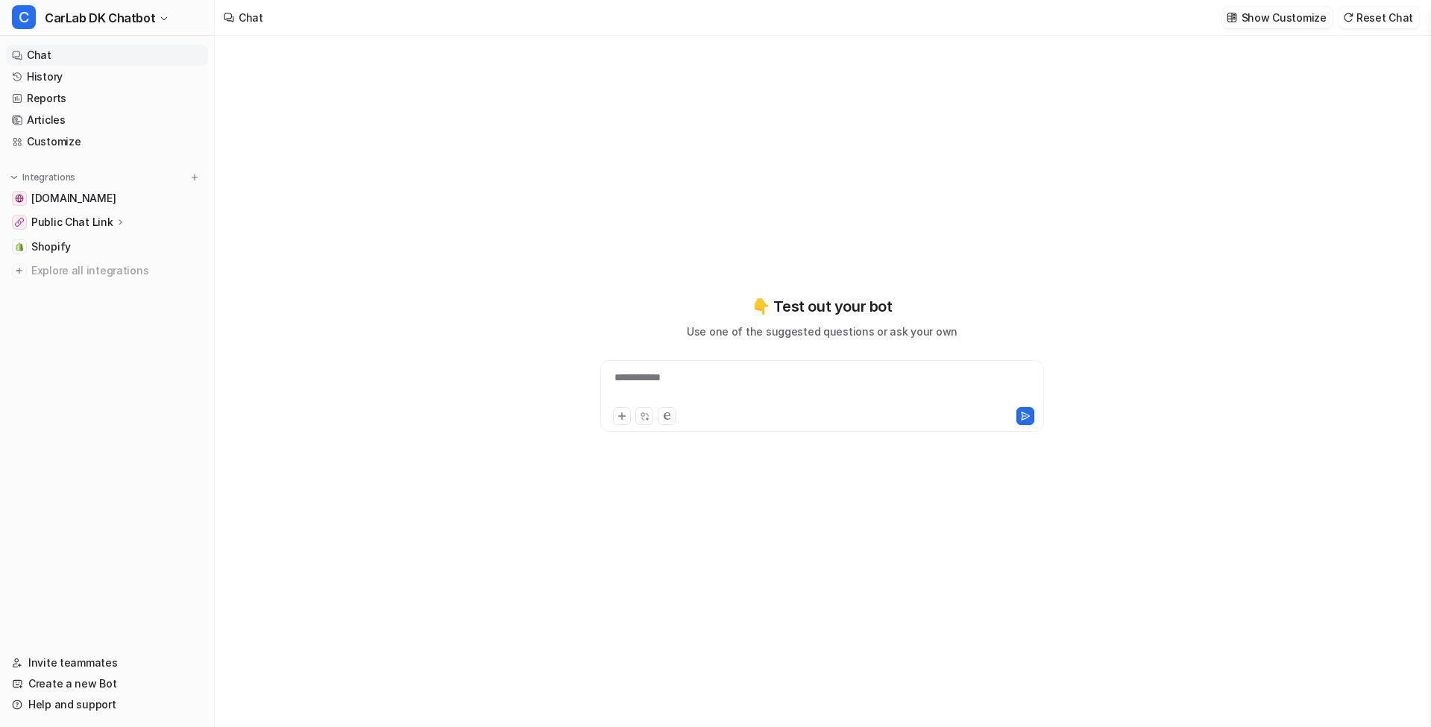
click at [1292, 19] on p "Show Customize" at bounding box center [1284, 18] width 85 height 16
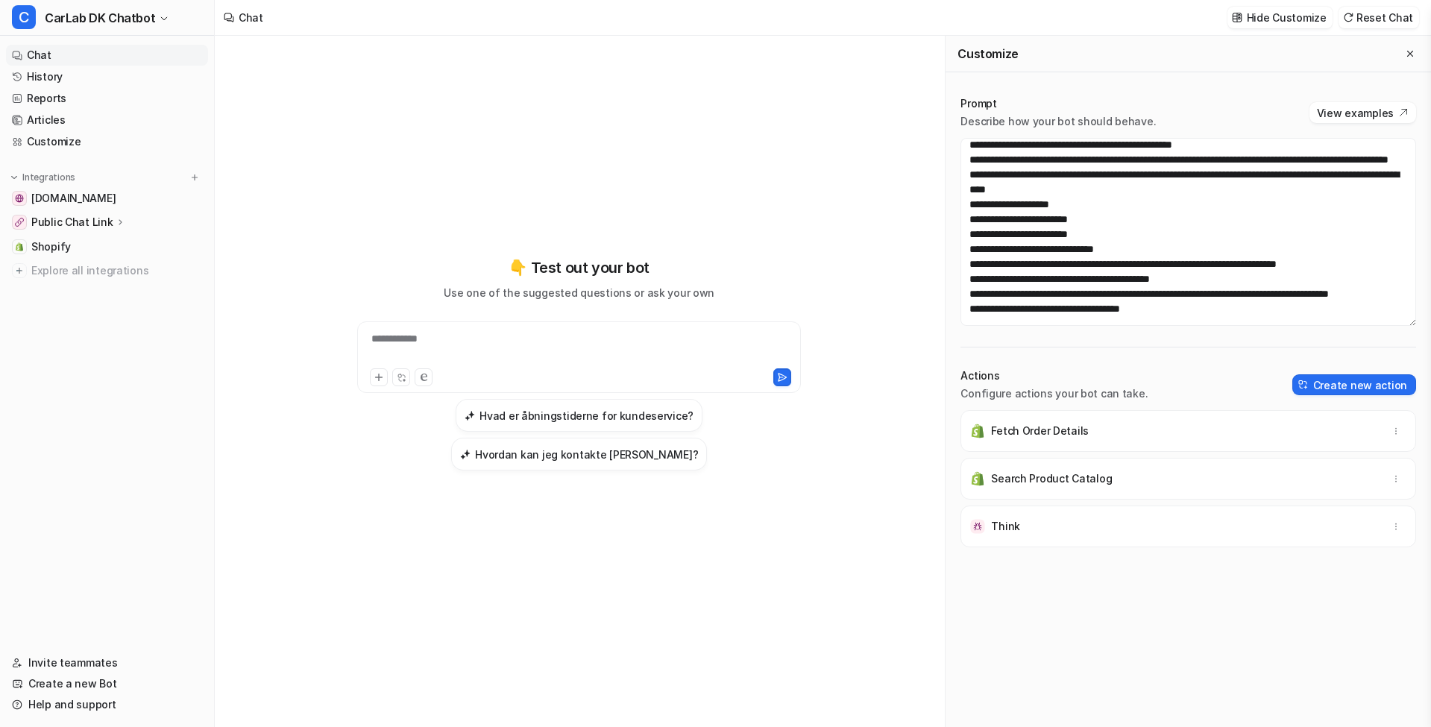
scroll to position [831, 0]
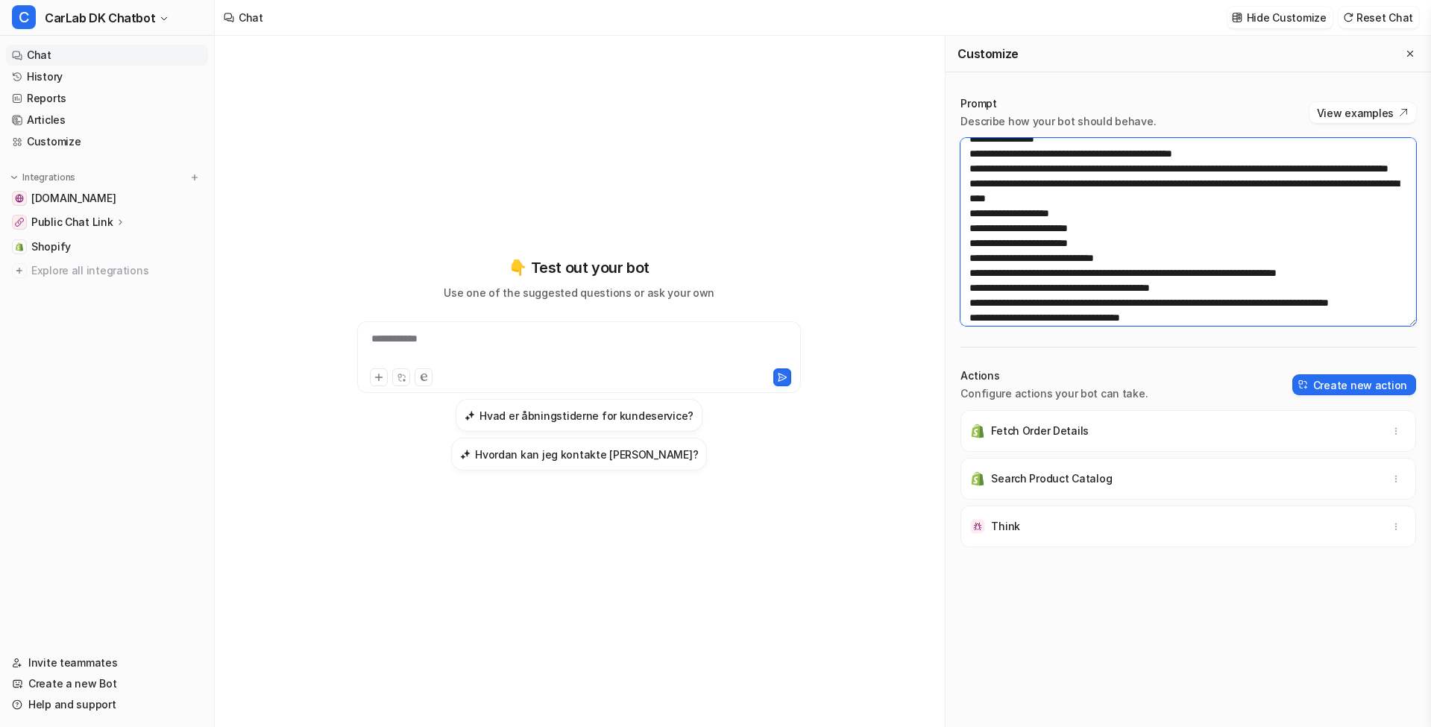
drag, startPoint x: 1085, startPoint y: 255, endPoint x: 942, endPoint y: 210, distance: 150.0
click at [942, 210] on div "**********" at bounding box center [823, 381] width 1216 height 691
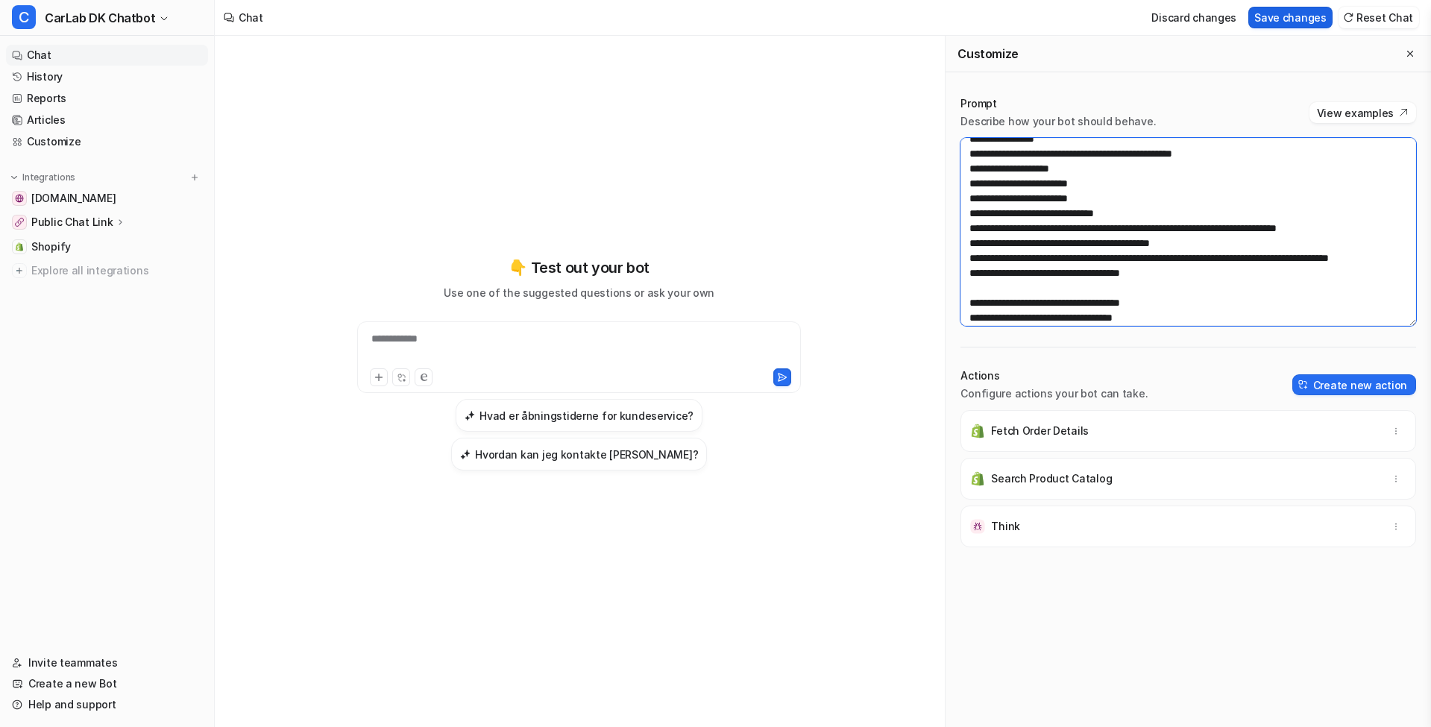
type textarea "**********"
click at [1290, 12] on button "Save changes" at bounding box center [1290, 18] width 84 height 22
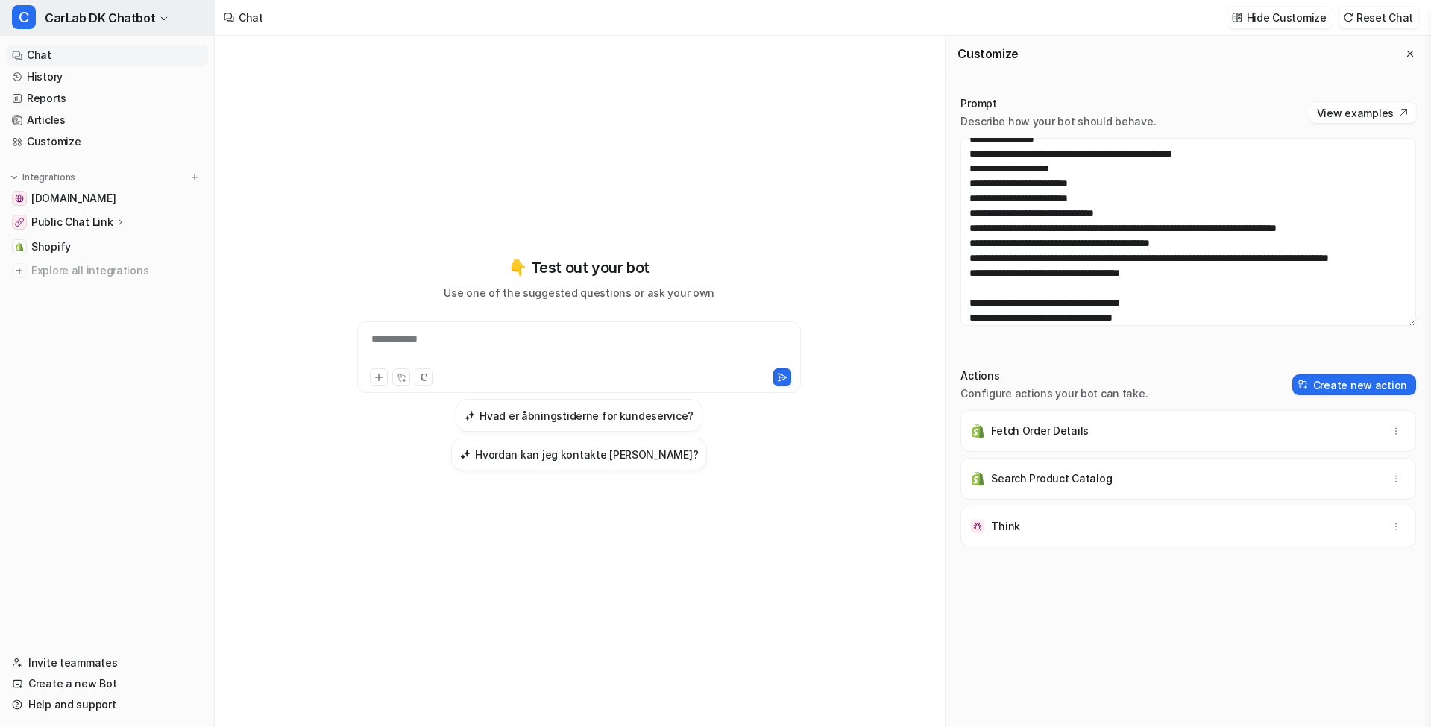
click at [110, 25] on span "CarLab DK Chatbot" at bounding box center [100, 17] width 110 height 21
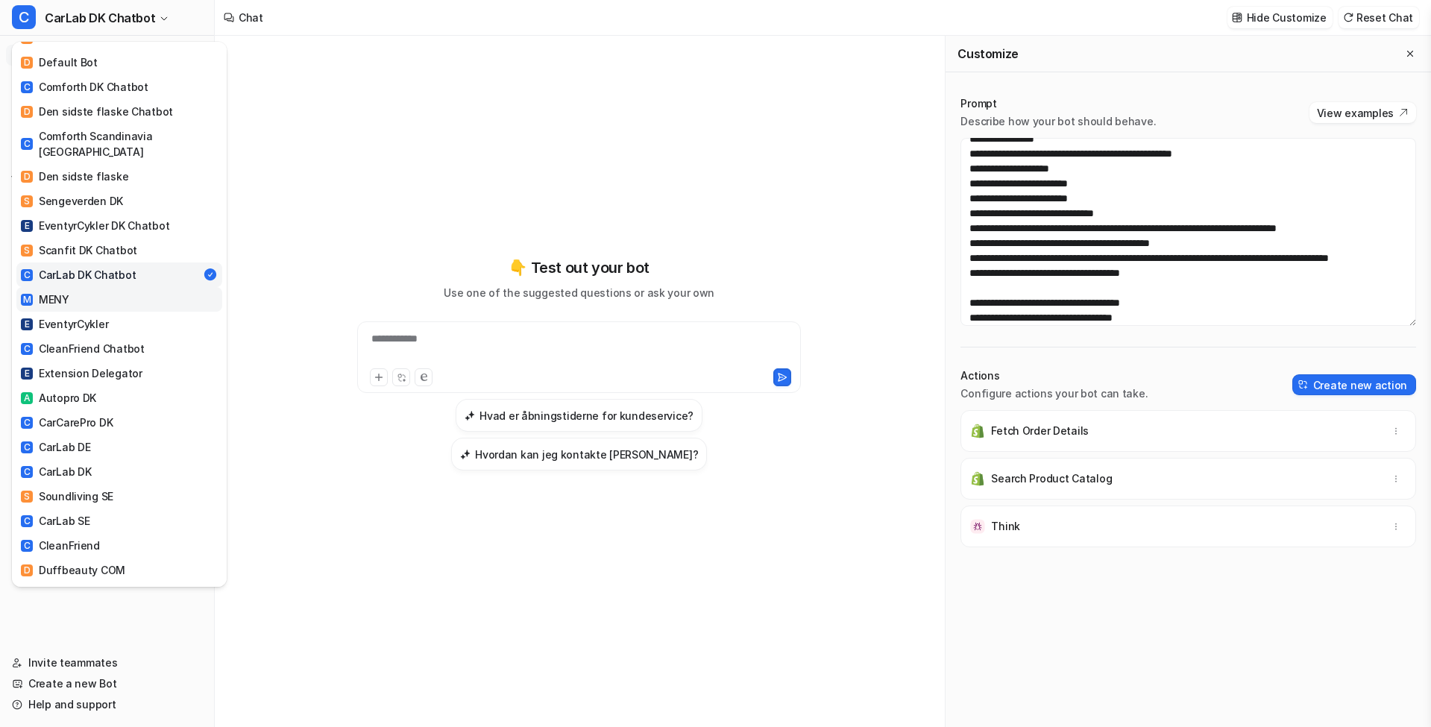
scroll to position [69, 0]
click at [116, 340] on div "C CleanFriend Chatbot" at bounding box center [83, 348] width 124 height 16
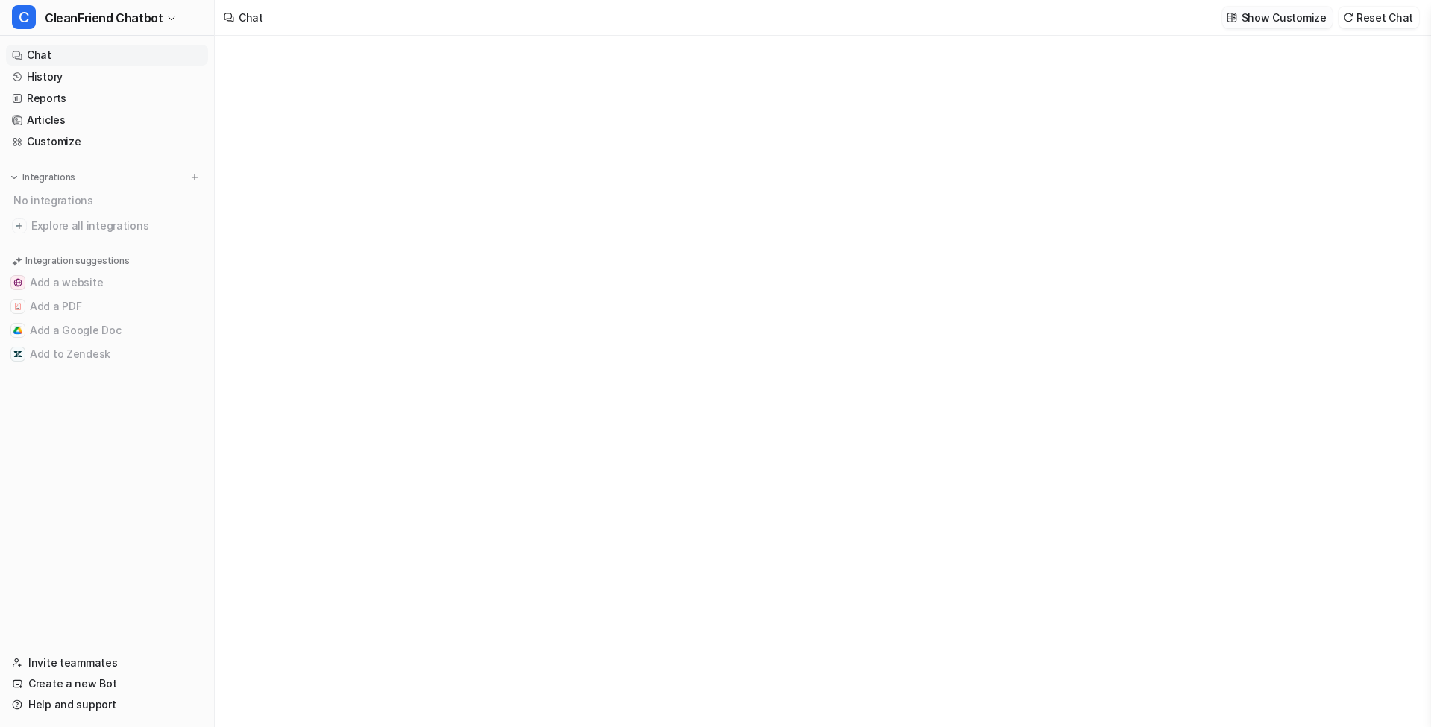
type textarea "**********"
click at [1281, 21] on p "Show Customize" at bounding box center [1284, 18] width 85 height 16
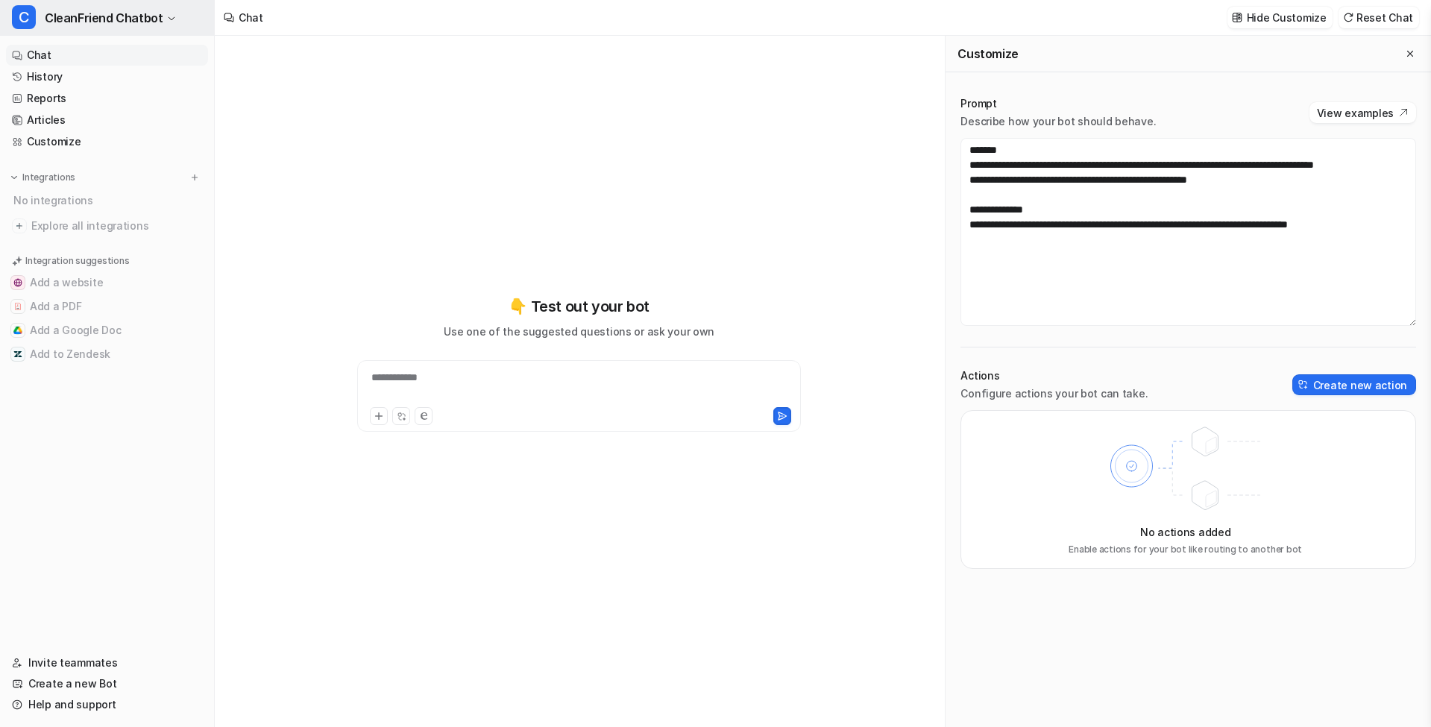
drag, startPoint x: 93, startPoint y: 13, endPoint x: 100, endPoint y: 21, distance: 10.0
click at [93, 13] on span "CleanFriend Chatbot" at bounding box center [104, 17] width 118 height 21
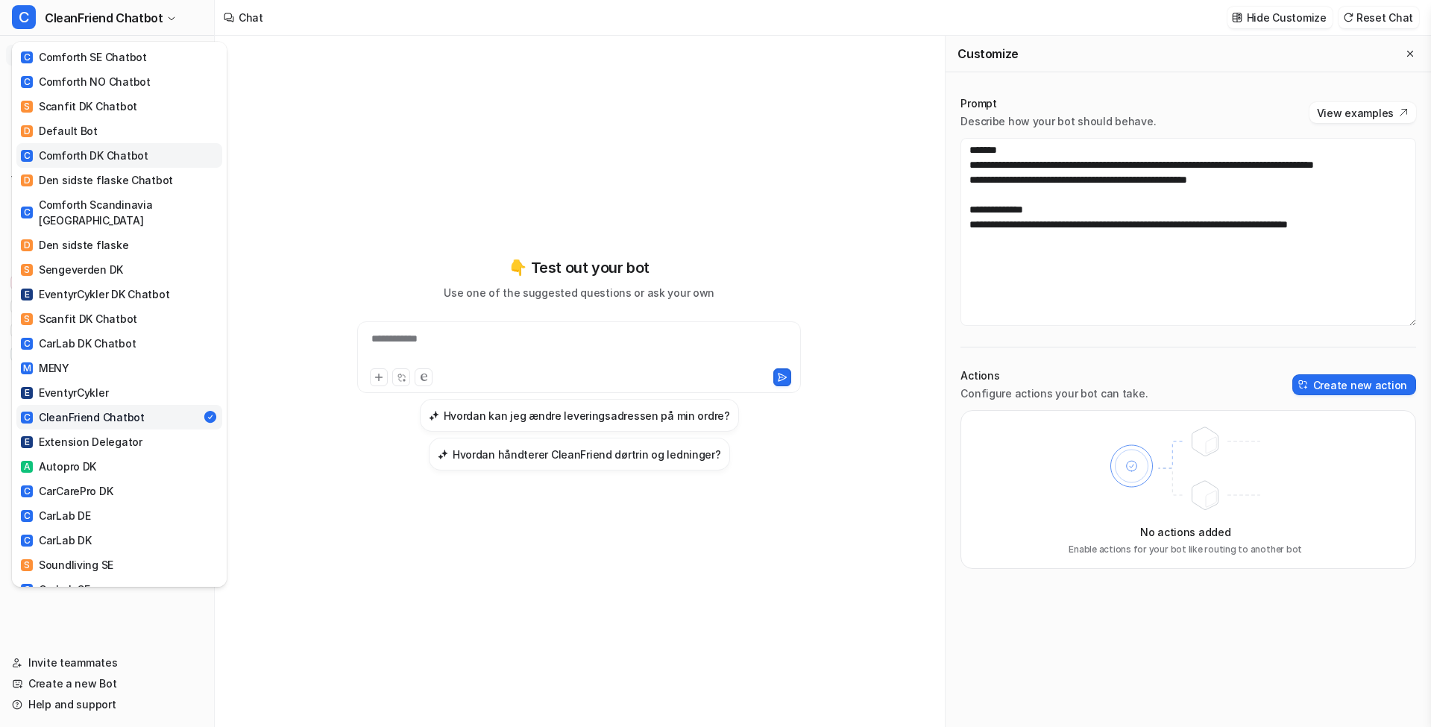
click at [120, 149] on div "C Comforth DK Chatbot" at bounding box center [85, 156] width 128 height 16
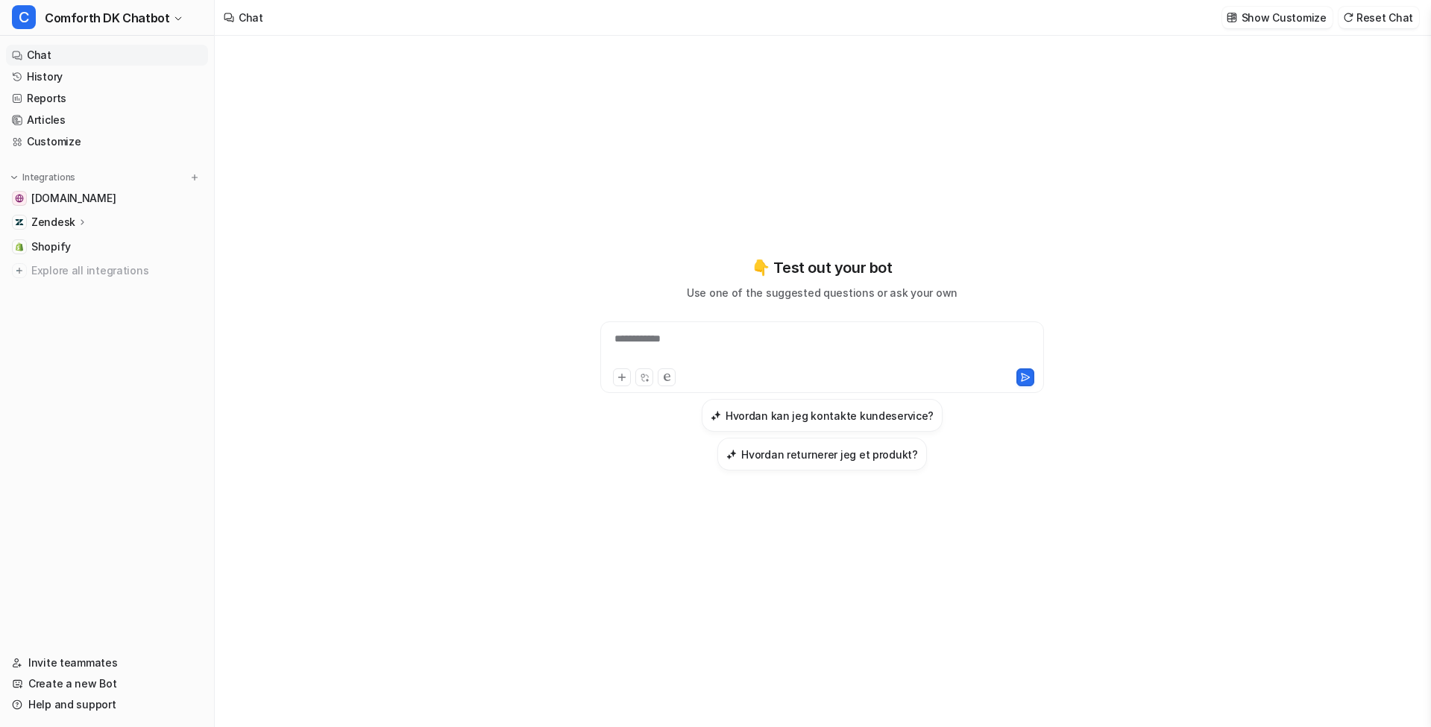
click at [664, 365] on div "**********" at bounding box center [822, 348] width 436 height 34
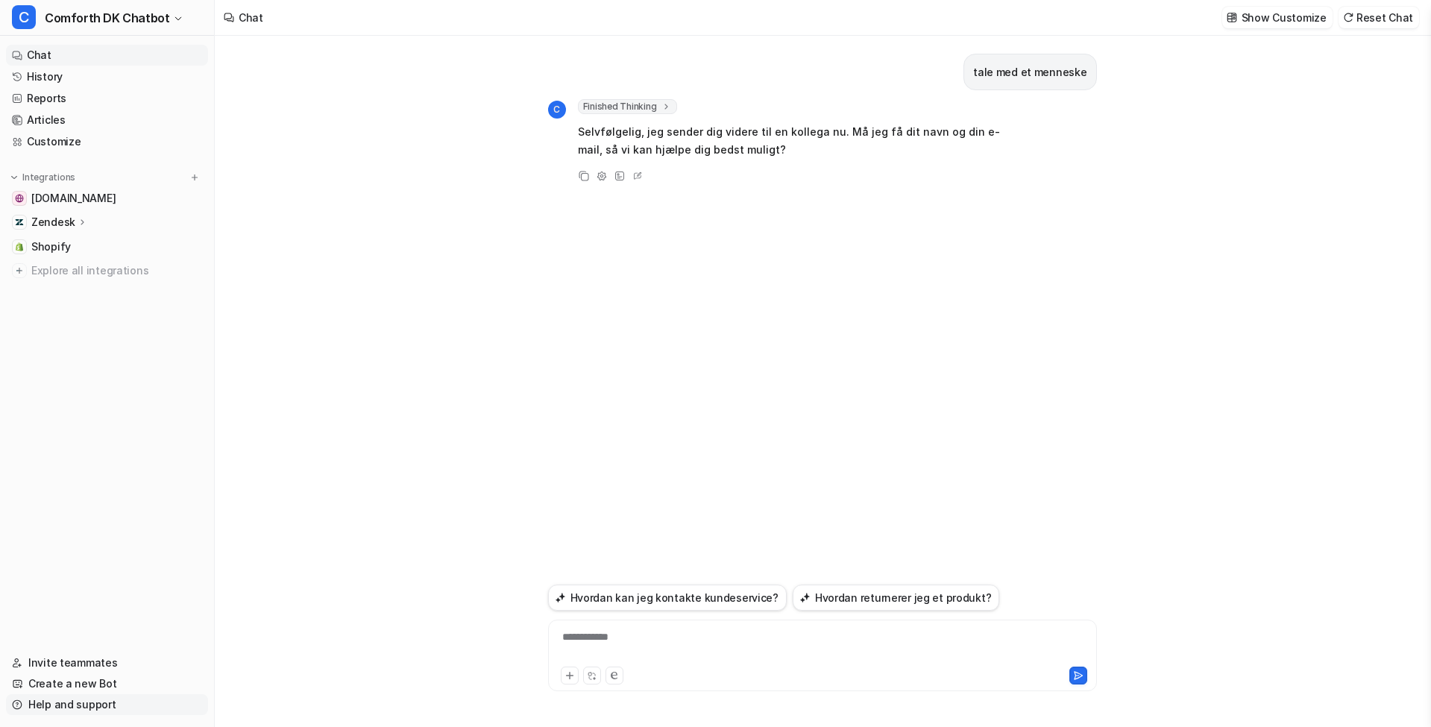
click at [111, 708] on link "Help and support" at bounding box center [107, 704] width 202 height 21
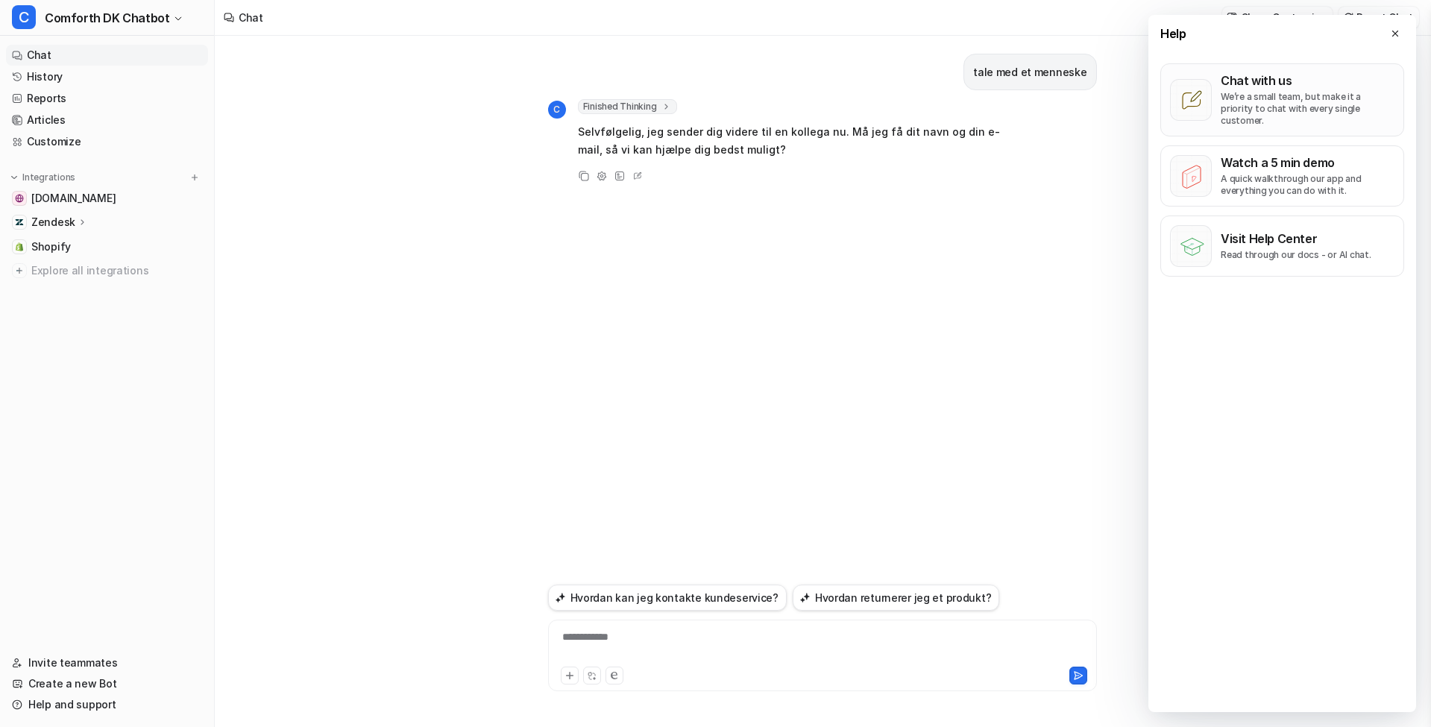
drag, startPoint x: 1286, startPoint y: 92, endPoint x: 1286, endPoint y: 105, distance: 12.7
click at [1286, 92] on p "We’re a small team, but make it a priority to chat with every single customer." at bounding box center [1308, 109] width 174 height 36
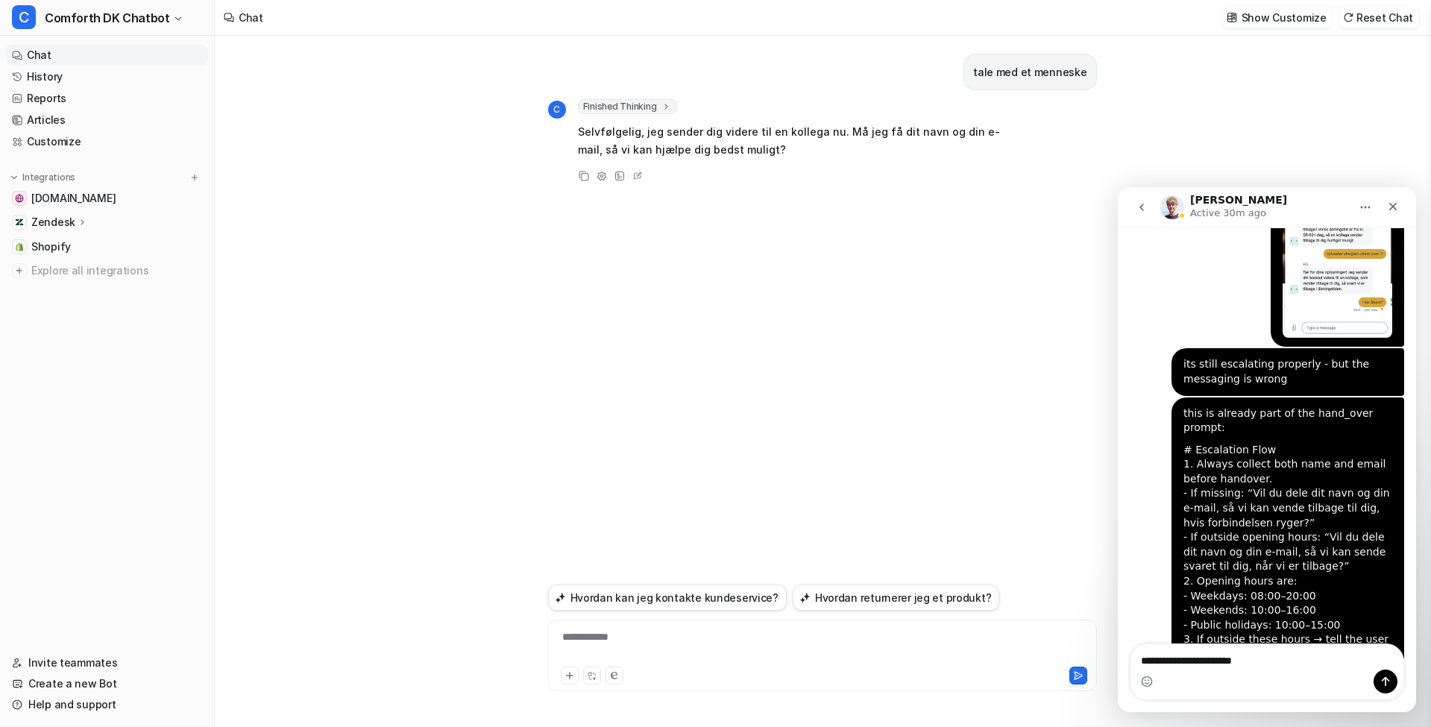
scroll to position [1430, 0]
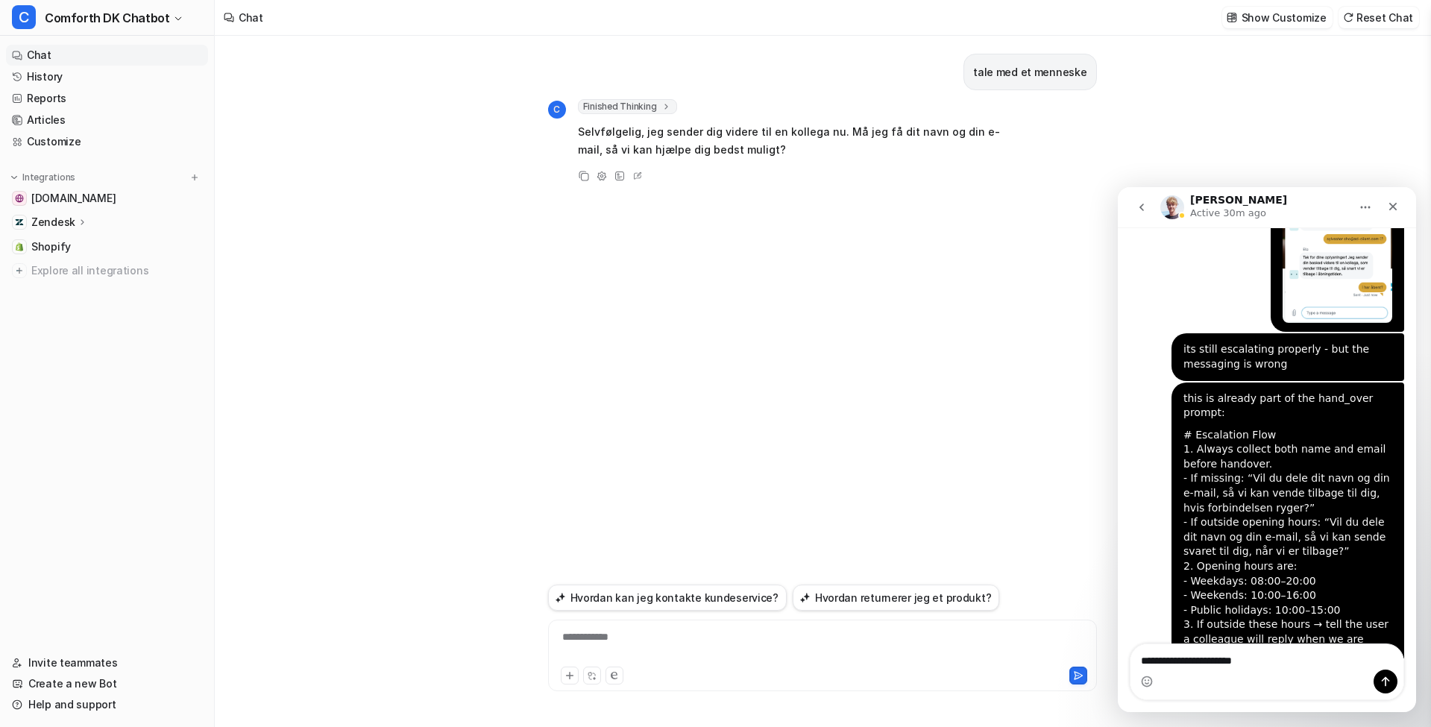
drag, startPoint x: 1183, startPoint y: 342, endPoint x: 1289, endPoint y: 373, distance: 110.4
click at [1289, 383] on div "this is already part of the hand_over prompt: # Escalation Flow 1. Always colle…" at bounding box center [1288, 571] width 233 height 376
drag, startPoint x: 1289, startPoint y: 373, endPoint x: 1322, endPoint y: 386, distance: 35.2
click at [1291, 428] on div "# Escalation Flow 1. Always collect both name and email before handover. - If m…" at bounding box center [1287, 588] width 209 height 321
drag, startPoint x: 1305, startPoint y: 412, endPoint x: 1198, endPoint y: 412, distance: 107.4
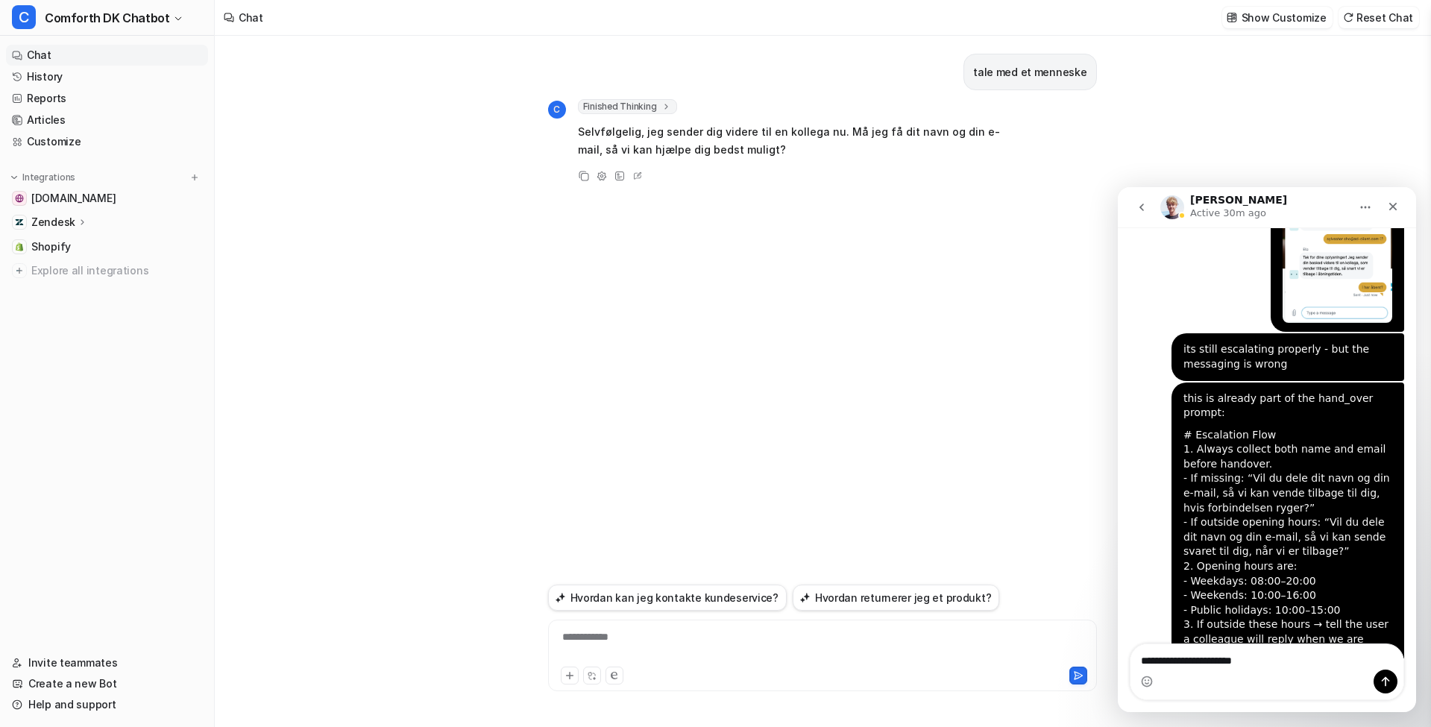
click at [1186, 428] on div "# Escalation Flow 1. Always collect both name and email before handover. - If m…" at bounding box center [1287, 588] width 209 height 321
copy div "- If missing: “Vil du dele dit navn og din e-mail, så vi kan vende tilbage til …"
click at [1196, 653] on textarea "**********" at bounding box center [1267, 671] width 273 height 55
paste textarea "**********"
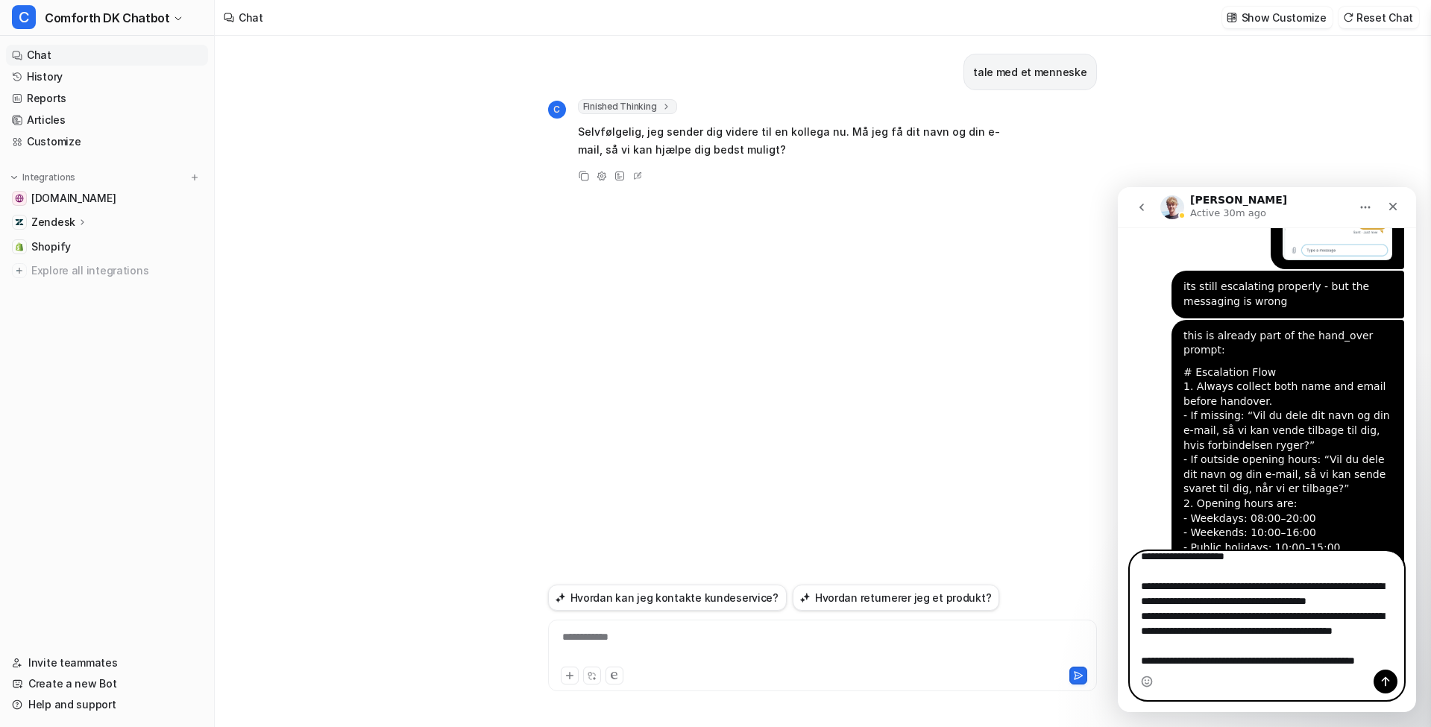
scroll to position [42, 0]
type textarea "**********"
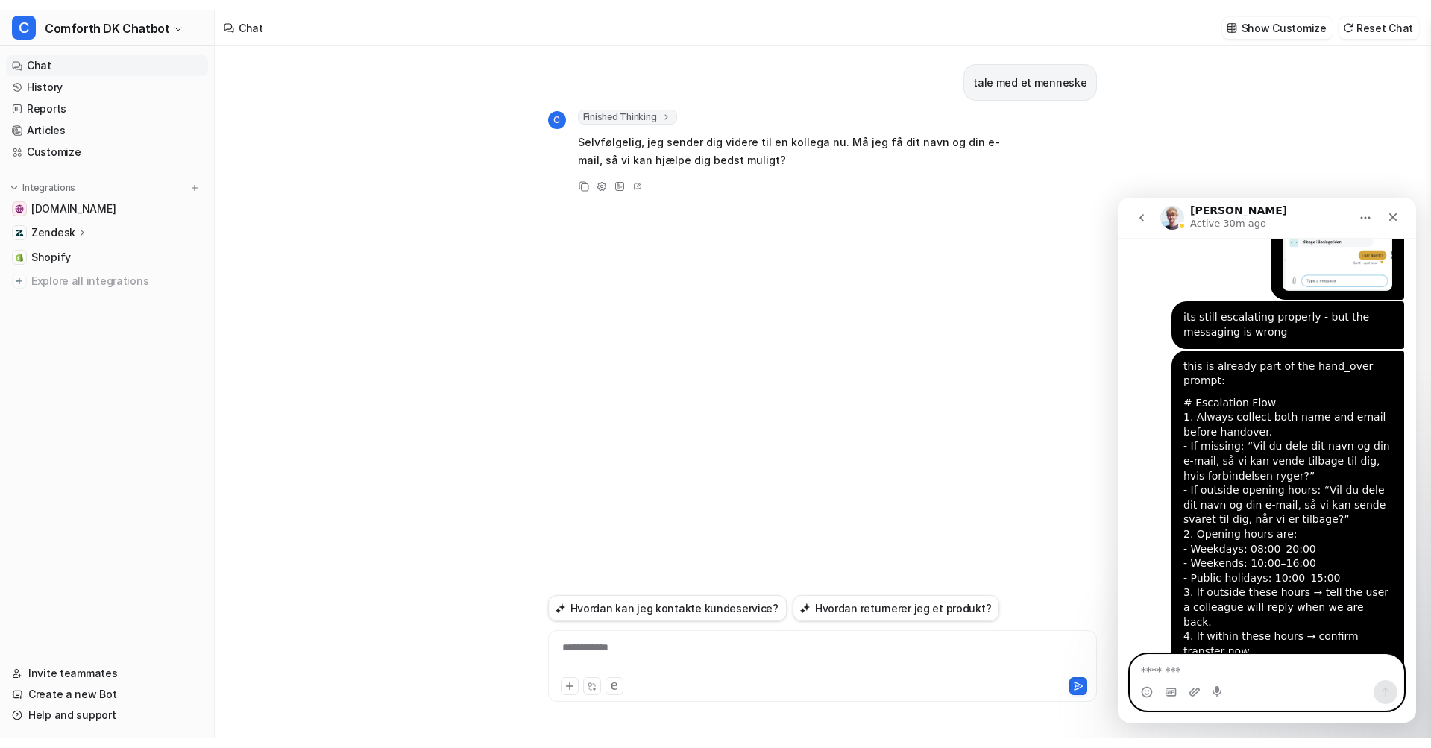
scroll to position [1562, 0]
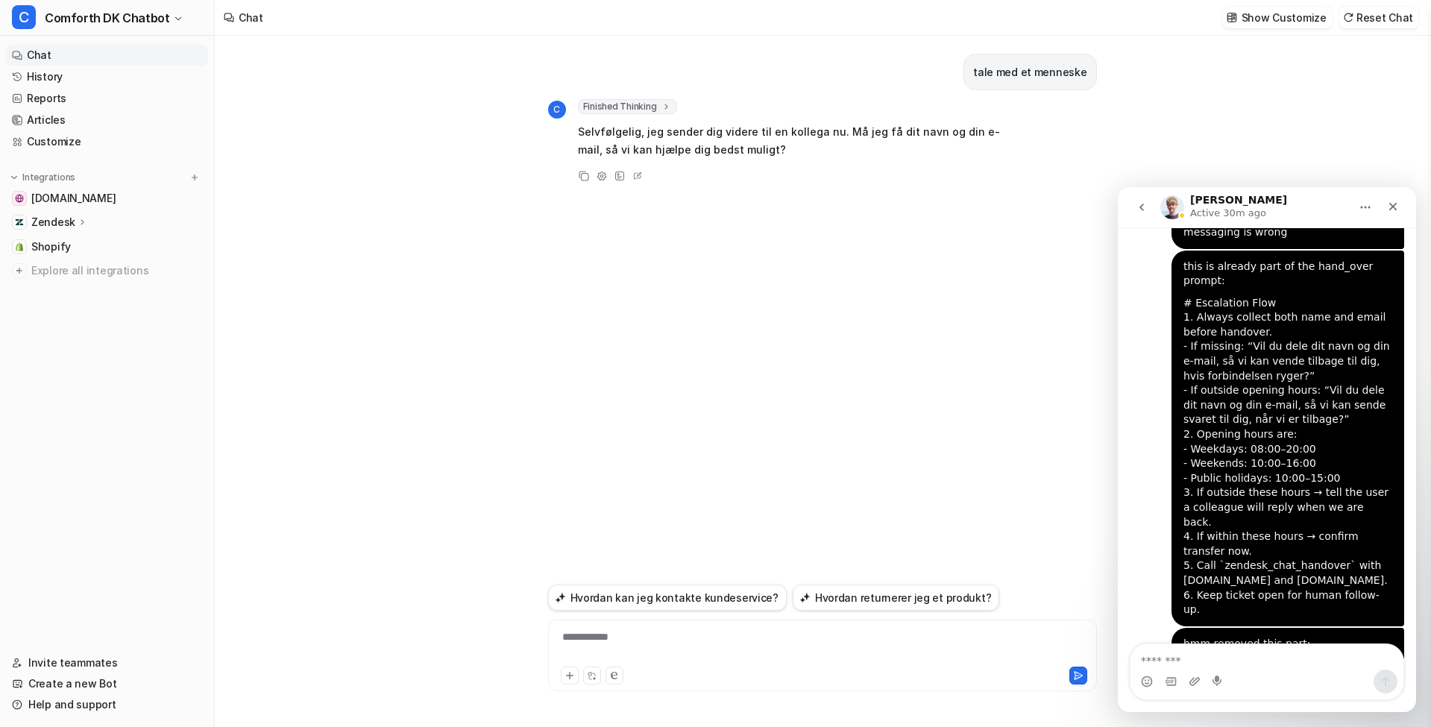
drag, startPoint x: 916, startPoint y: 421, endPoint x: 741, endPoint y: 365, distance: 183.0
click at [916, 421] on div "tale med et menneske C Finished Thinking thought : "User requests to speak with…" at bounding box center [822, 308] width 549 height 544
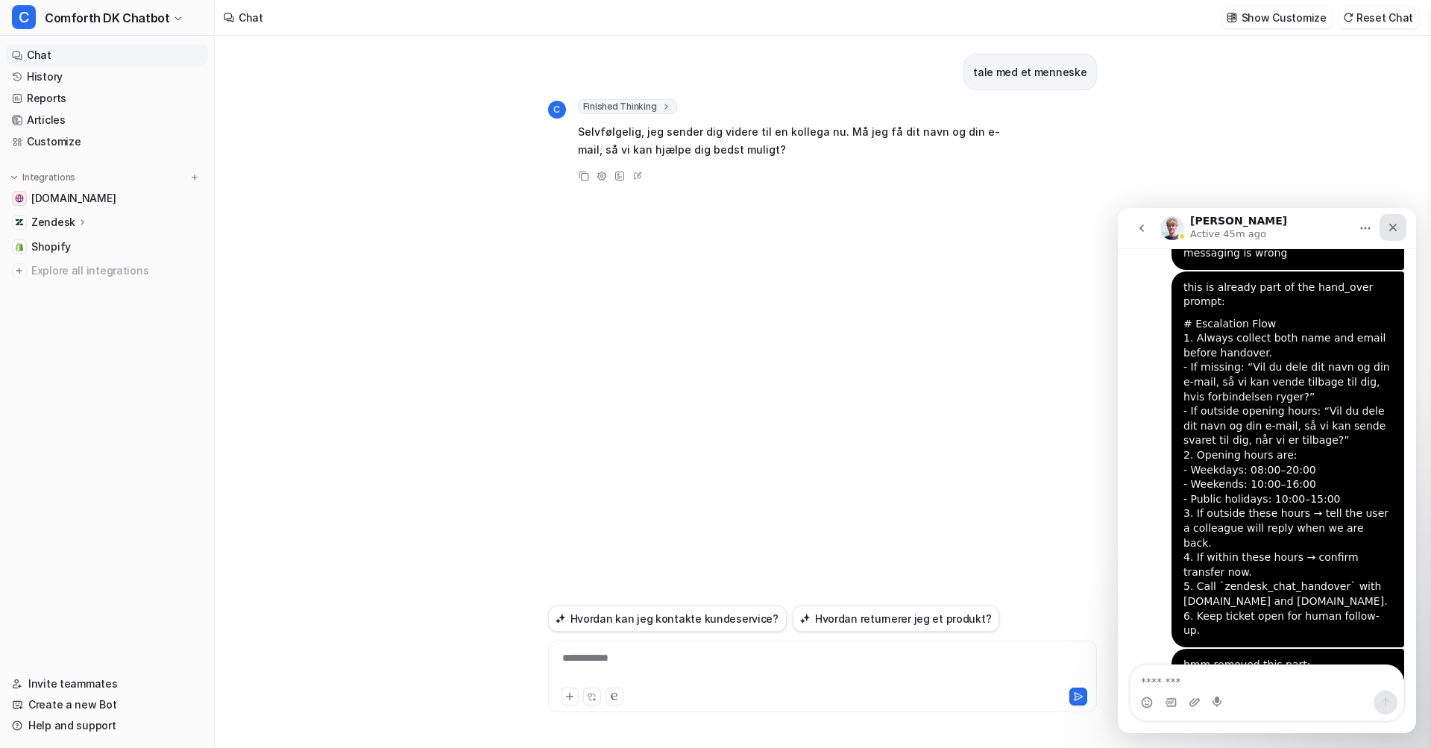
click at [1395, 233] on div "Close" at bounding box center [1393, 227] width 27 height 27
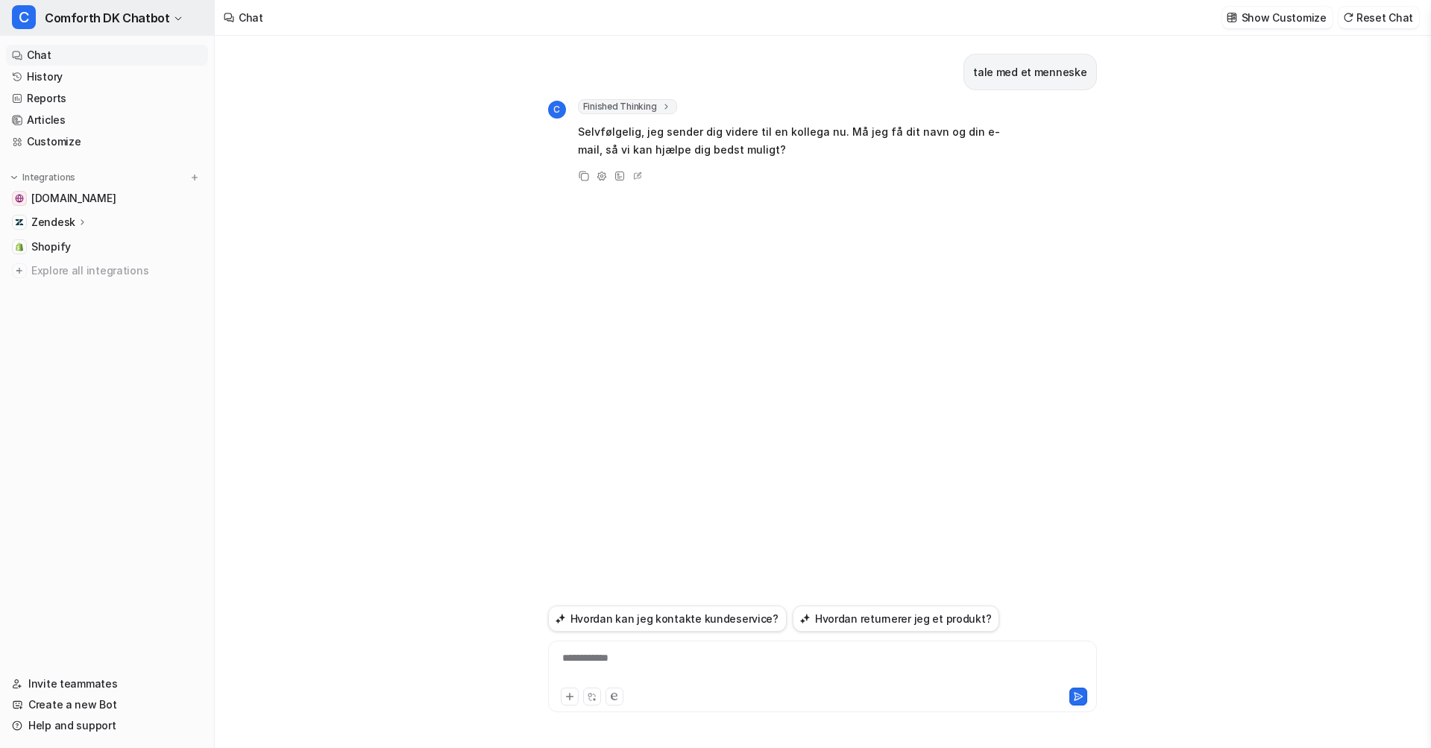
drag, startPoint x: 422, startPoint y: 114, endPoint x: 142, endPoint y: 33, distance: 291.9
click at [422, 114] on div "**********" at bounding box center [822, 392] width 1215 height 712
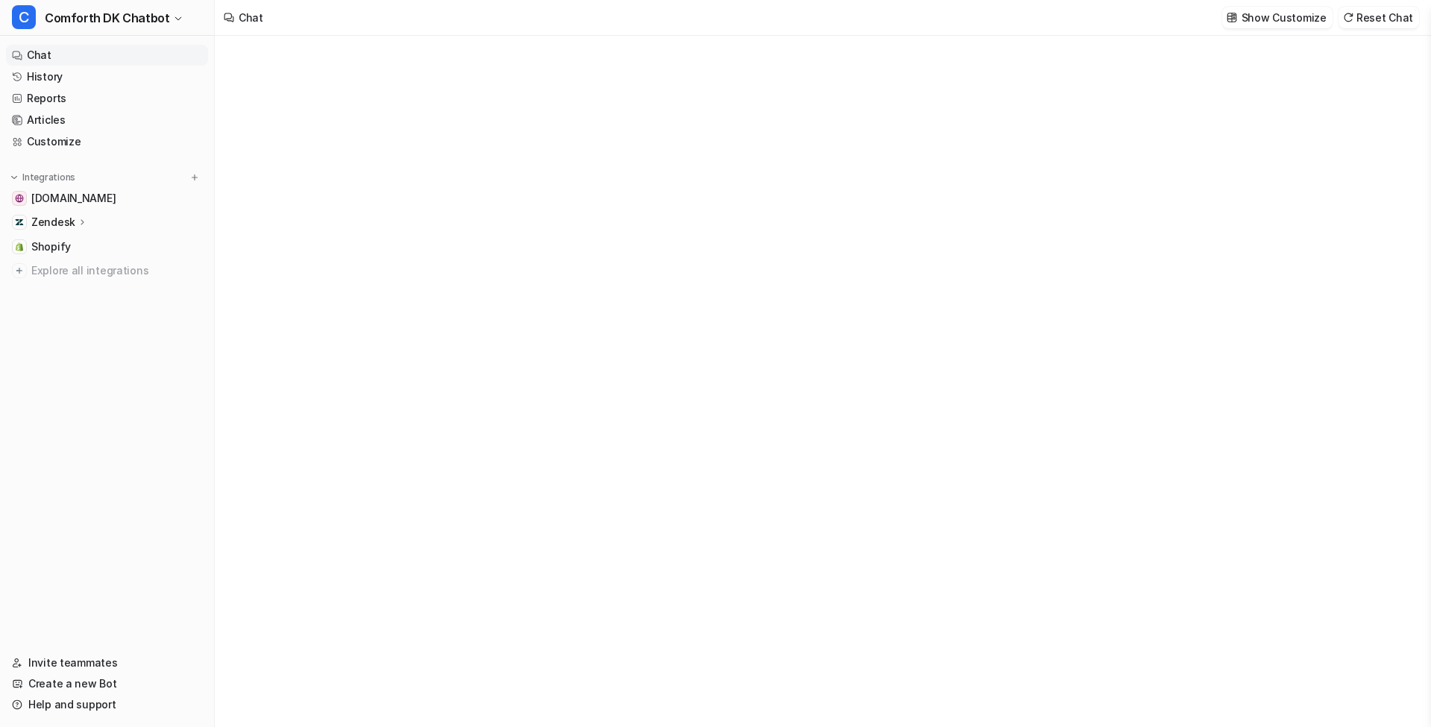
type textarea "**********"
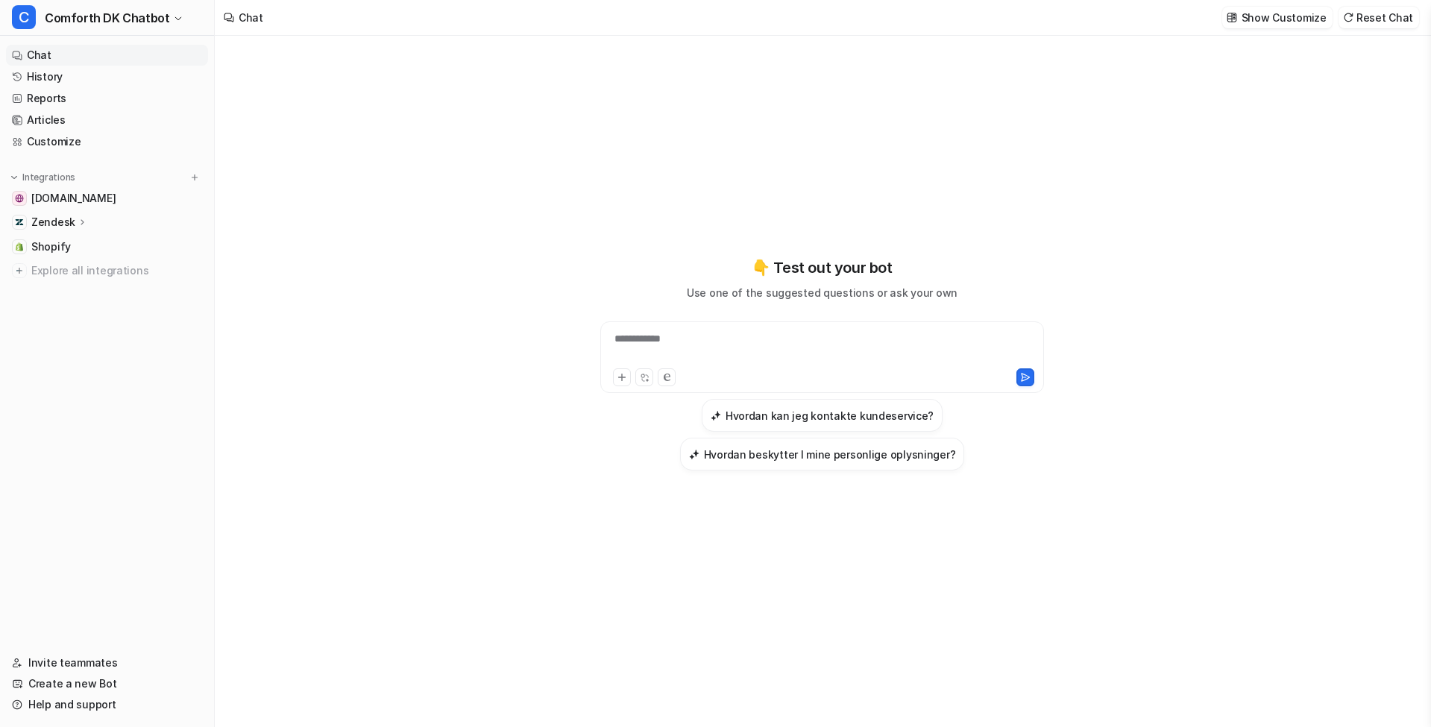
click at [1043, 169] on div "**********" at bounding box center [822, 363] width 549 height 509
click at [136, 19] on span "Comforth DK Chatbot" at bounding box center [107, 17] width 125 height 21
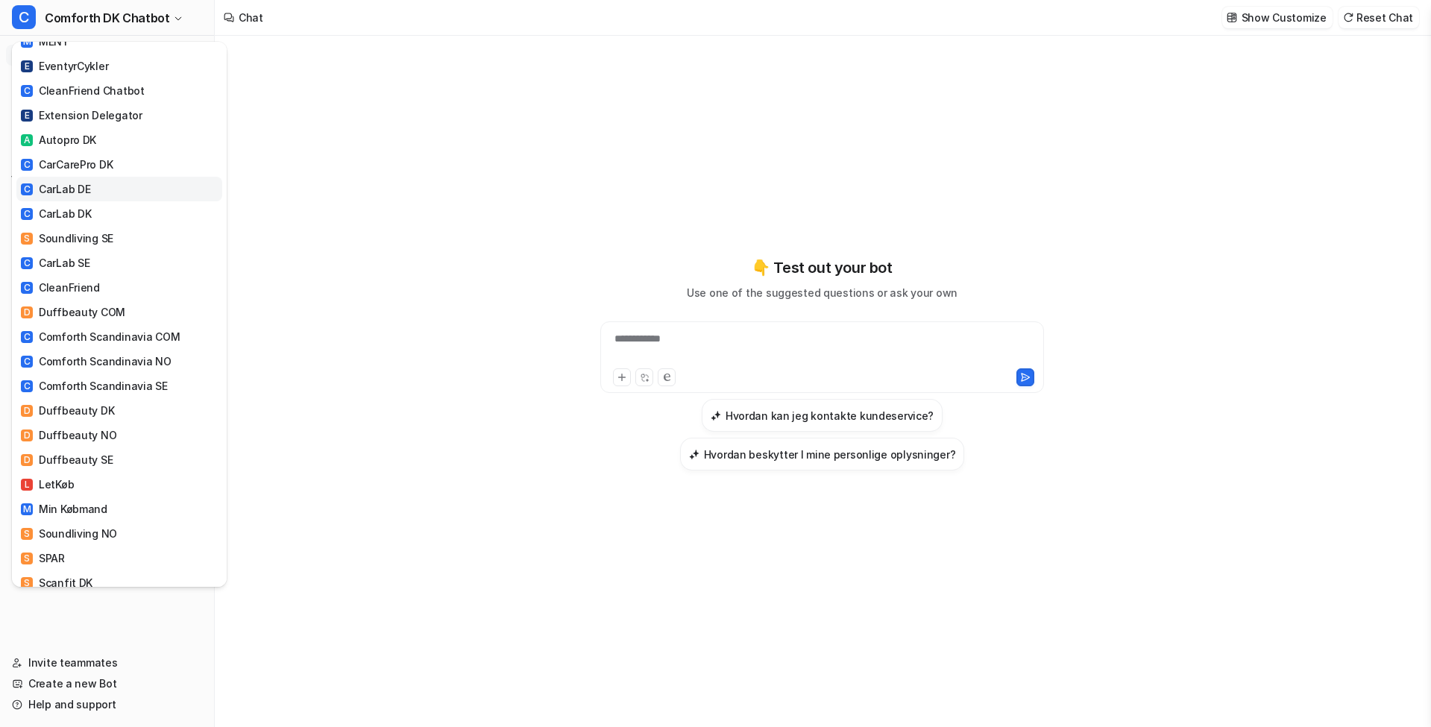
scroll to position [366, 0]
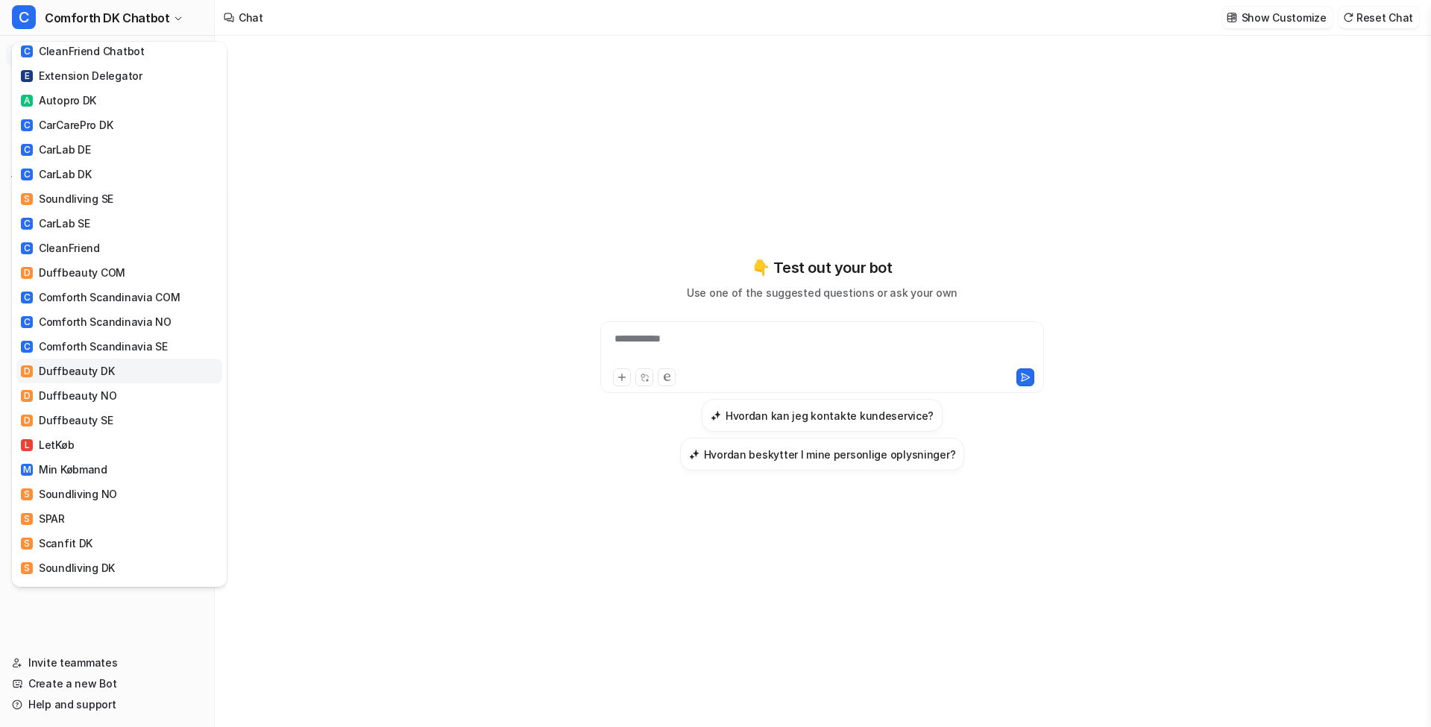
click at [120, 359] on link "D Duffbeauty DK" at bounding box center [119, 371] width 206 height 25
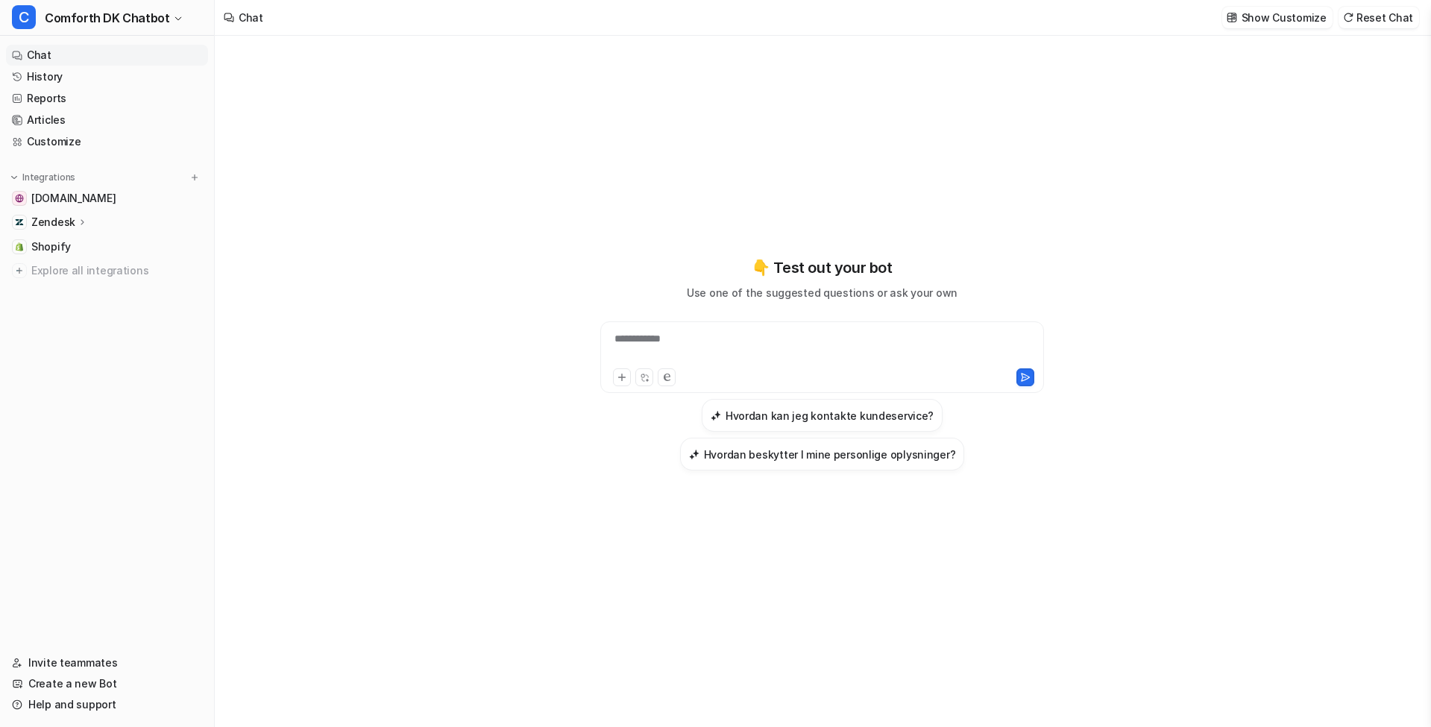
click at [735, 219] on div "**********" at bounding box center [822, 363] width 549 height 509
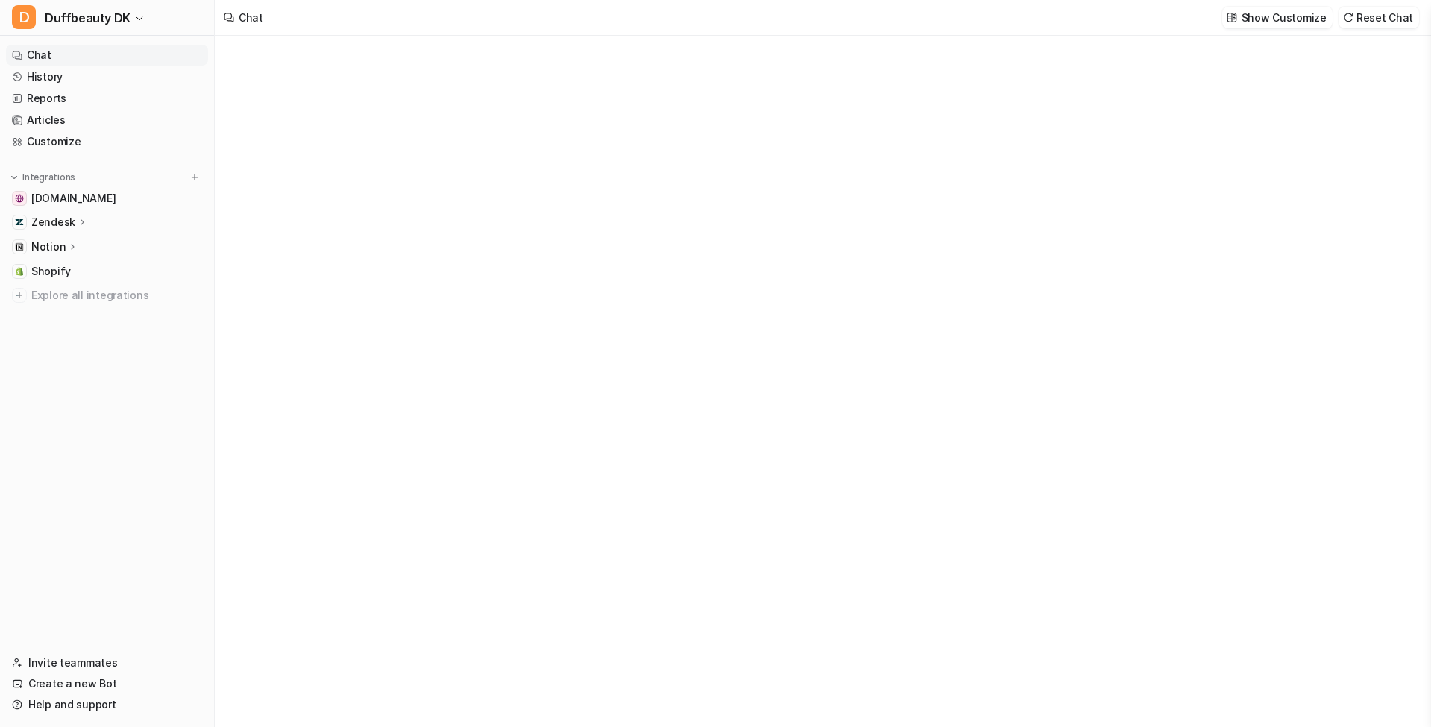
type textarea "**********"
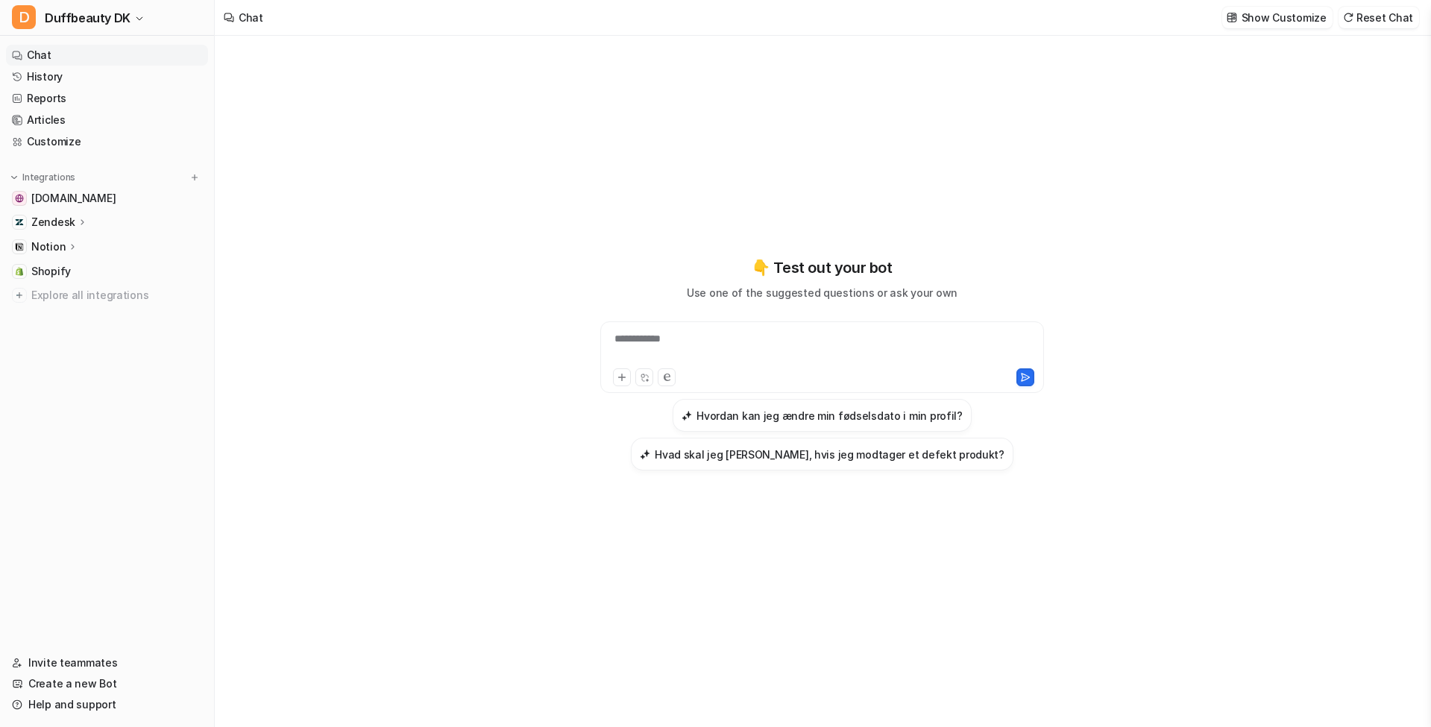
click at [449, 197] on div "**********" at bounding box center [822, 381] width 1215 height 691
